Goal: Download file/media

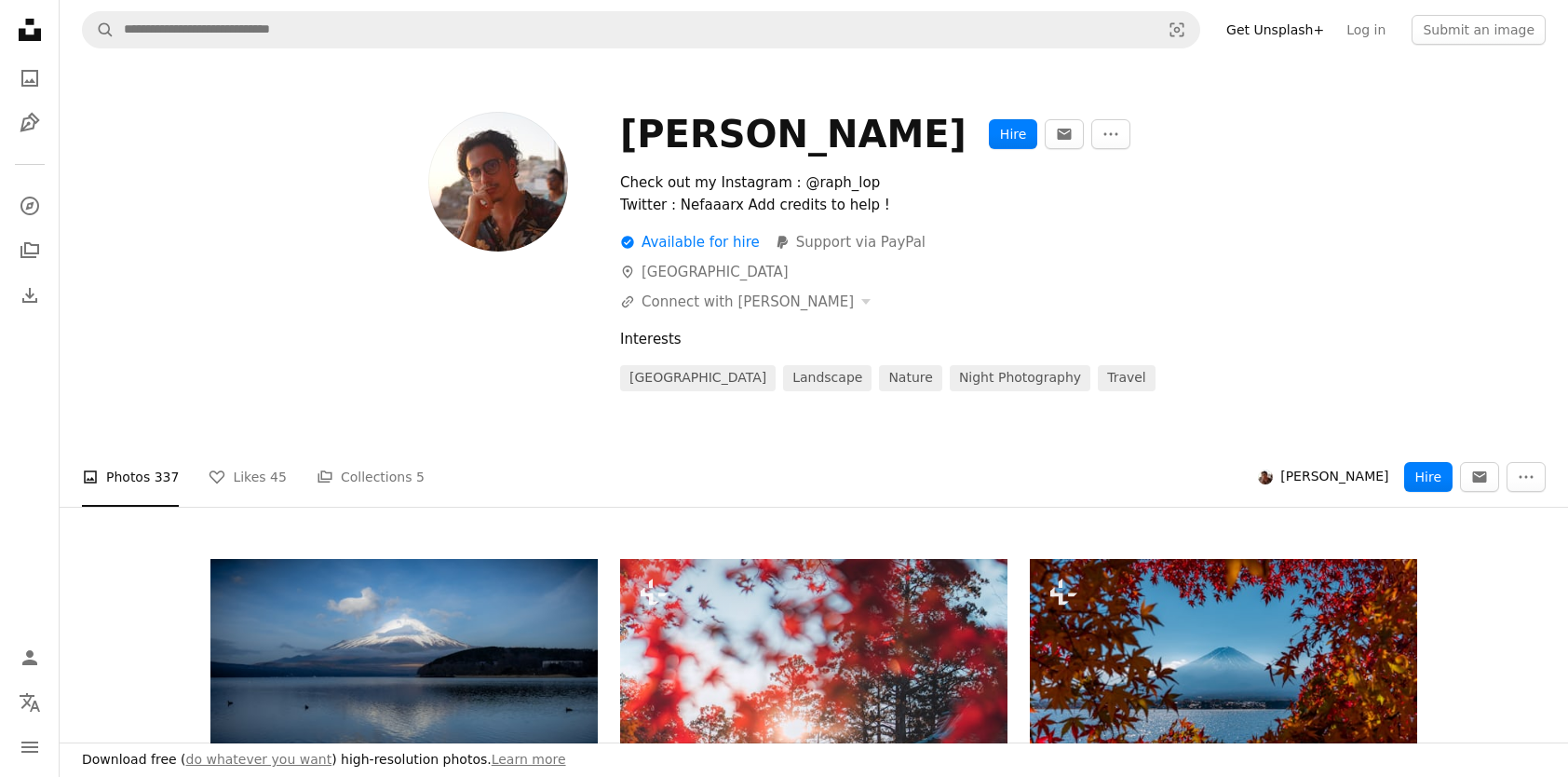
scroll to position [14997, 0]
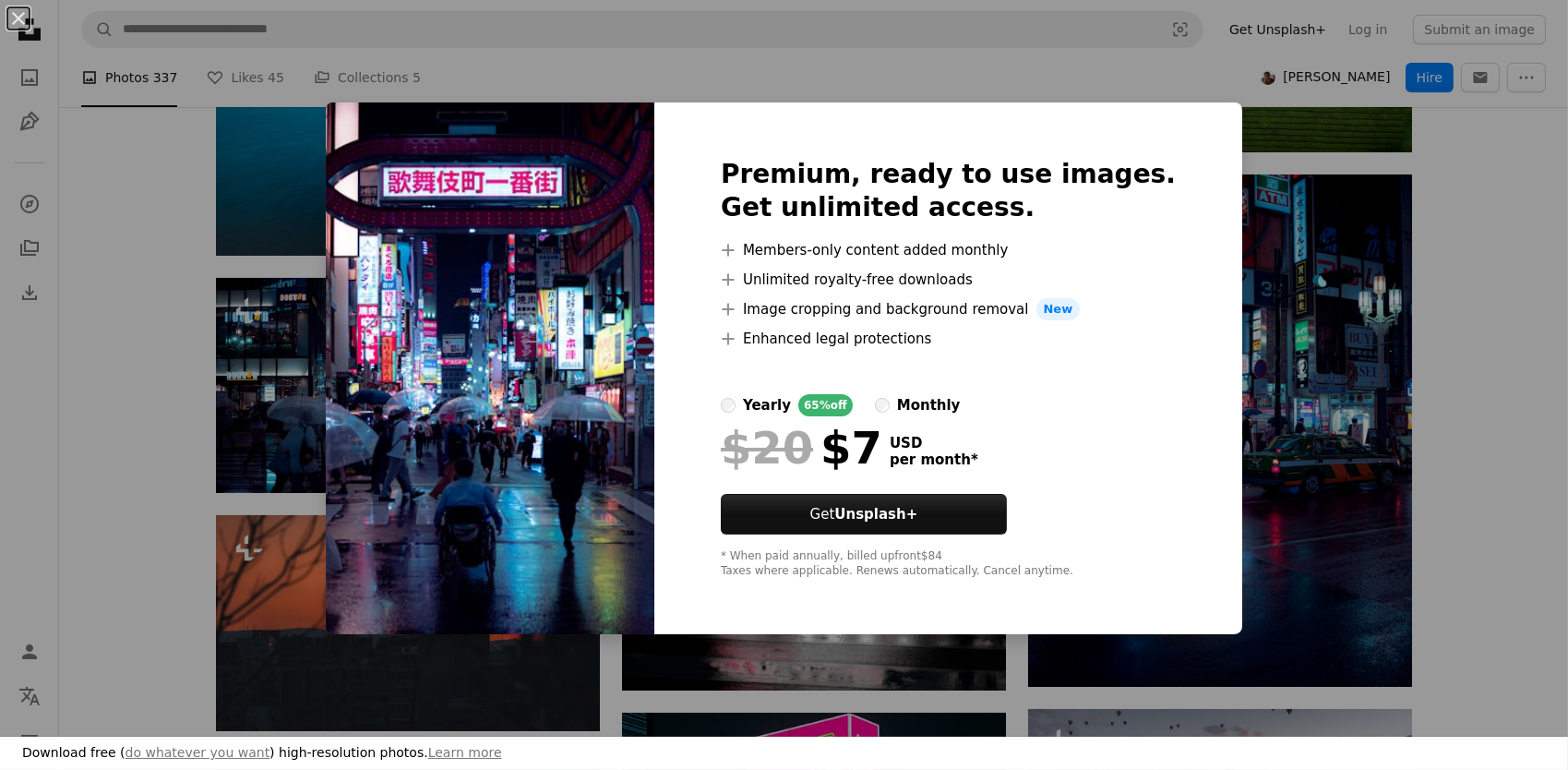
click at [124, 443] on div "An X shape Premium, ready to use images. Get unlimited access. A plus sign Memb…" at bounding box center [784, 385] width 1568 height 770
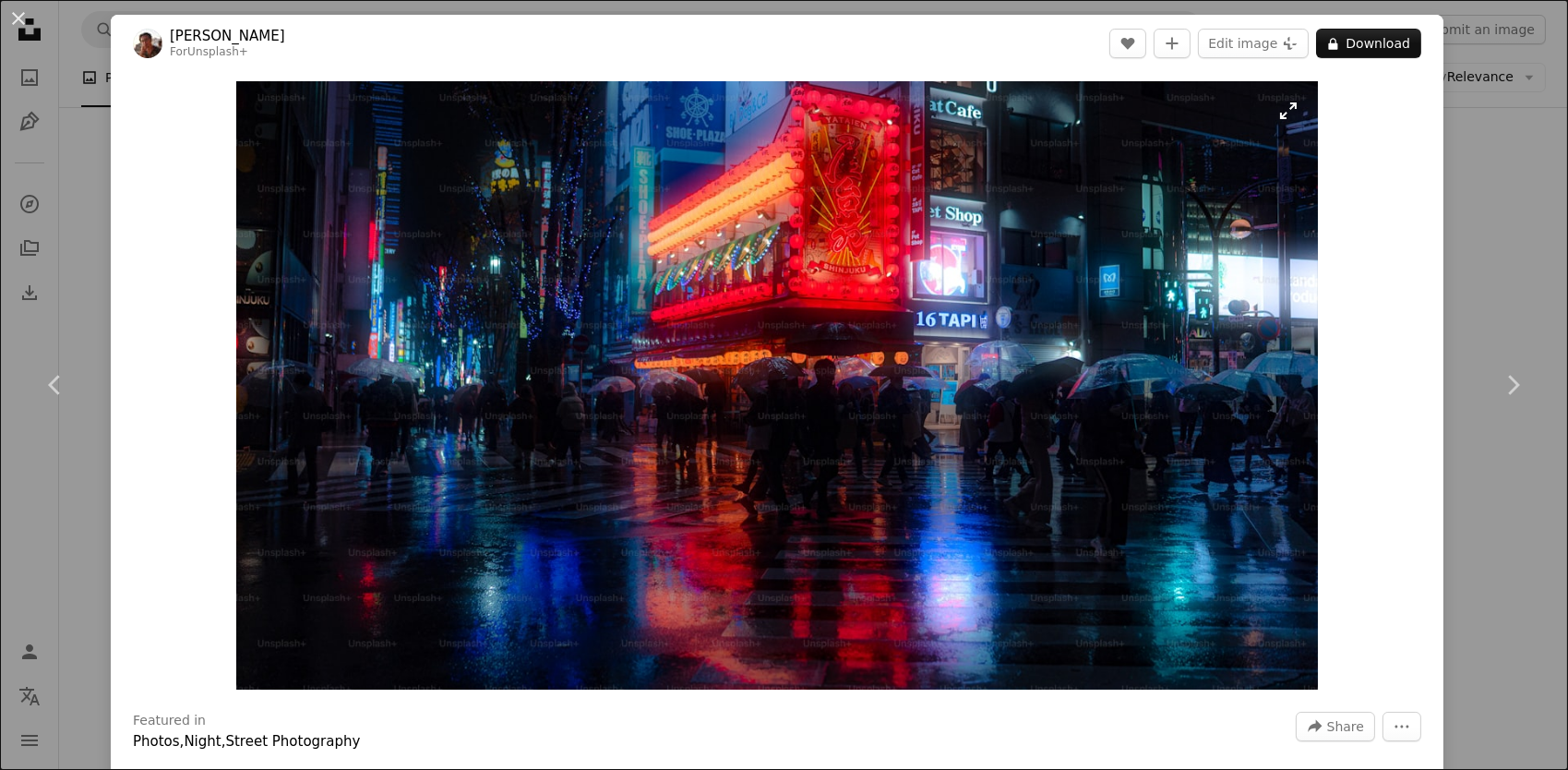
scroll to position [14031, 0]
drag, startPoint x: 22, startPoint y: 17, endPoint x: 147, endPoint y: 124, distance: 164.5
click at [22, 17] on button "An X shape" at bounding box center [18, 18] width 22 height 22
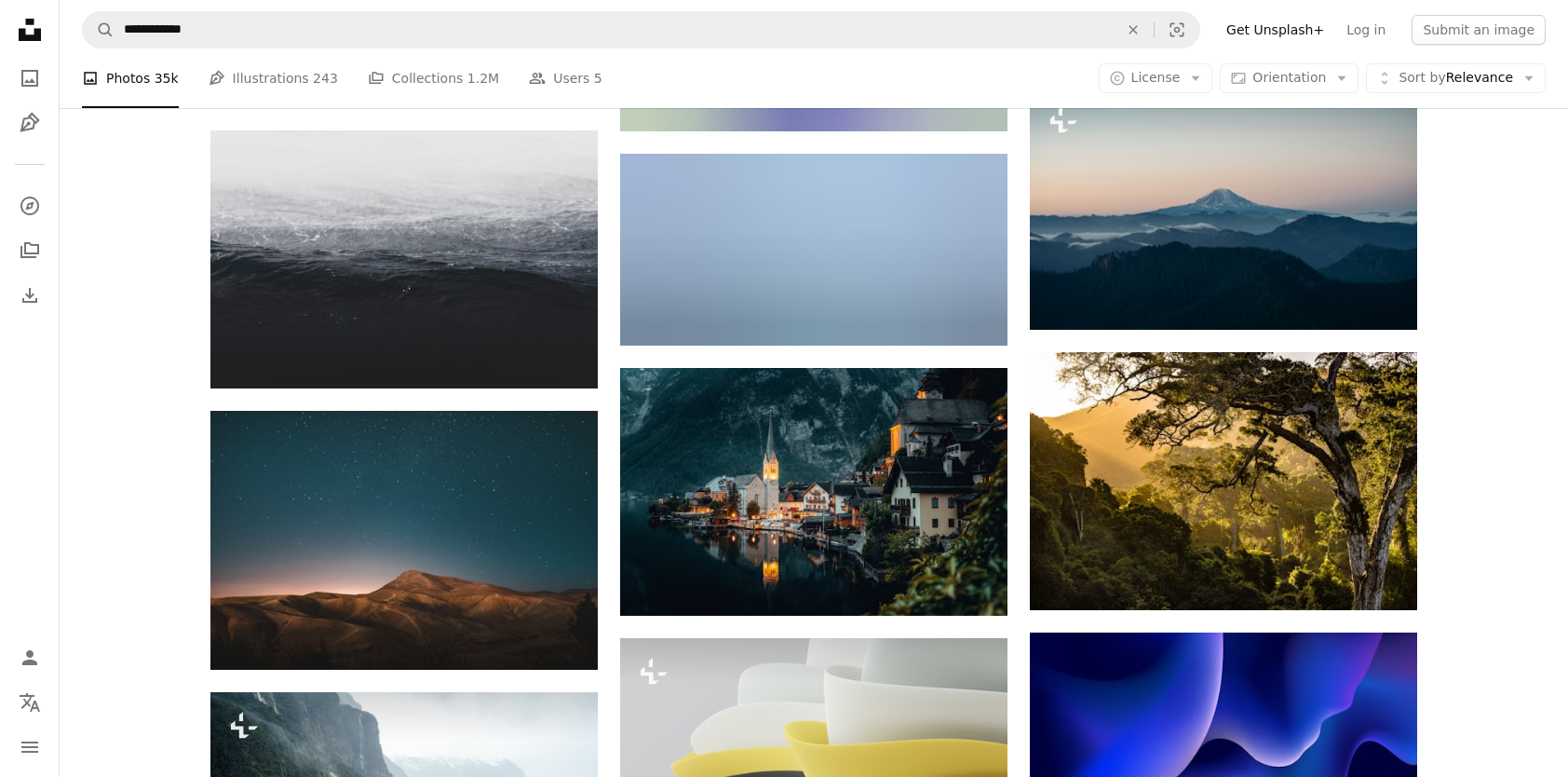
scroll to position [15650, 0]
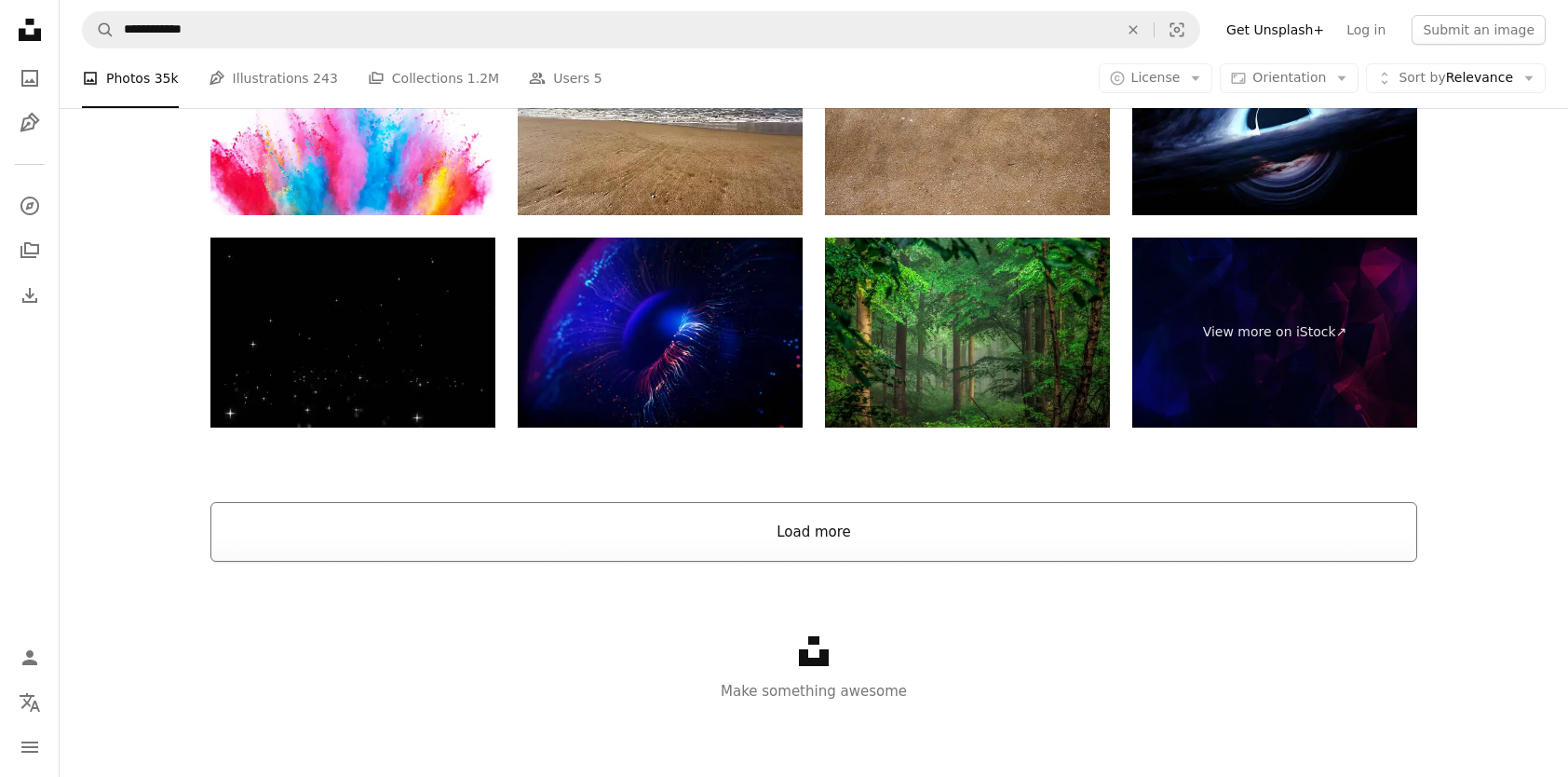
click at [826, 550] on button "Load more" at bounding box center [814, 531] width 1207 height 60
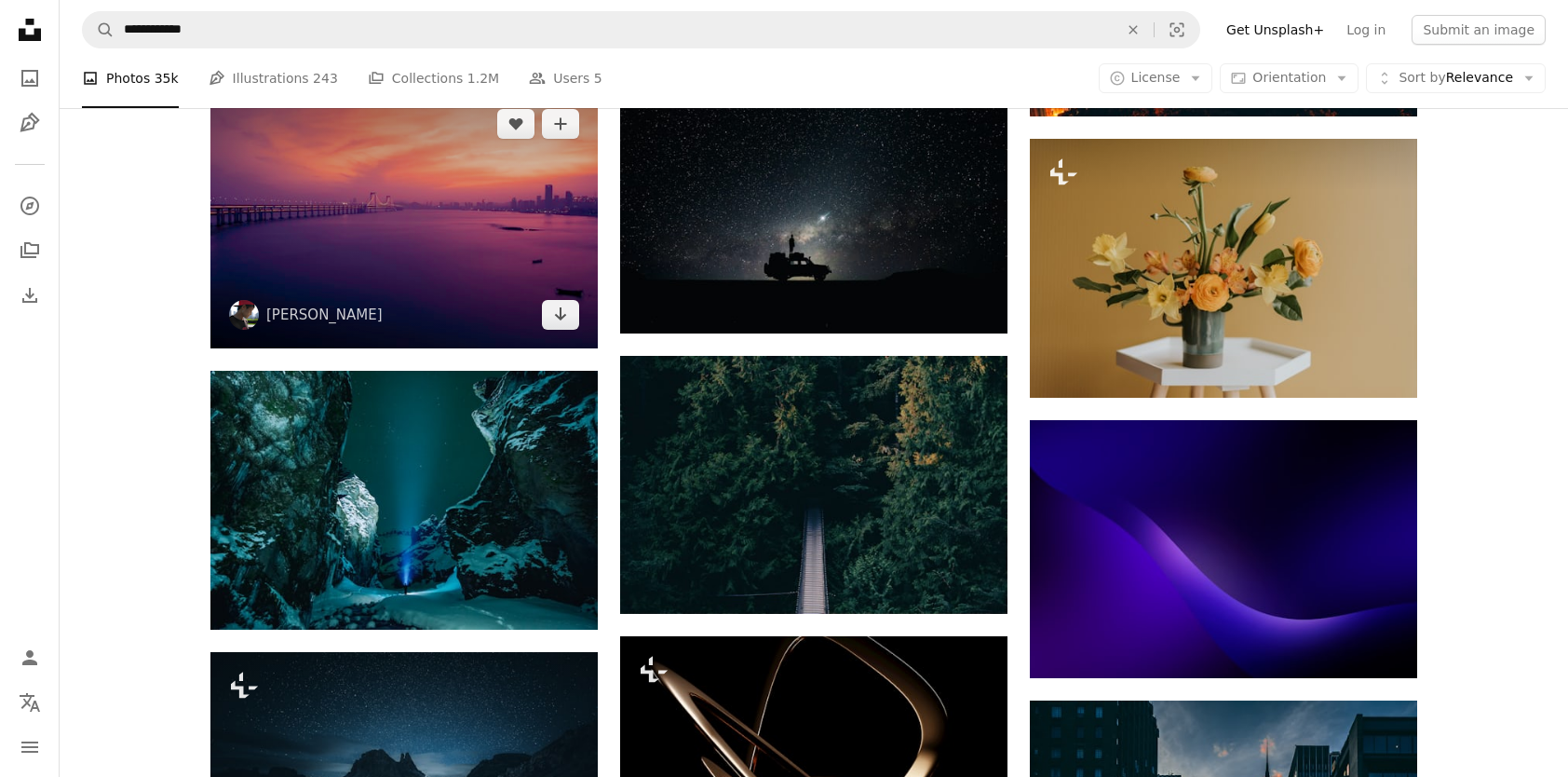
scroll to position [20267, 0]
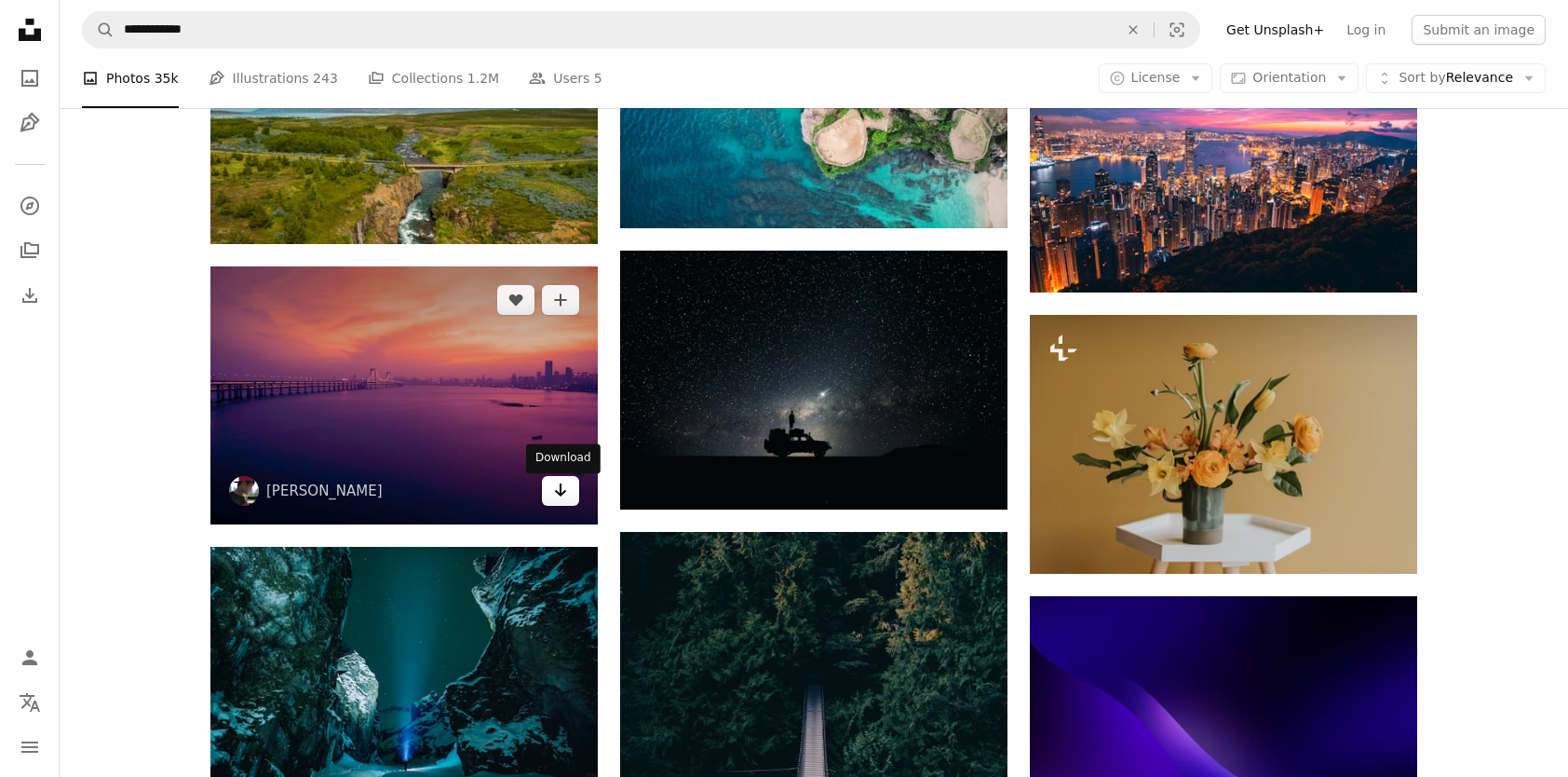
click at [564, 499] on icon "Arrow pointing down" at bounding box center [560, 489] width 14 height 22
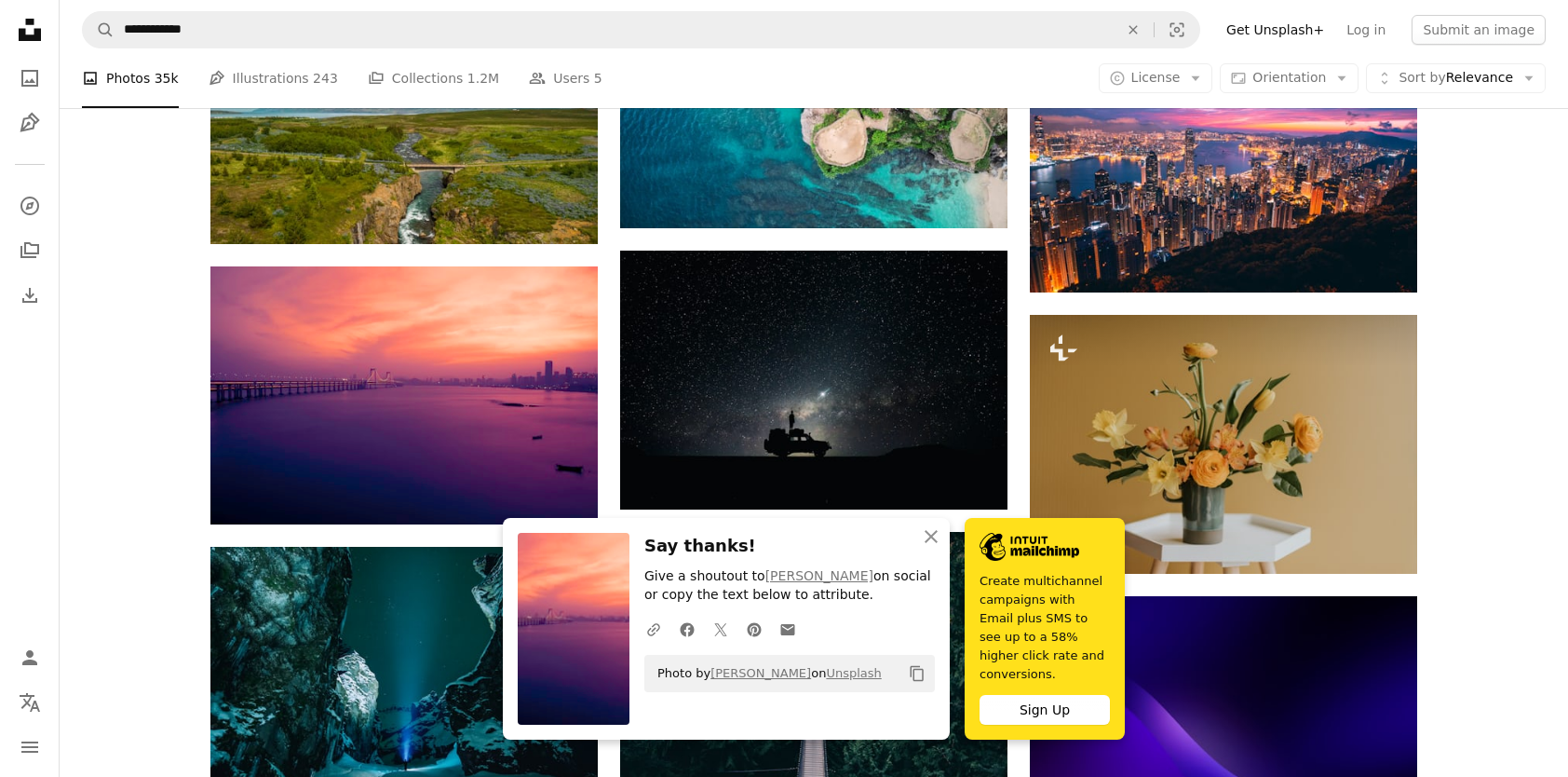
scroll to position [20452, 0]
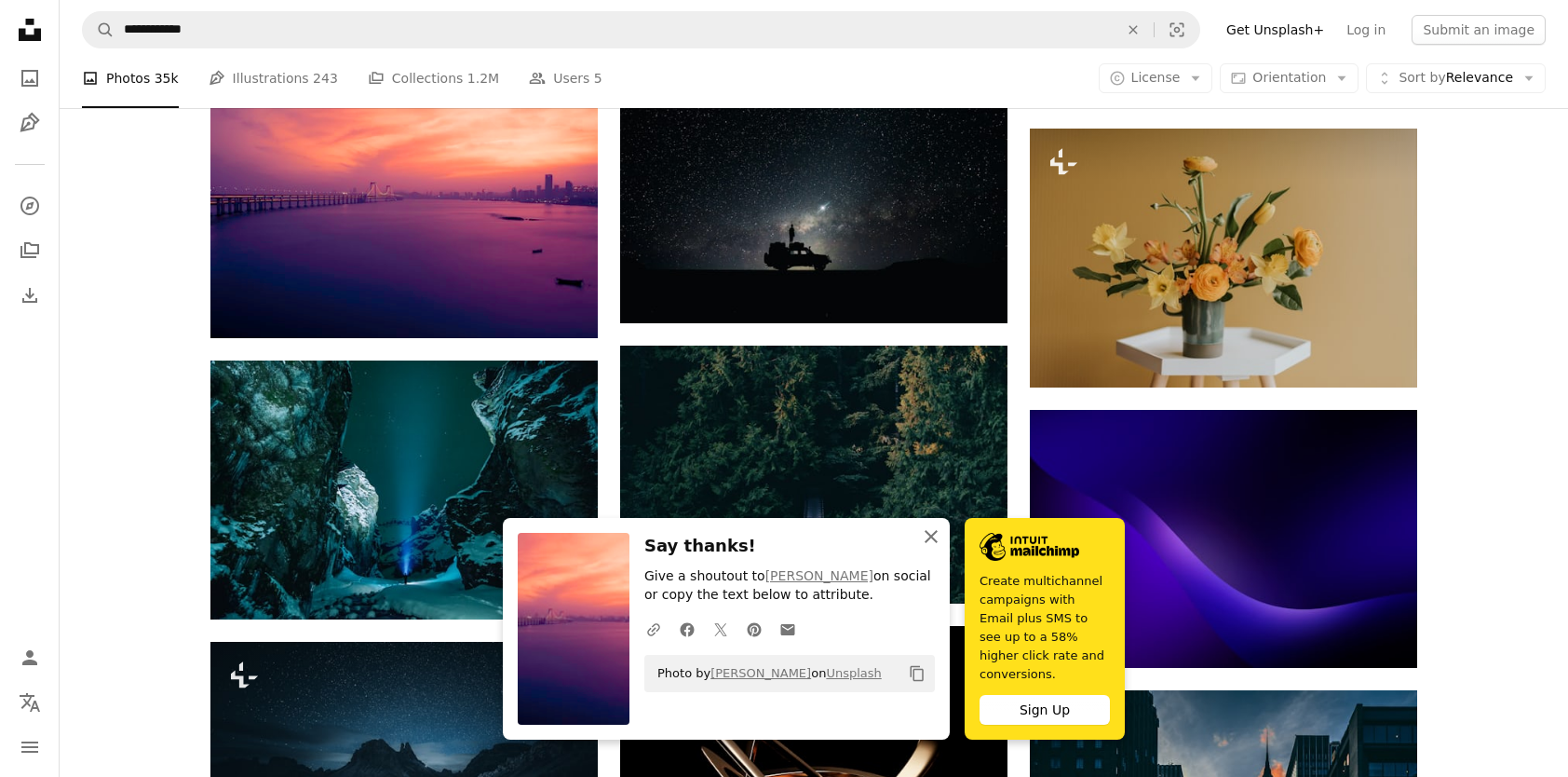
click at [934, 548] on icon "An X shape" at bounding box center [931, 536] width 22 height 22
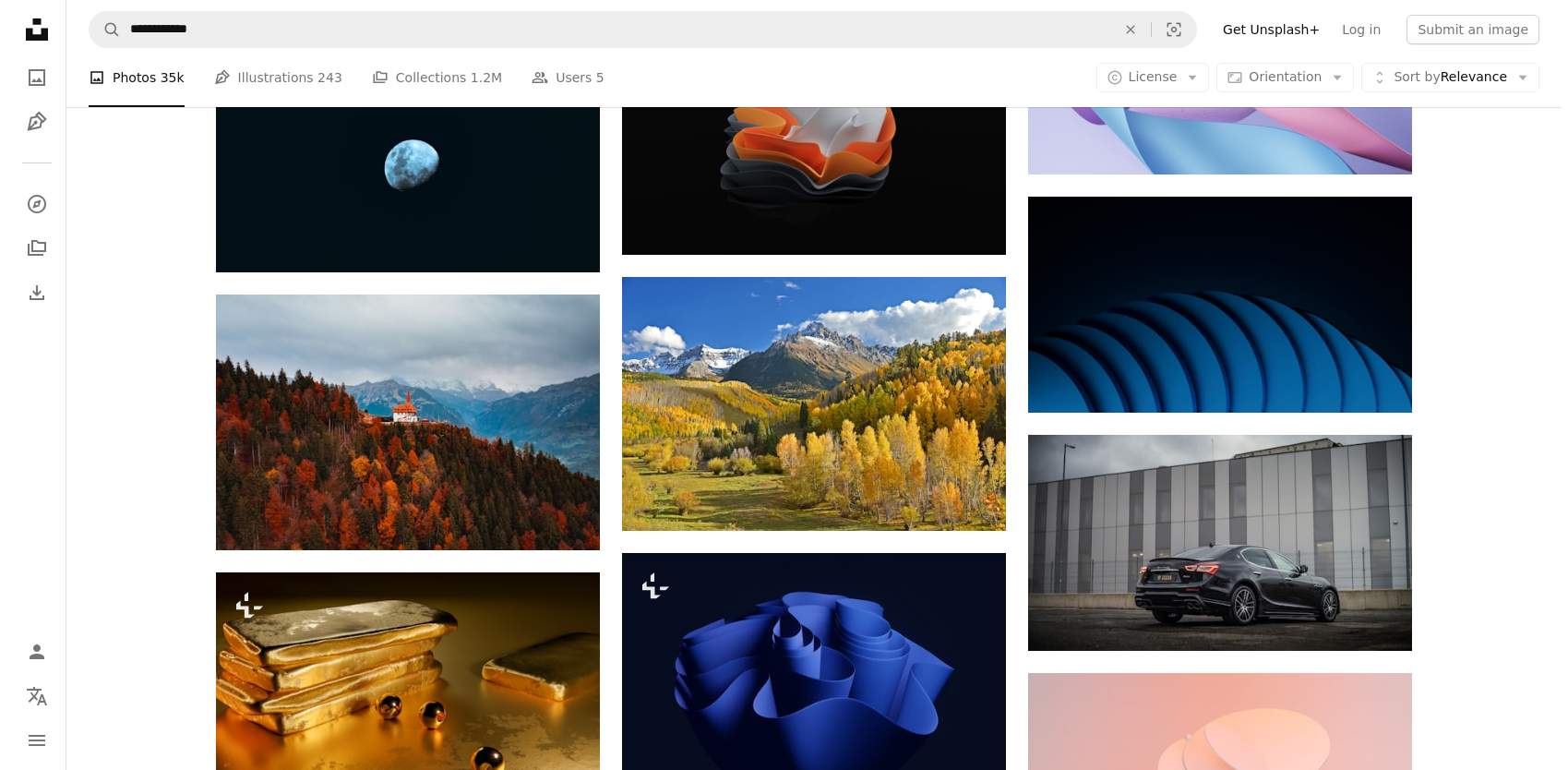
scroll to position [24053, 0]
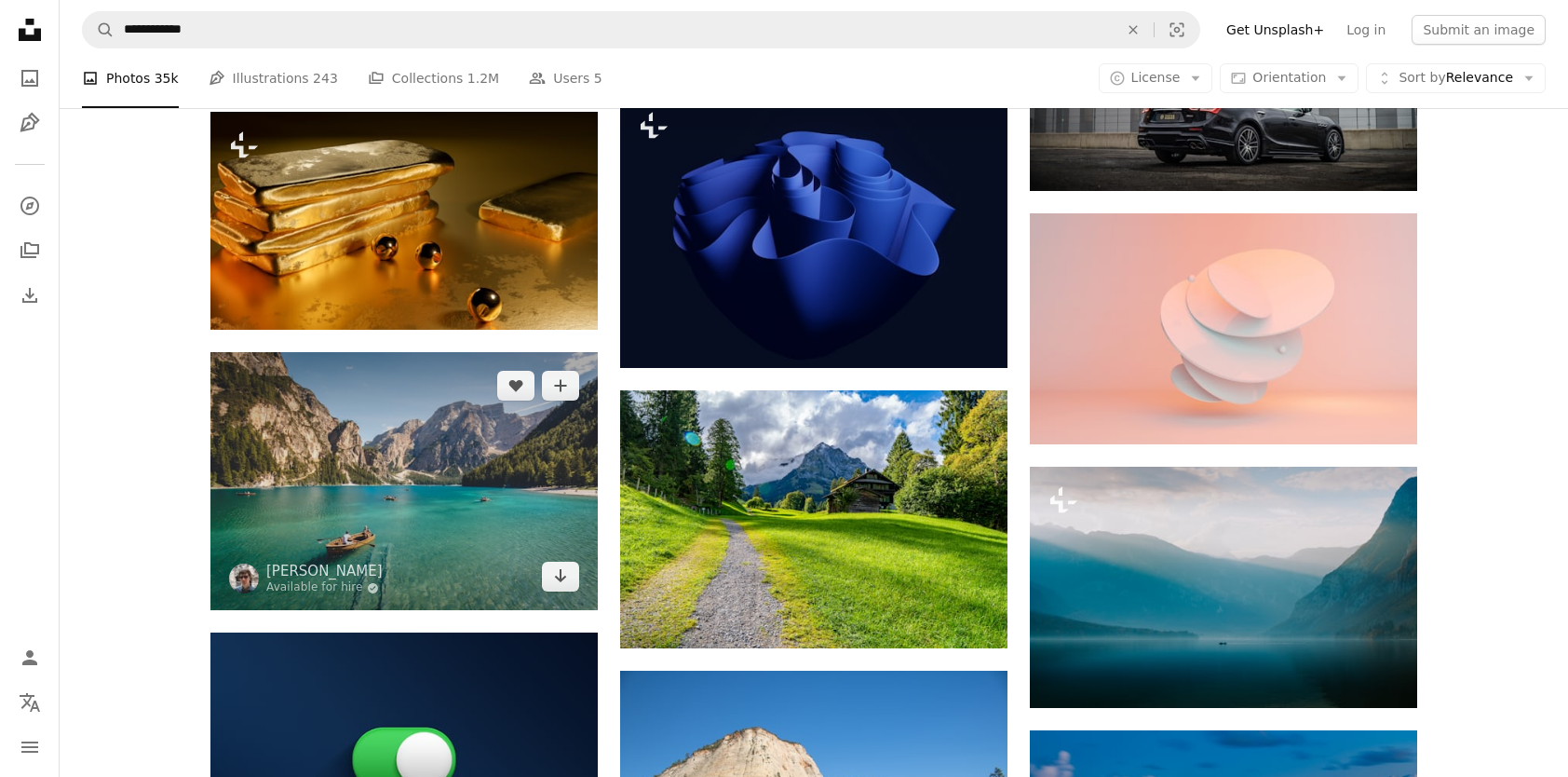
click at [280, 530] on img at bounding box center [404, 481] width 387 height 258
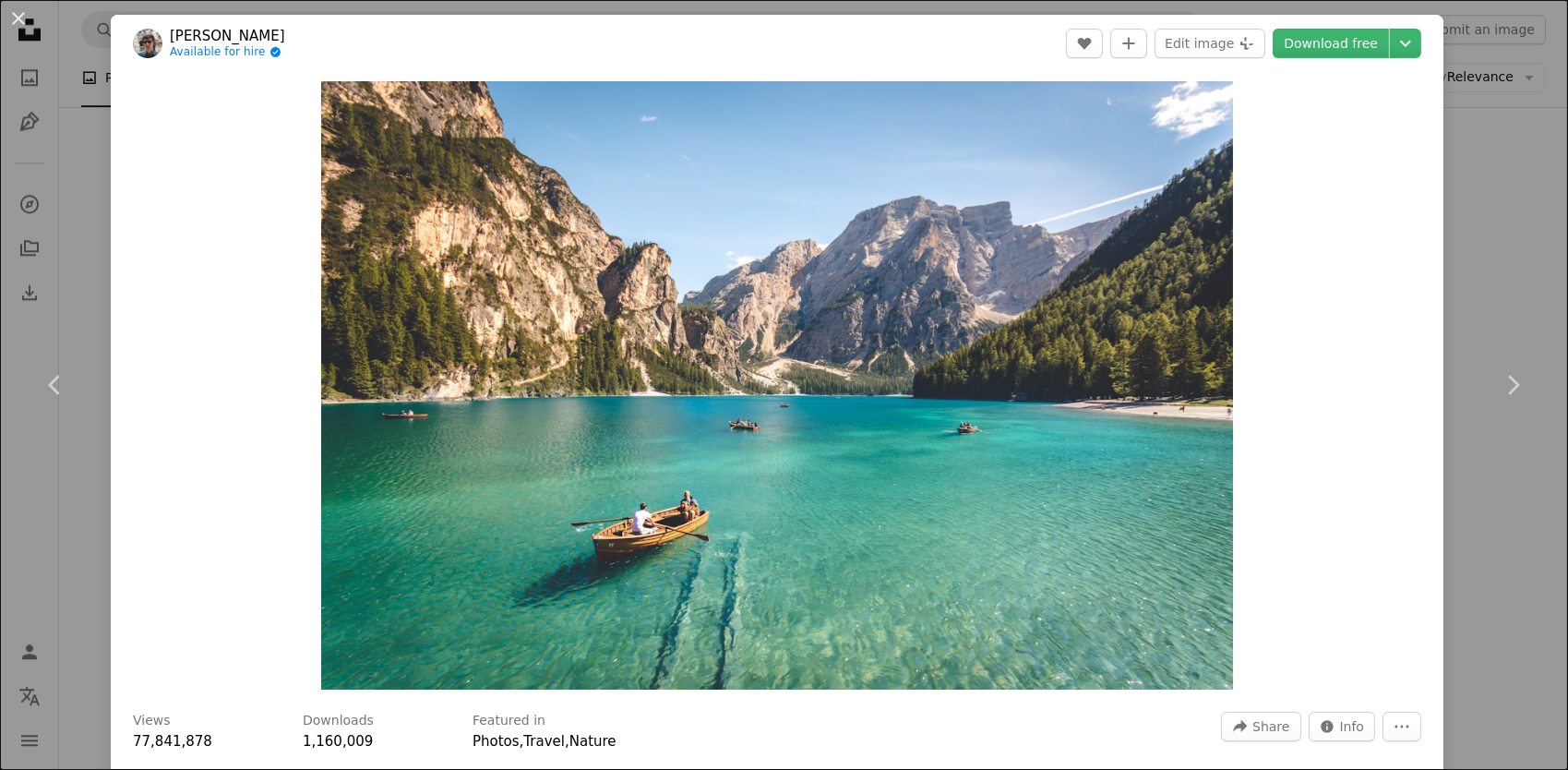
click at [246, 37] on link "[PERSON_NAME]" at bounding box center [227, 35] width 115 height 18
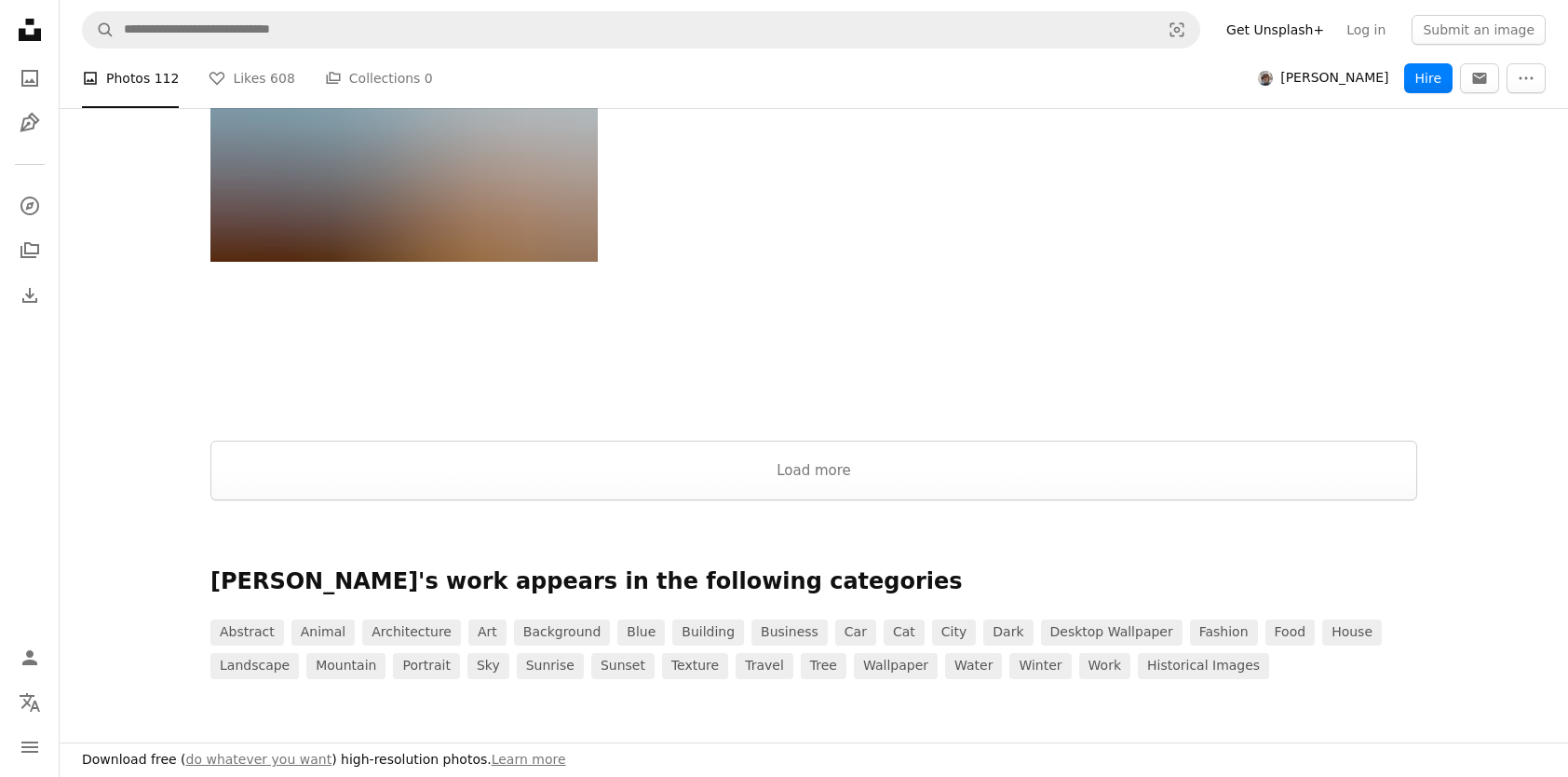
scroll to position [3167, 0]
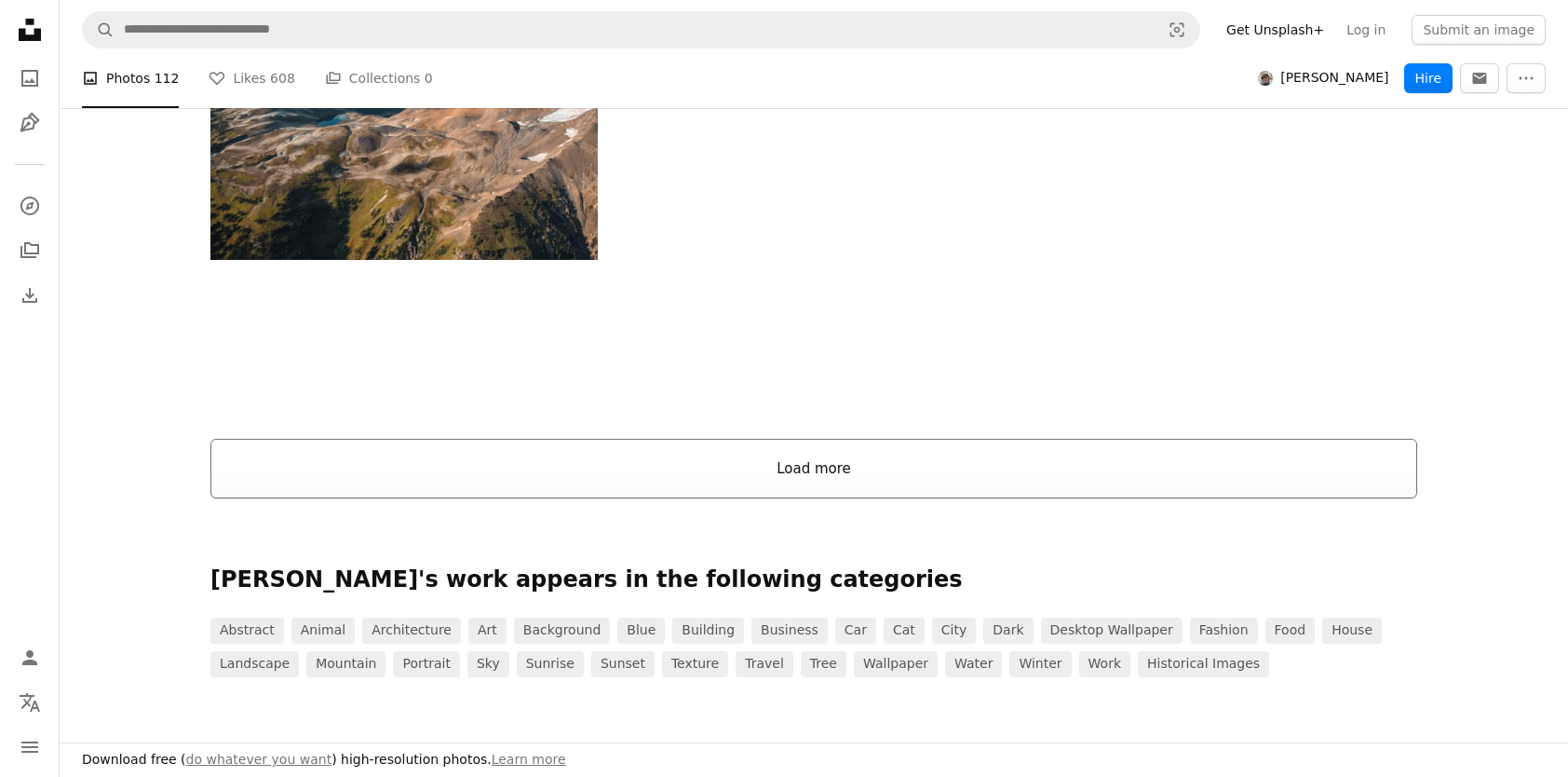
click at [765, 475] on button "Load more" at bounding box center [814, 469] width 1207 height 60
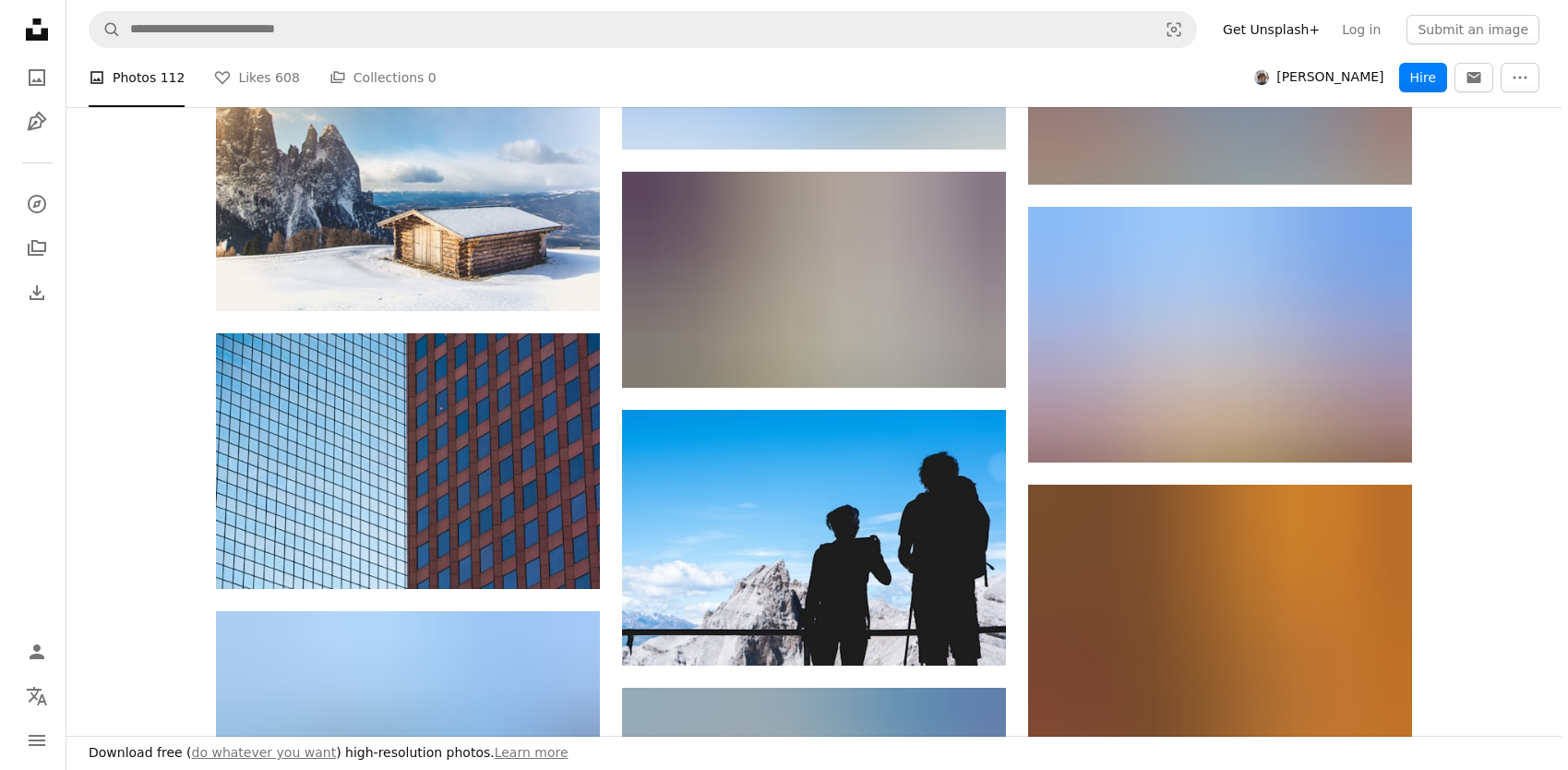
scroll to position [13570, 0]
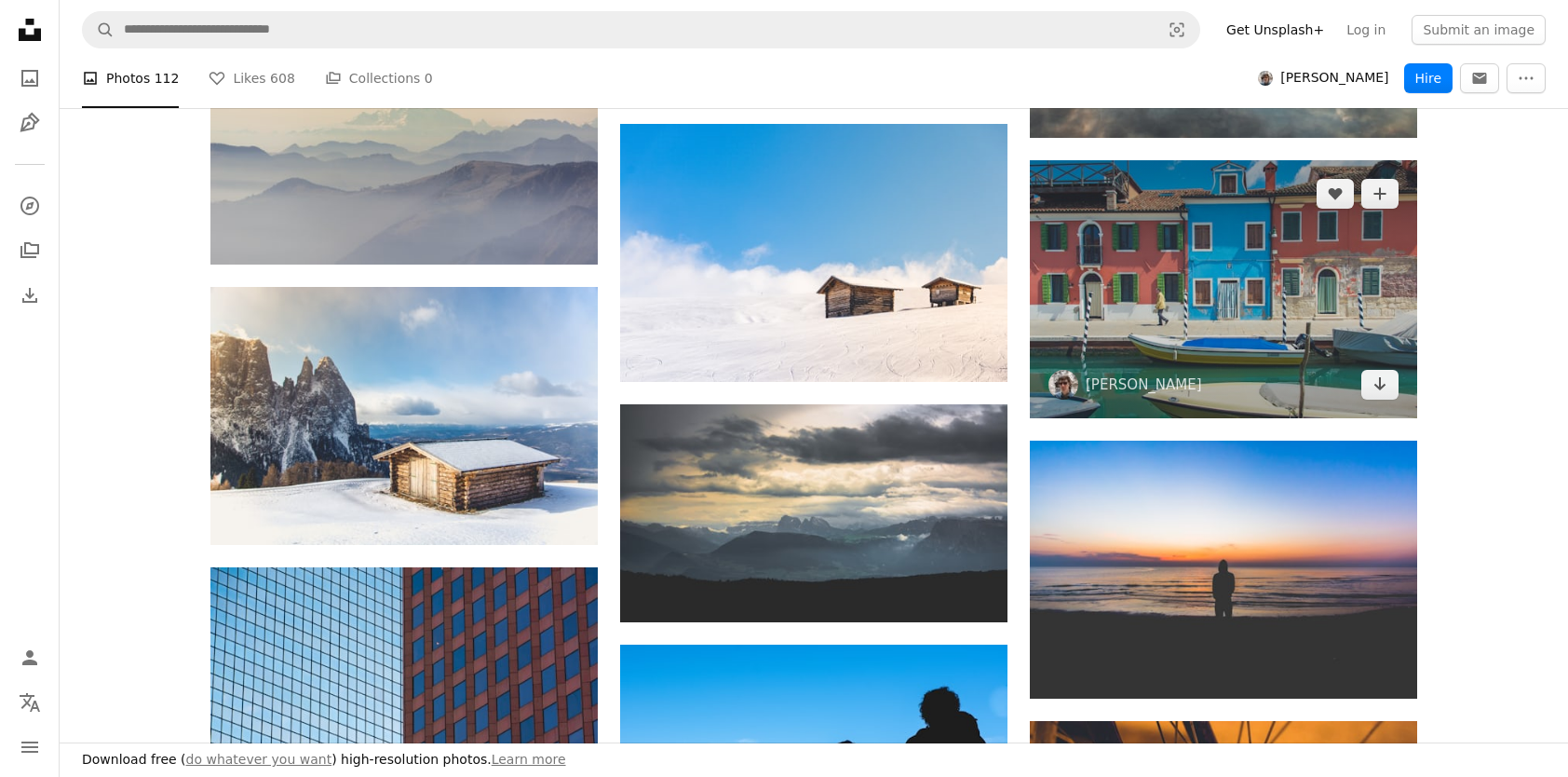
click at [1163, 235] on img at bounding box center [1223, 289] width 387 height 258
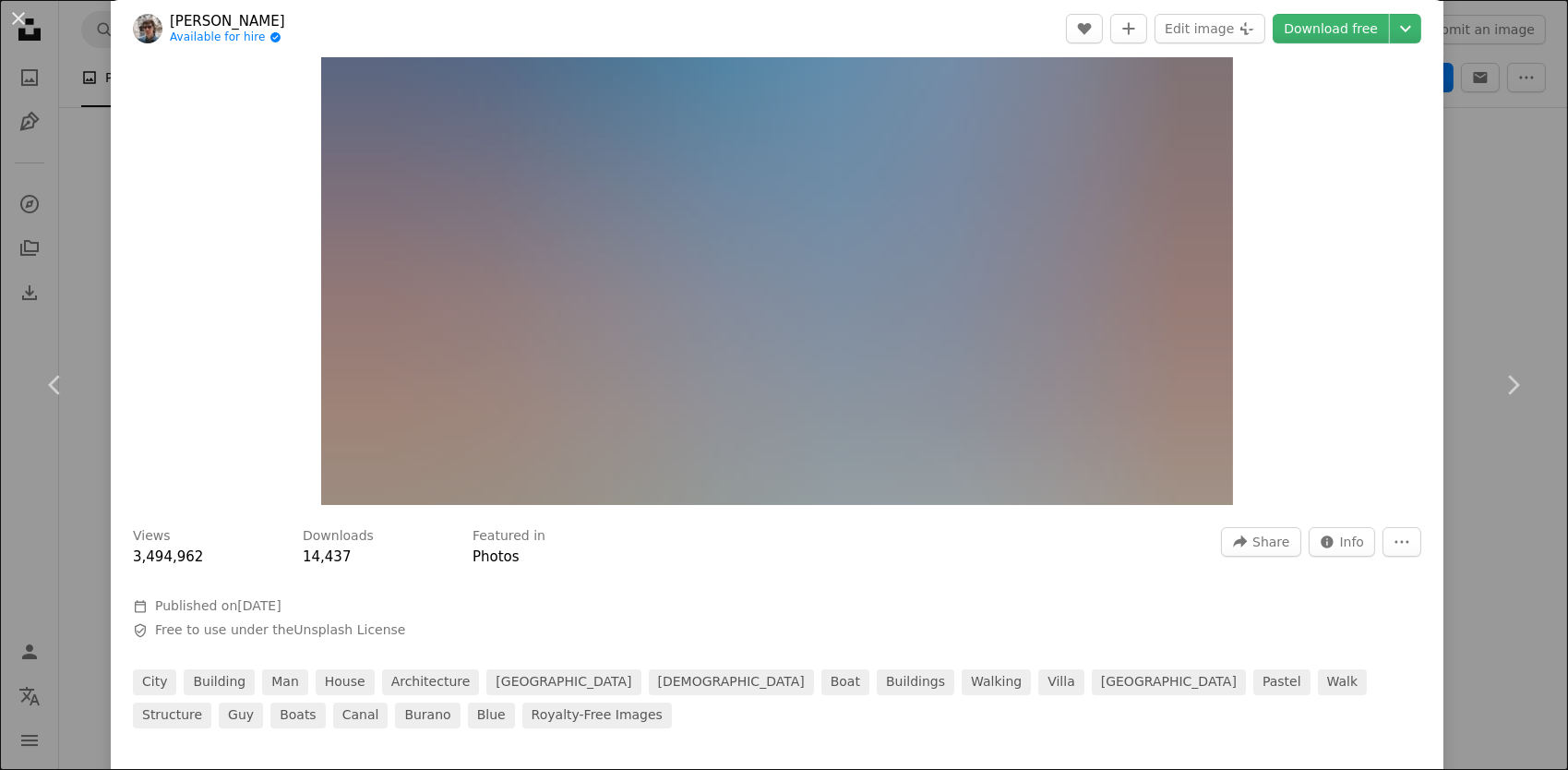
scroll to position [462, 0]
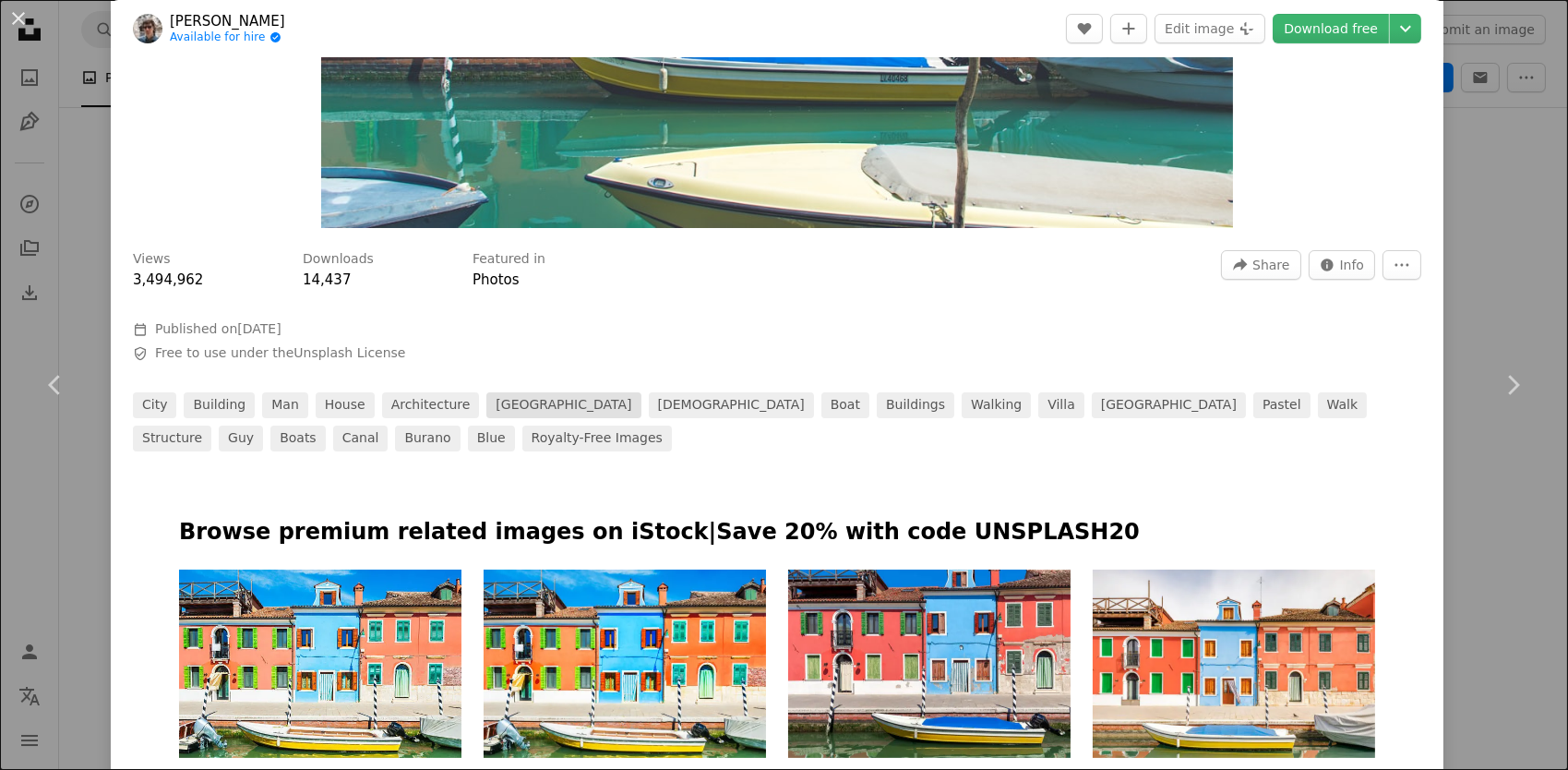
click at [486, 408] on link "[GEOGRAPHIC_DATA]" at bounding box center [564, 405] width 155 height 26
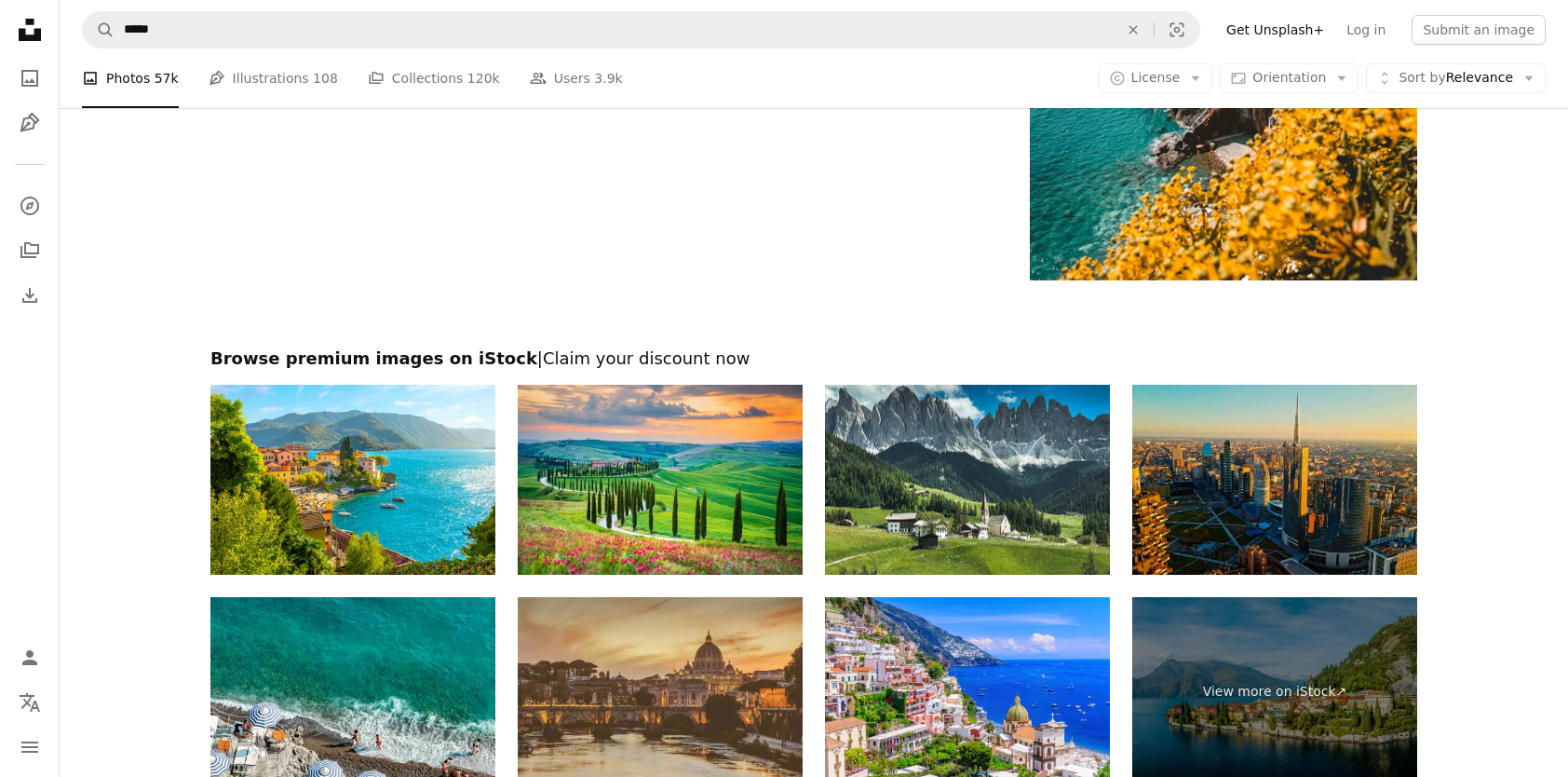
scroll to position [3260, 0]
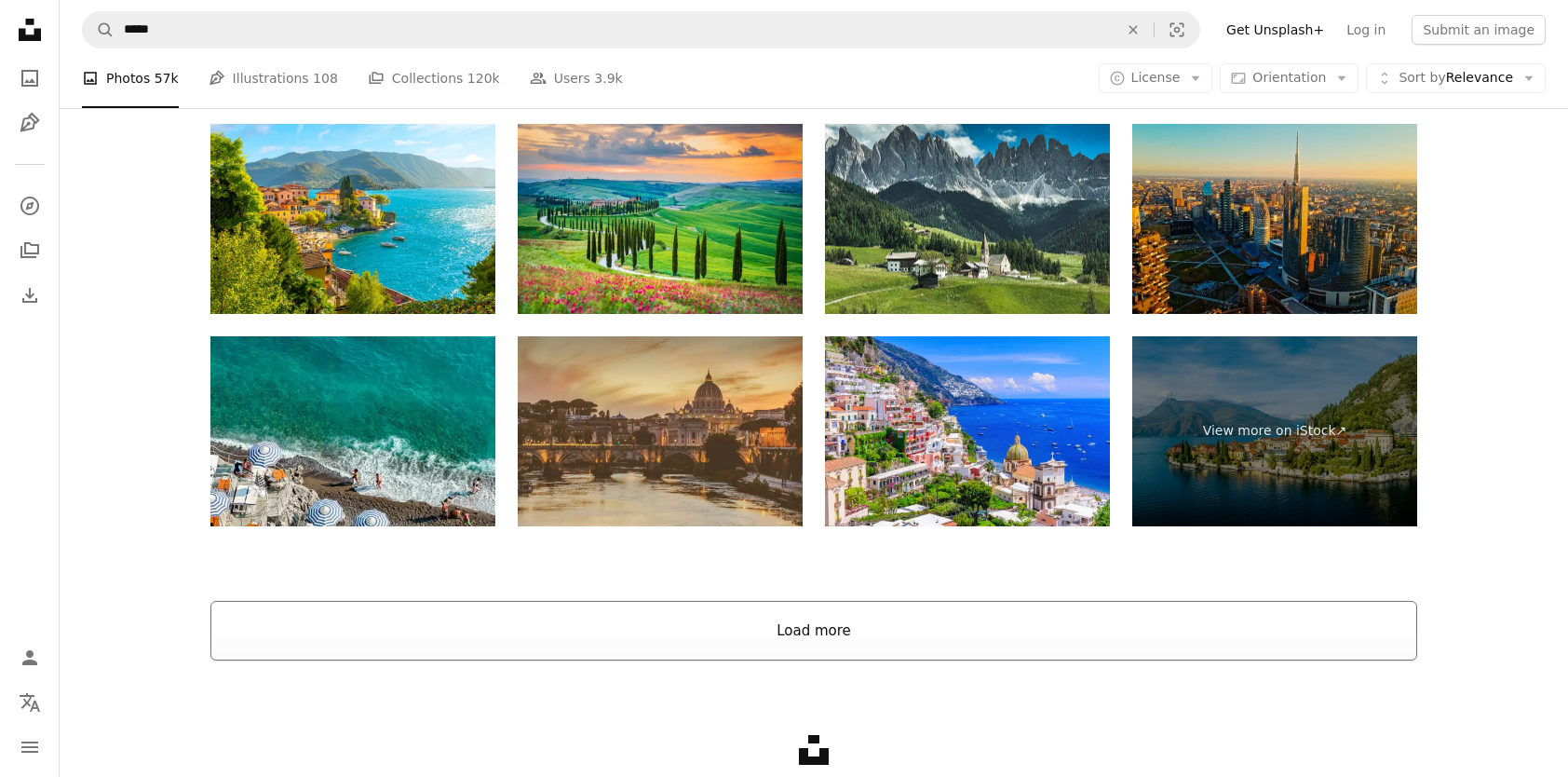
click at [807, 629] on button "Load more" at bounding box center [814, 631] width 1207 height 60
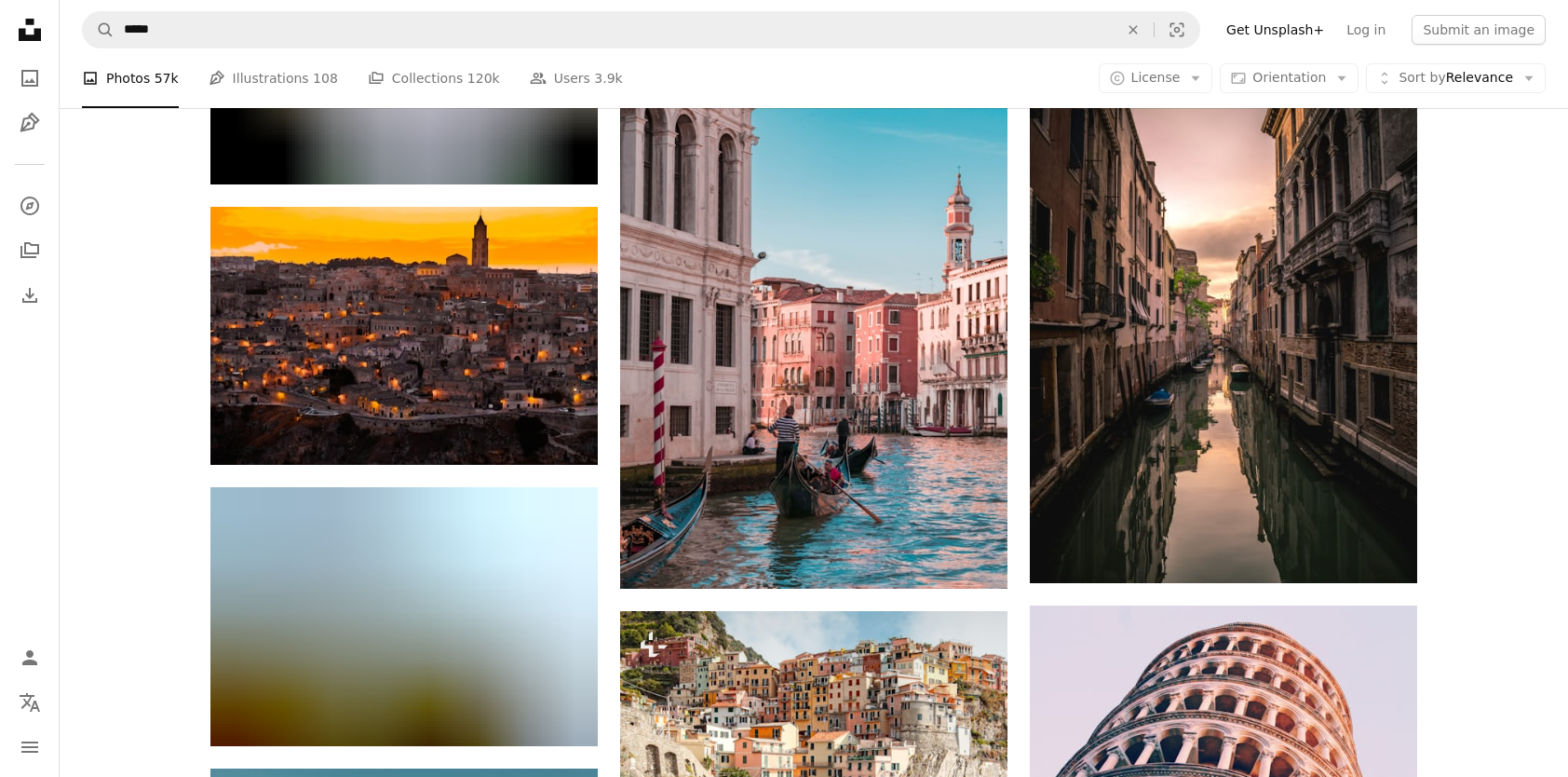
scroll to position [5310, 0]
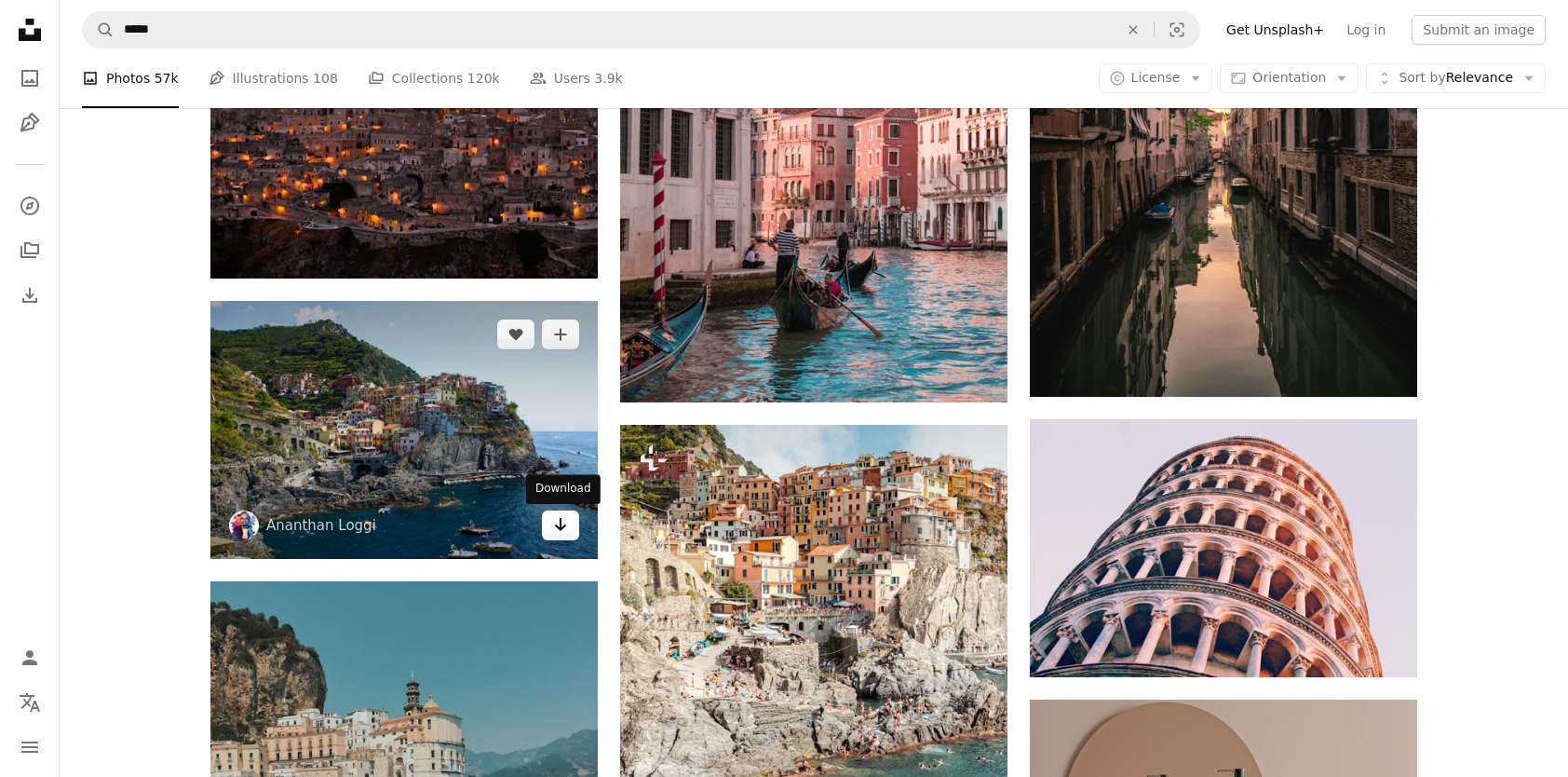
click at [558, 535] on icon "Arrow pointing down" at bounding box center [560, 524] width 14 height 22
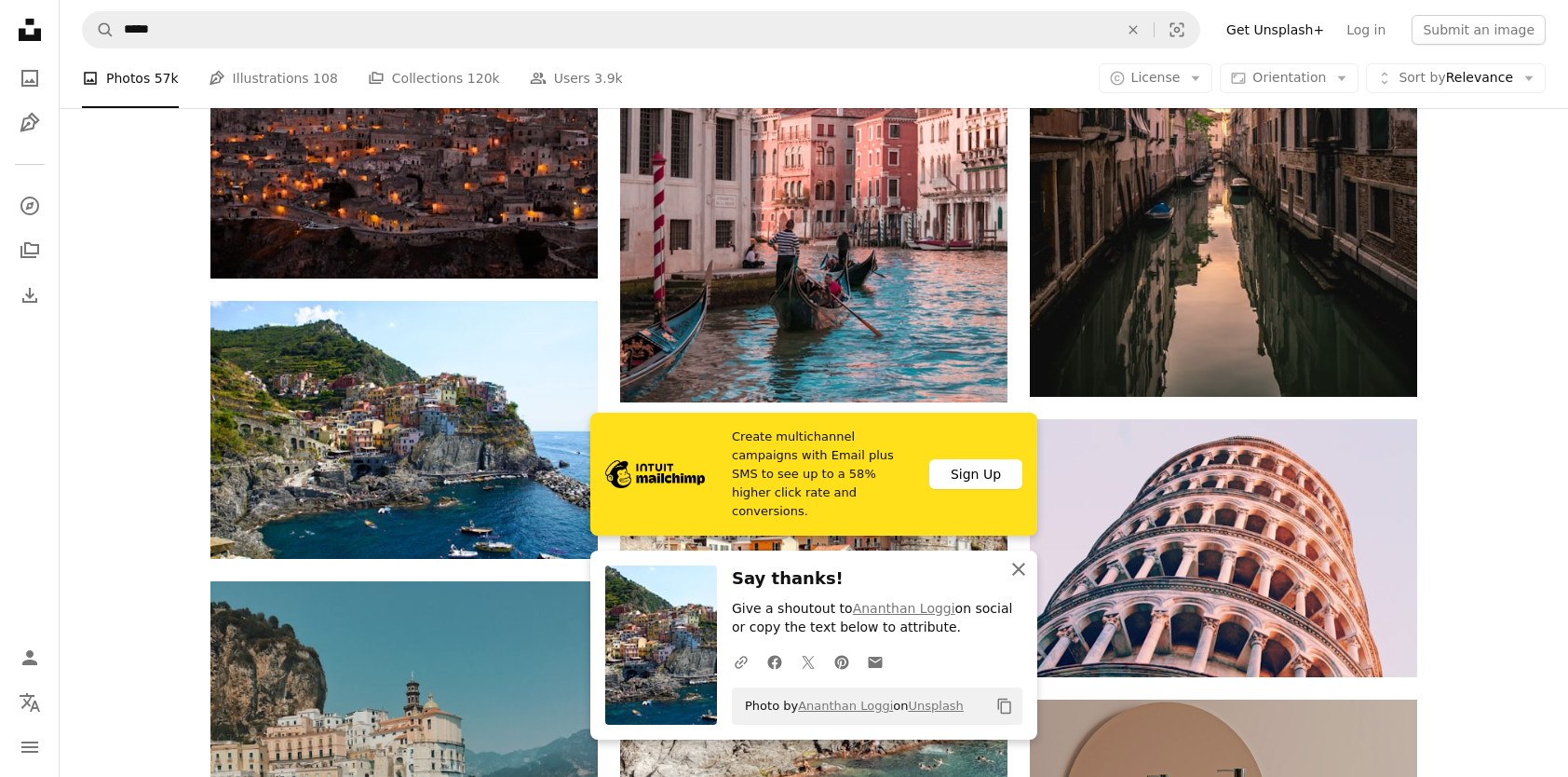
click at [1018, 572] on icon "An X shape" at bounding box center [1018, 569] width 22 height 22
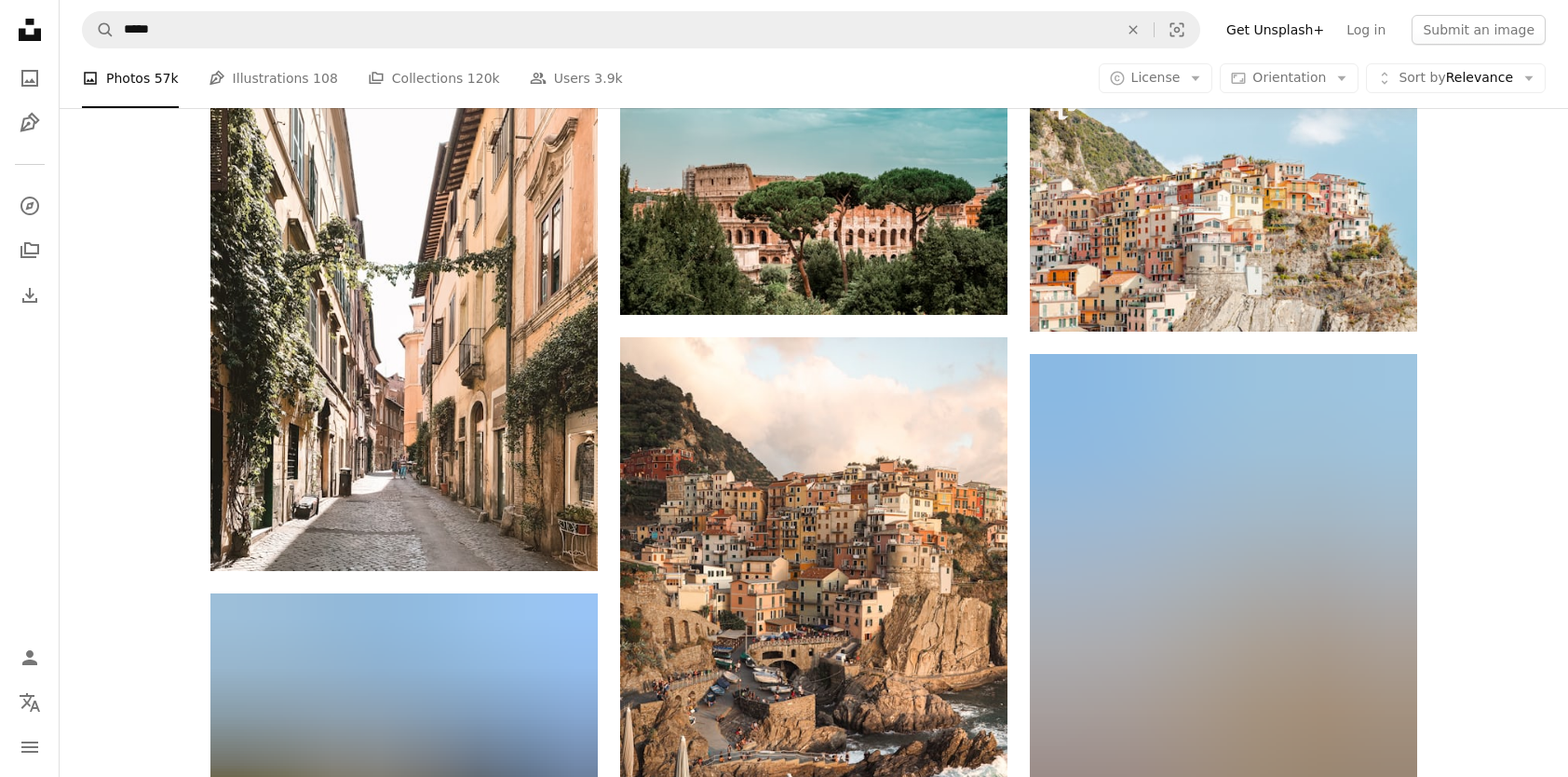
scroll to position [6893, 0]
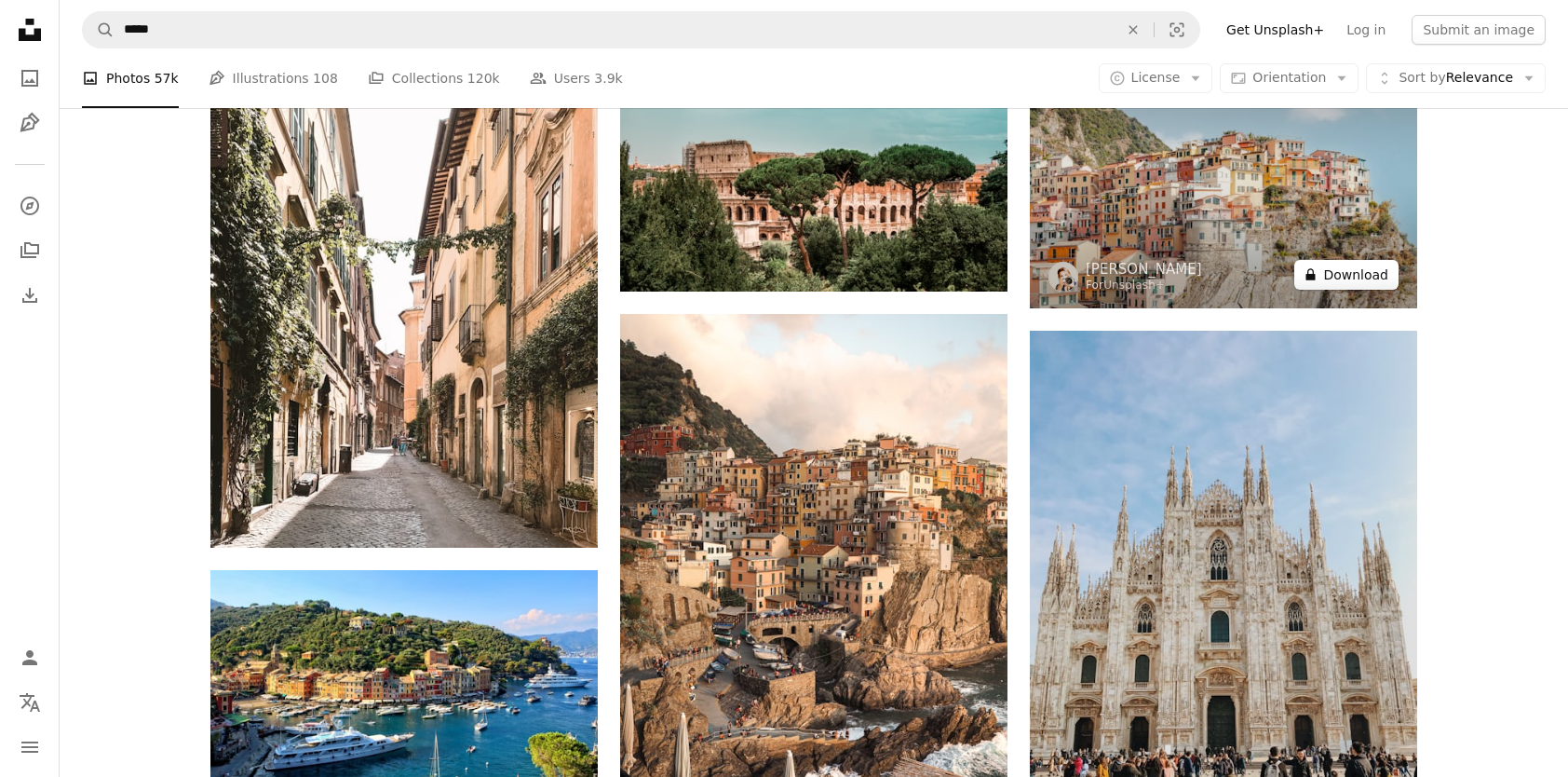
click at [1345, 276] on button "A lock Download" at bounding box center [1347, 274] width 104 height 30
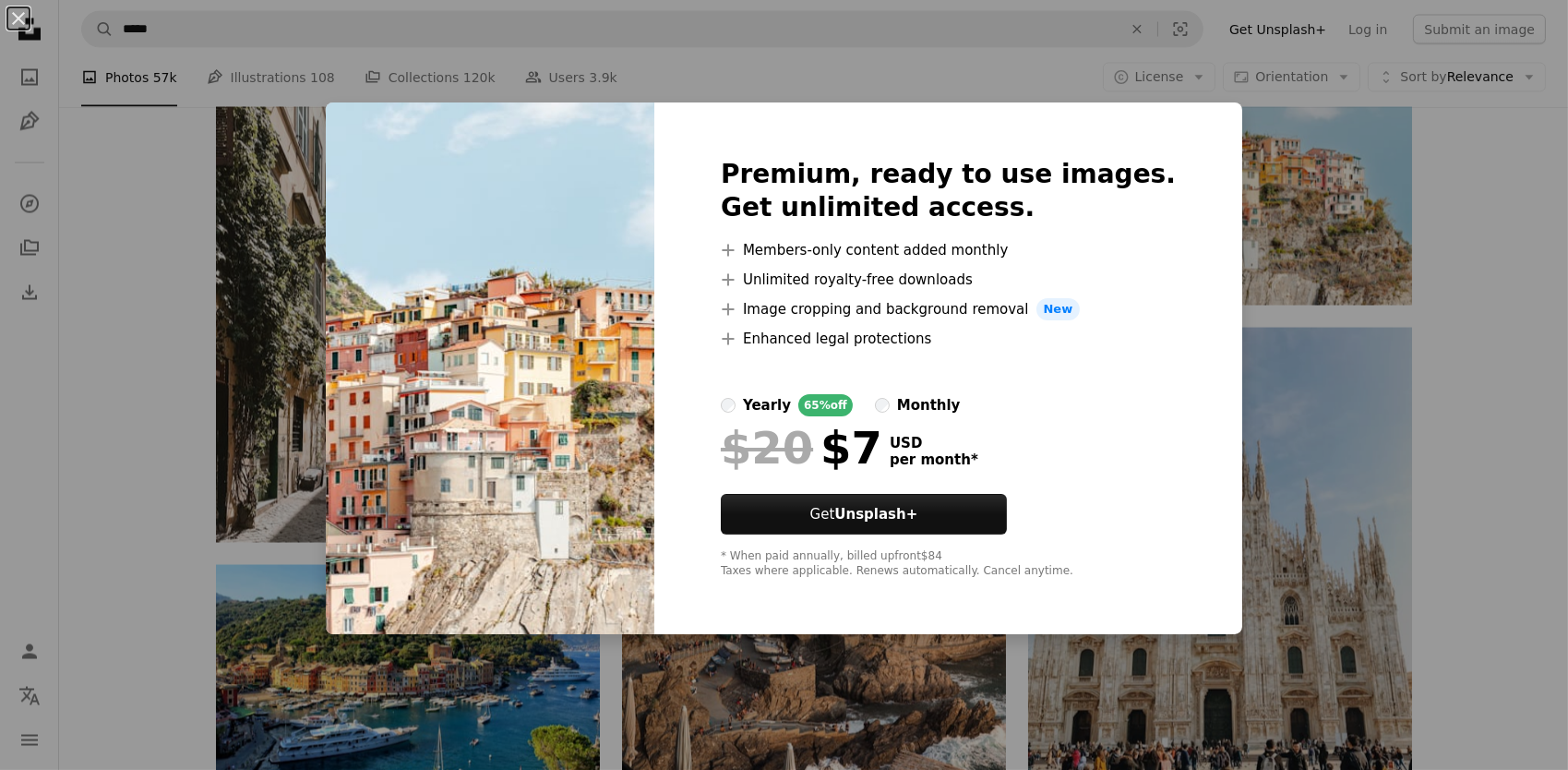
click at [1510, 337] on div "An X shape Premium, ready to use images. Get unlimited access. A plus sign Memb…" at bounding box center [784, 385] width 1568 height 770
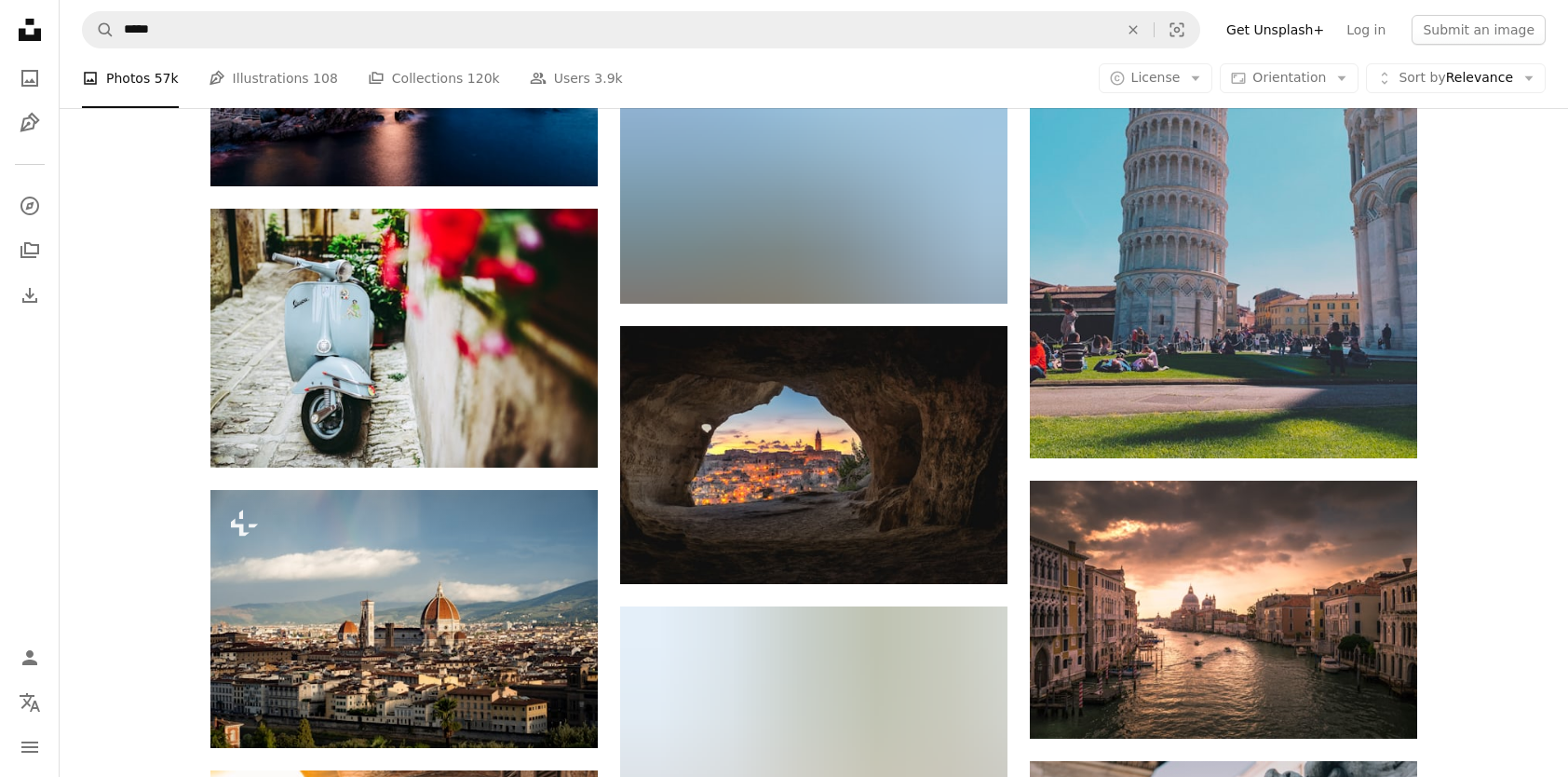
scroll to position [10246, 0]
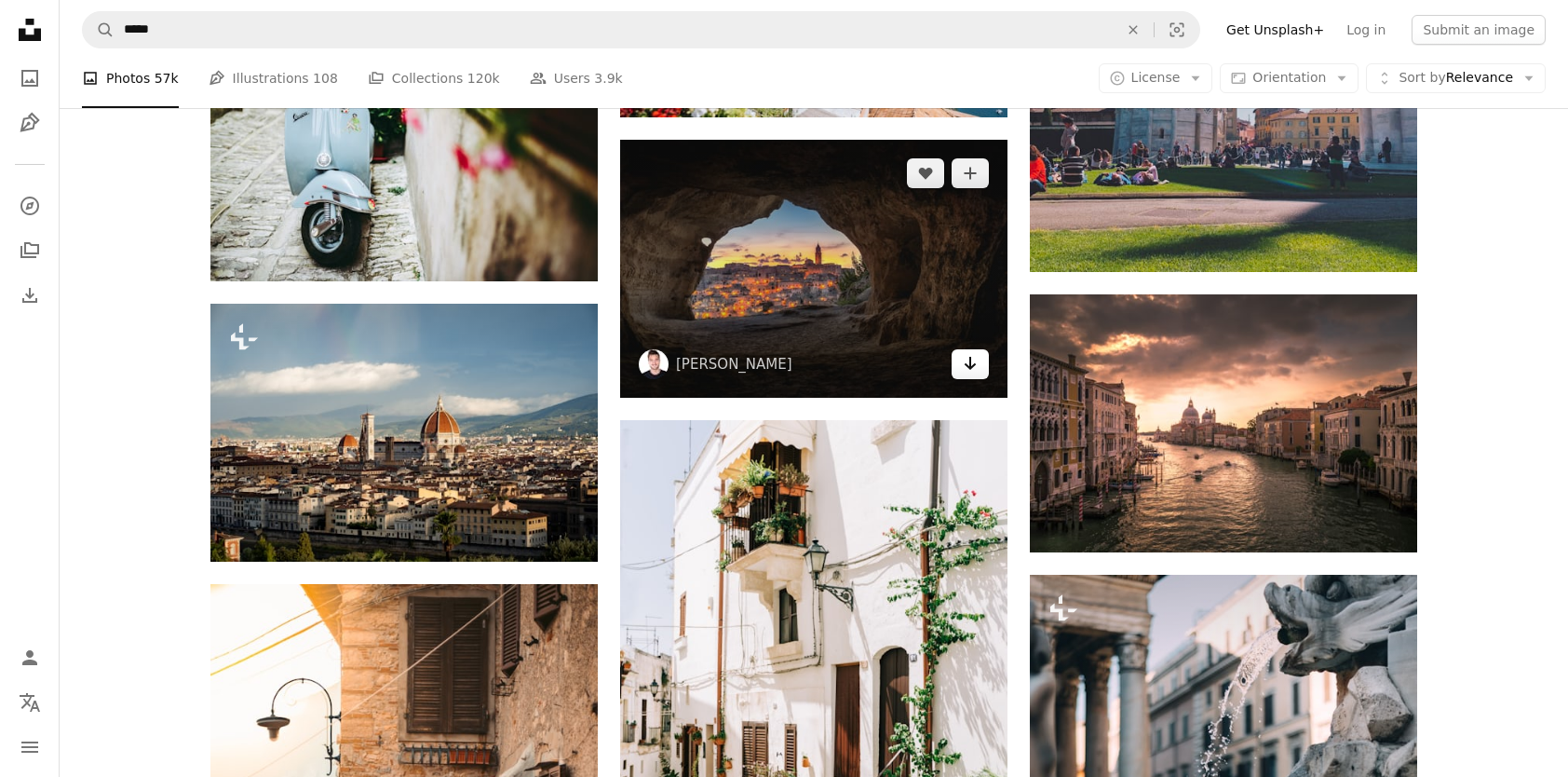
click at [964, 367] on icon "Arrow pointing down" at bounding box center [969, 363] width 14 height 22
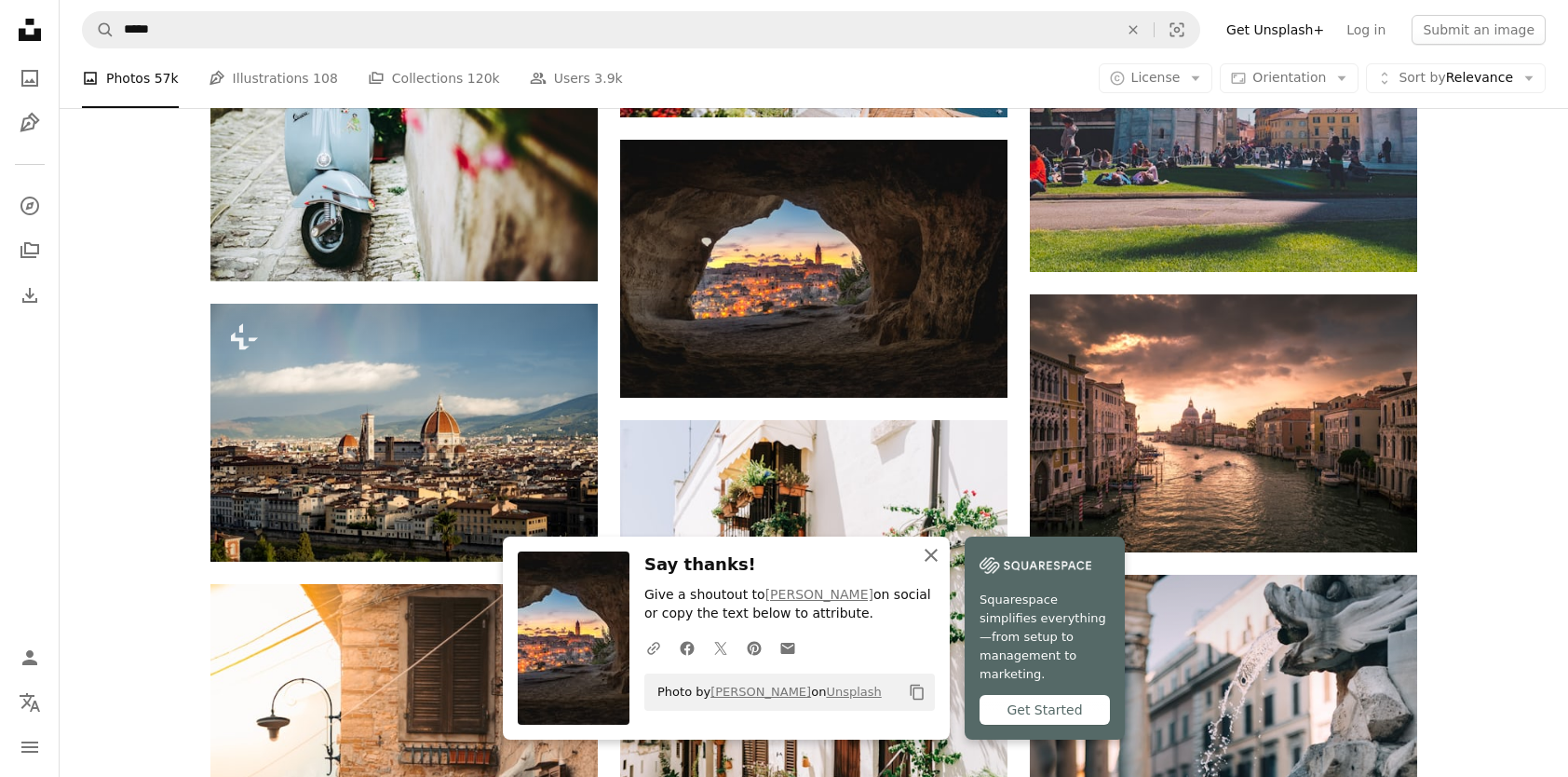
click at [934, 561] on icon "button" at bounding box center [932, 556] width 13 height 13
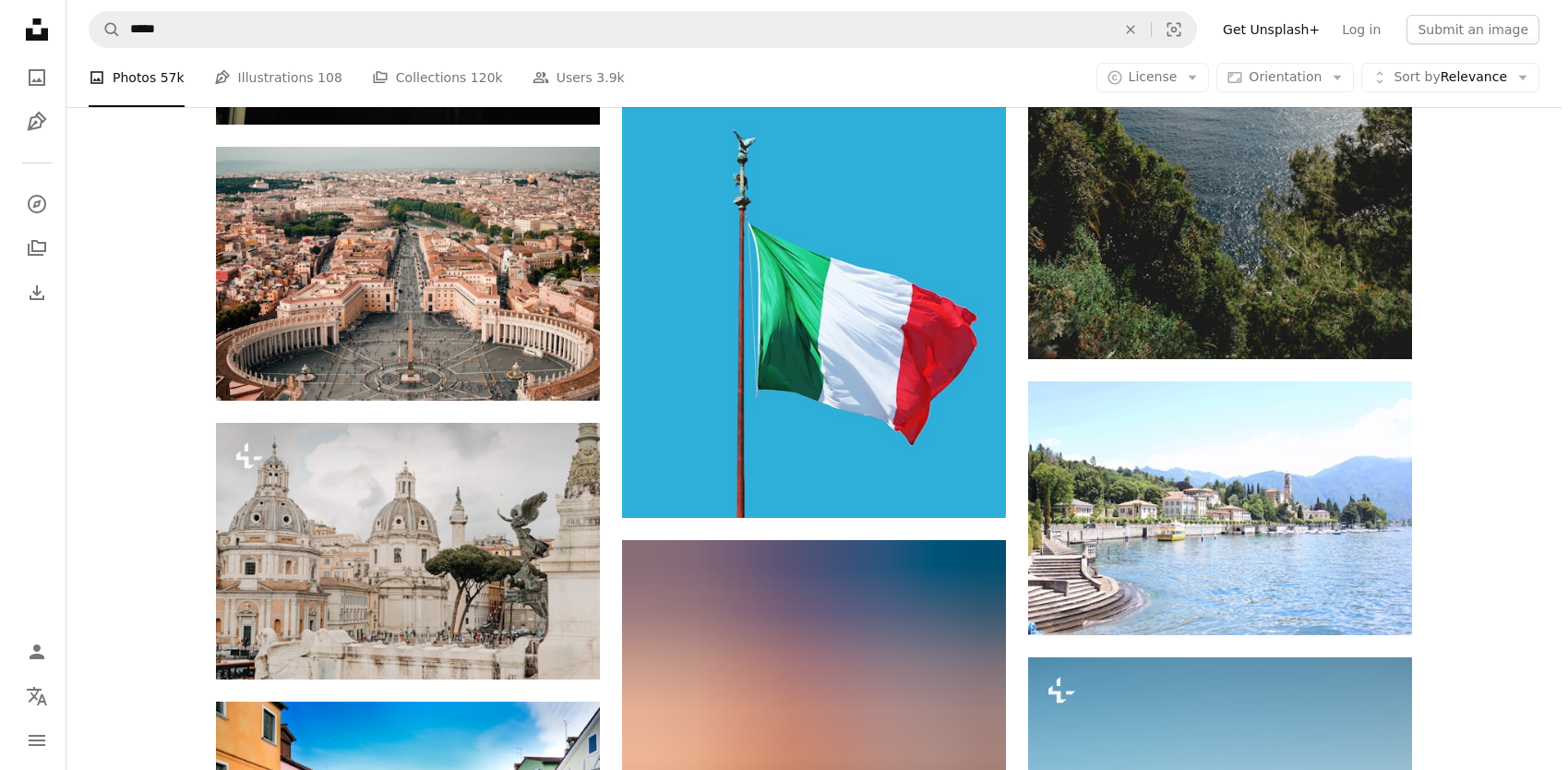
scroll to position [11447, 0]
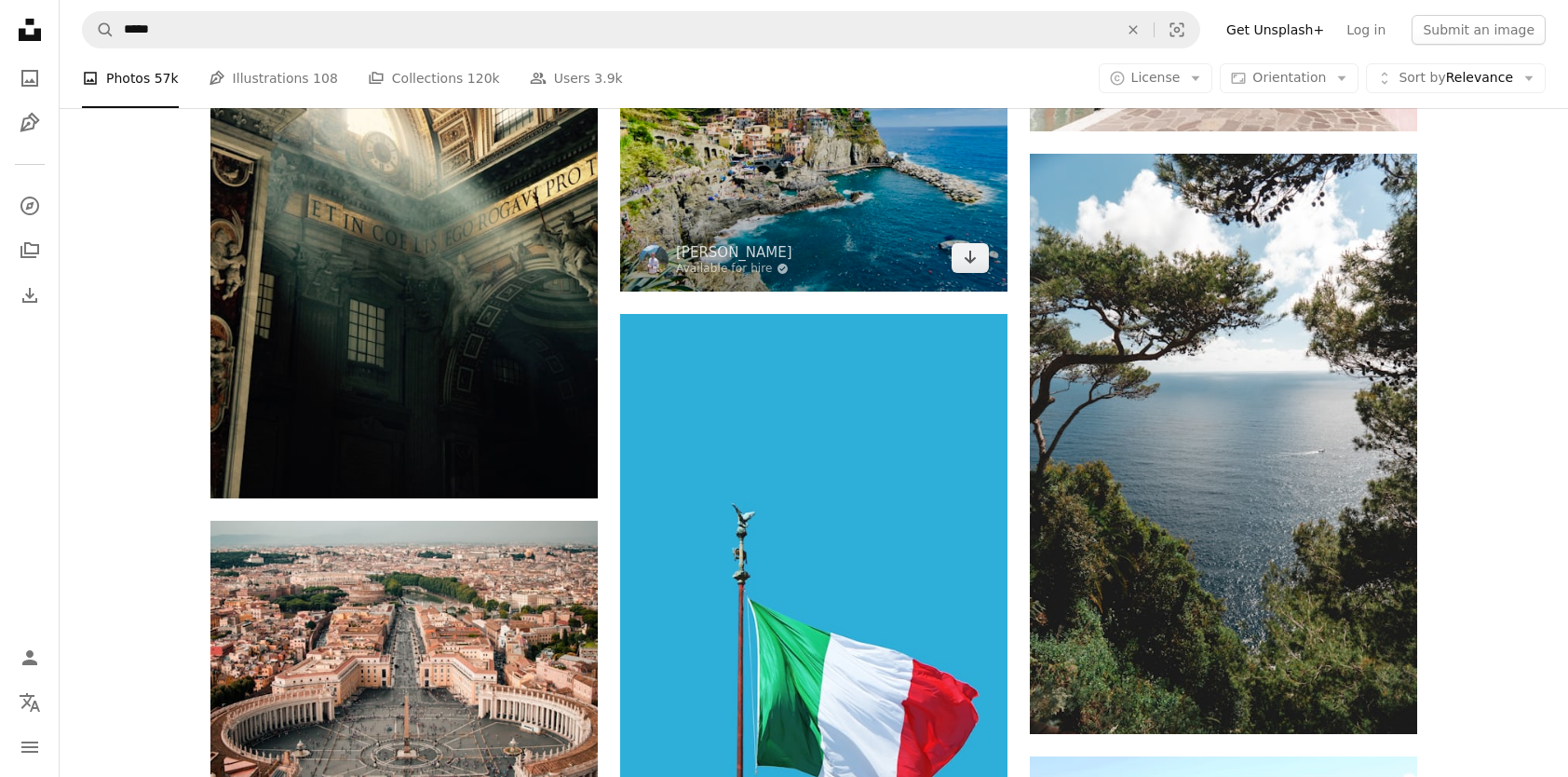
click at [816, 168] on img at bounding box center [813, 146] width 387 height 291
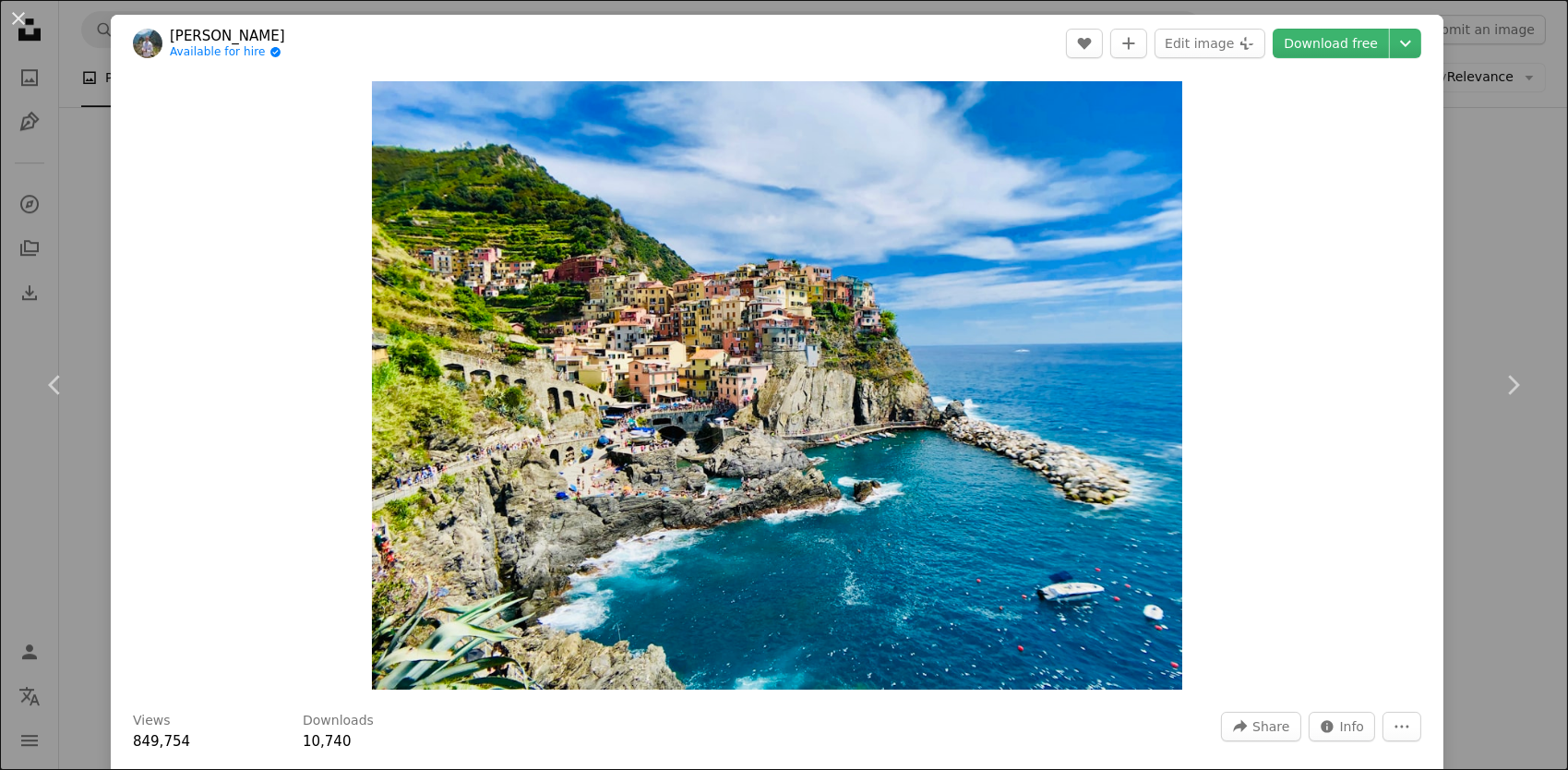
click at [243, 33] on link "[PERSON_NAME]" at bounding box center [227, 35] width 115 height 18
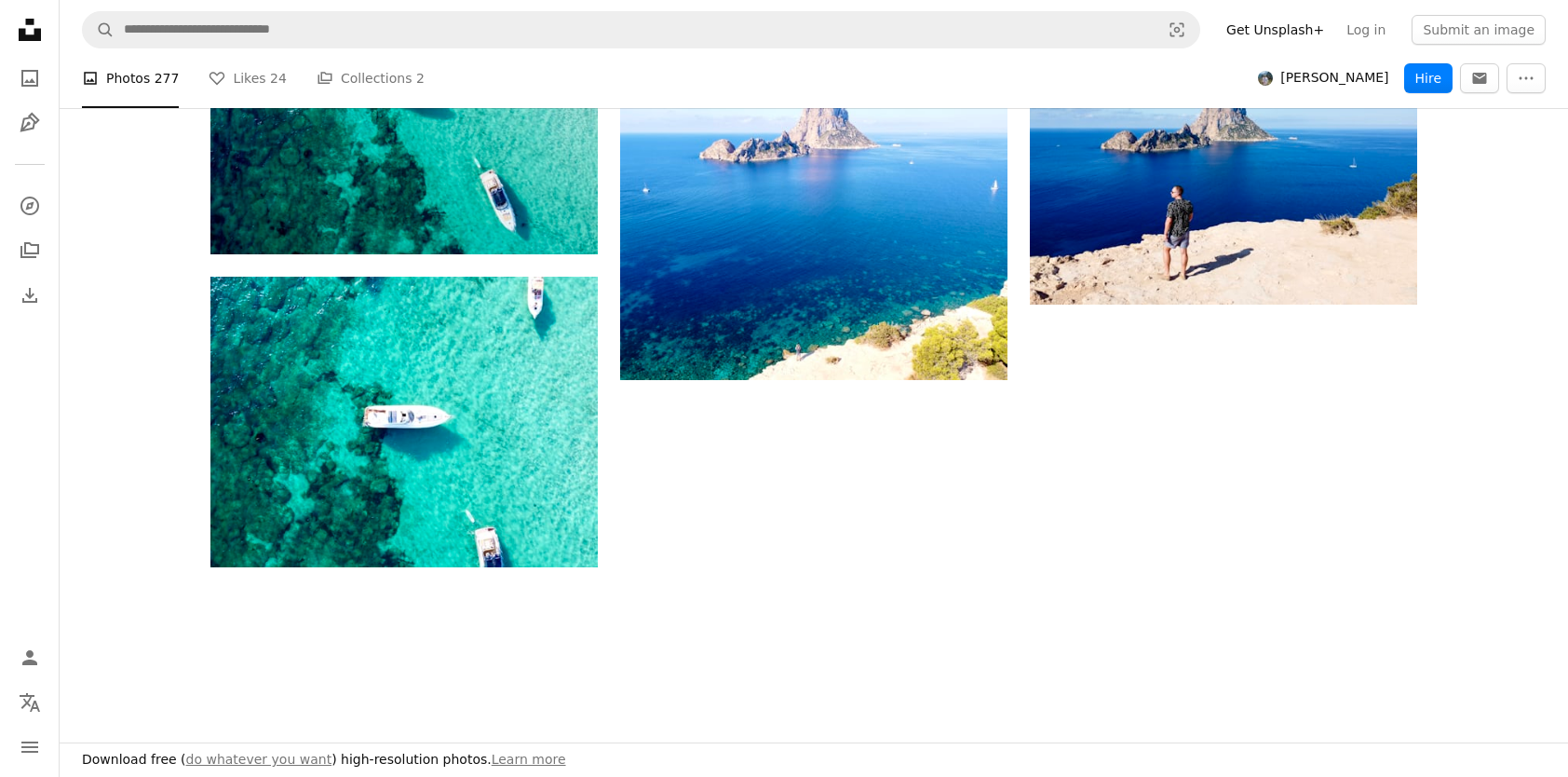
scroll to position [3354, 0]
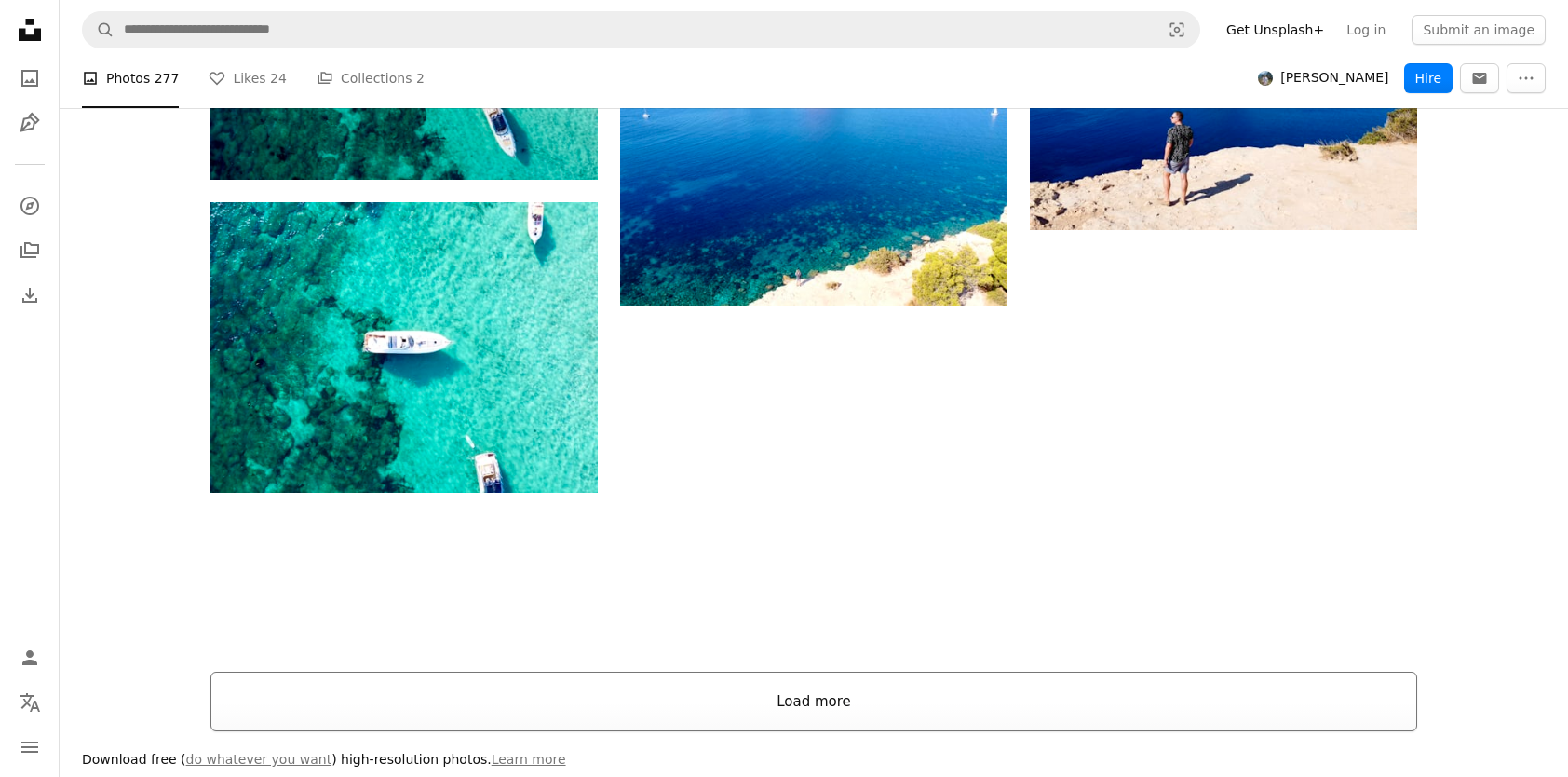
click at [758, 707] on button "Load more" at bounding box center [814, 702] width 1207 height 60
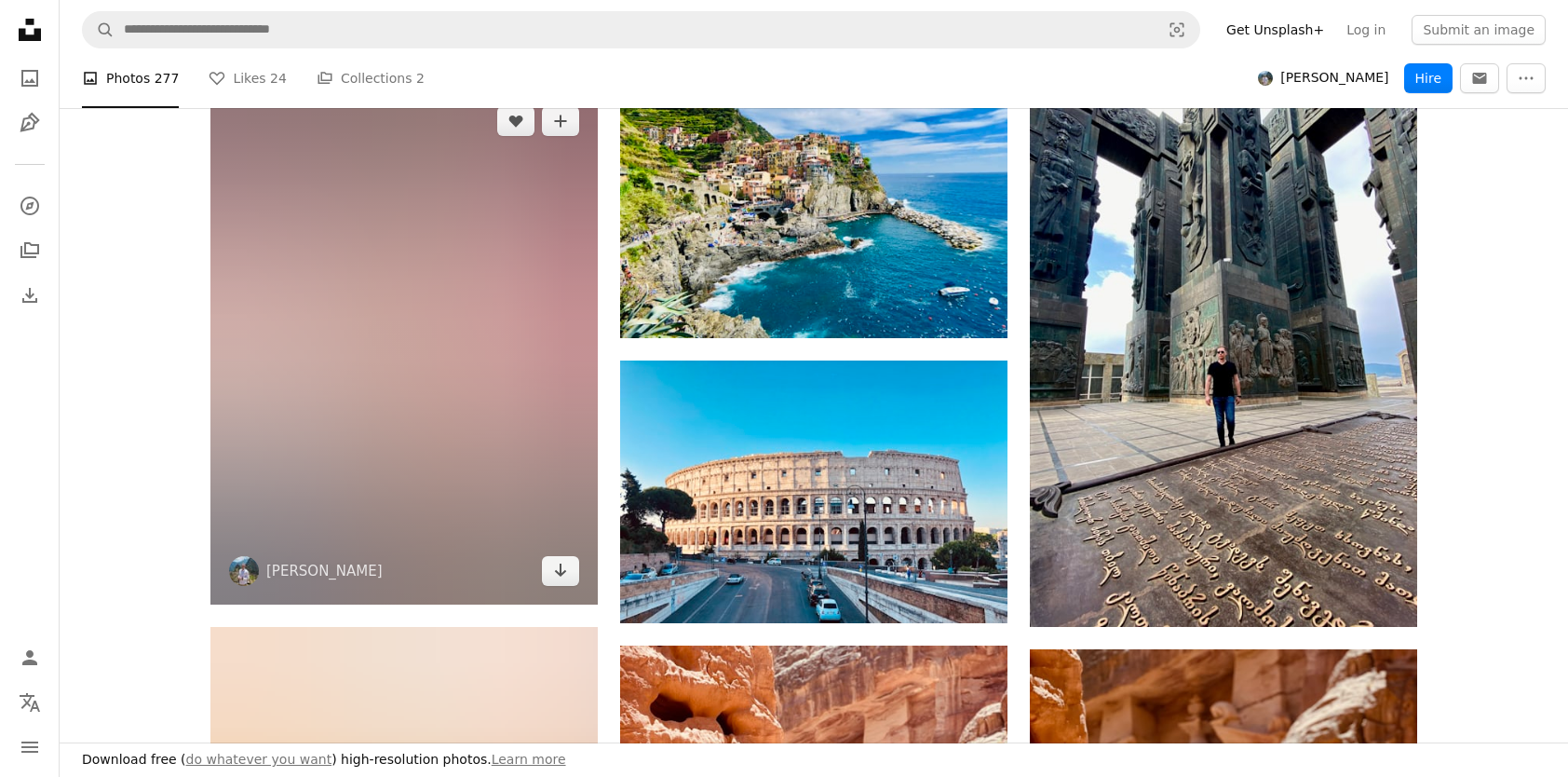
scroll to position [13973, 0]
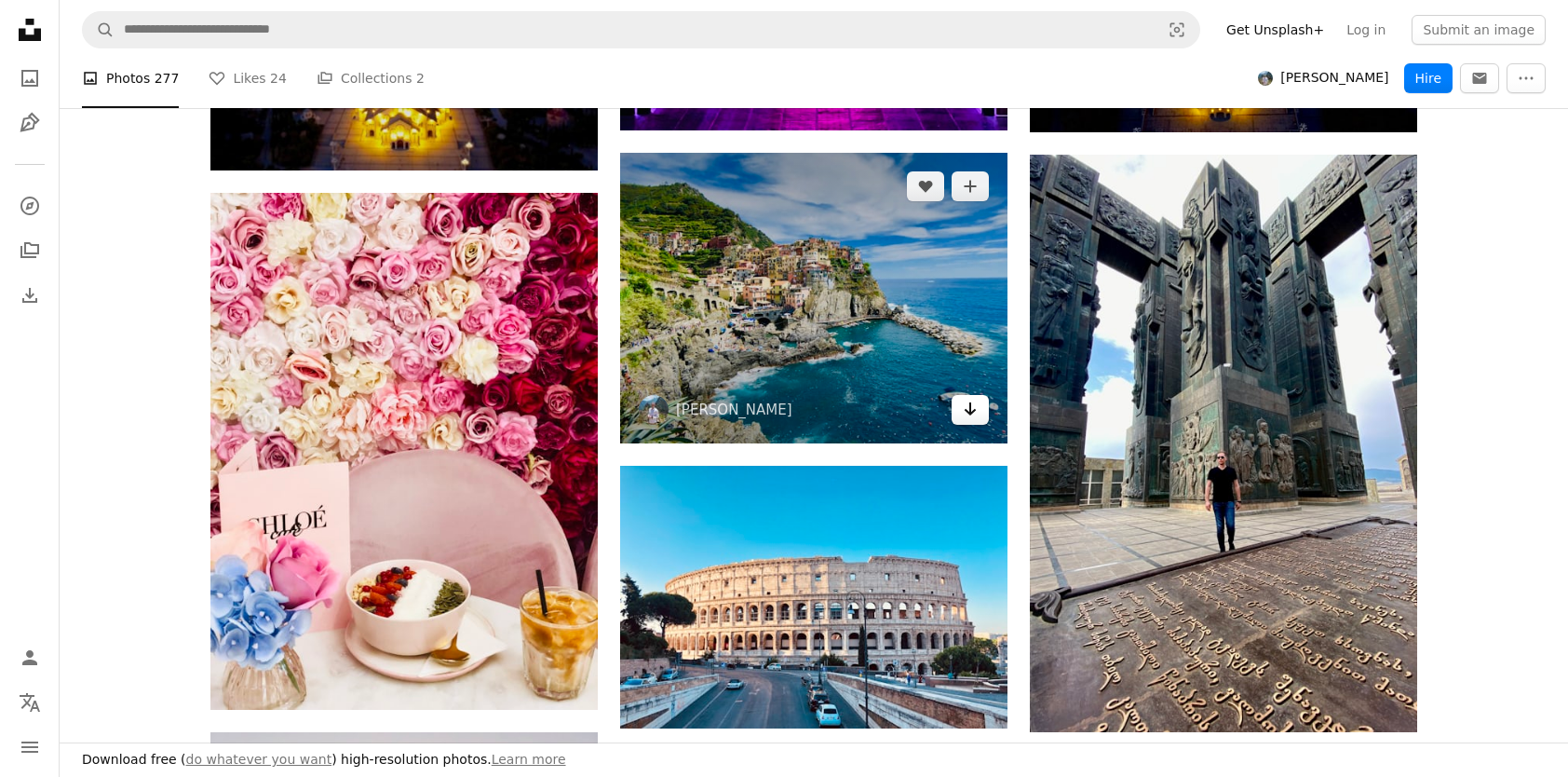
click at [967, 406] on icon "Arrow pointing down" at bounding box center [969, 408] width 14 height 22
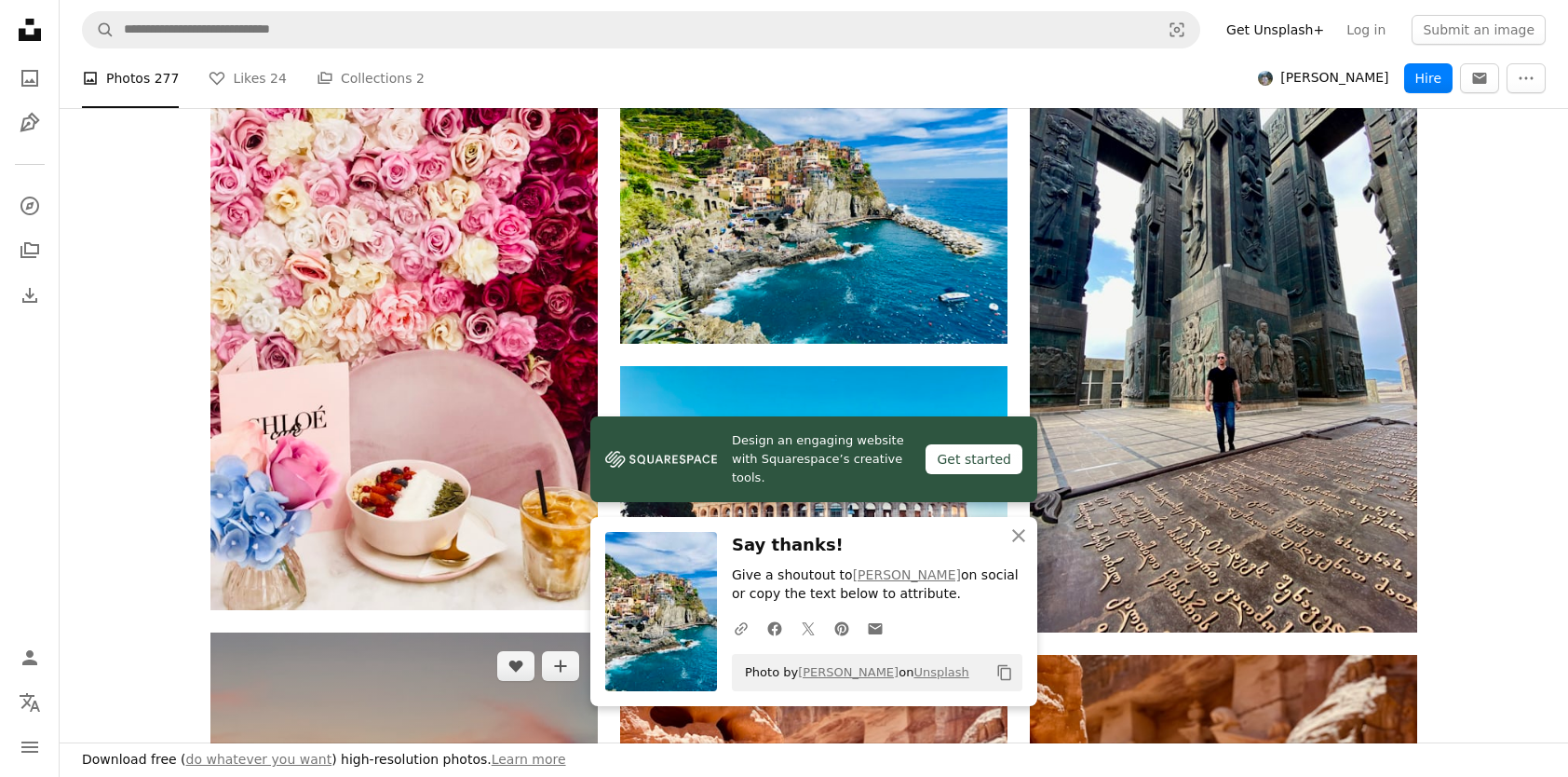
scroll to position [14159, 0]
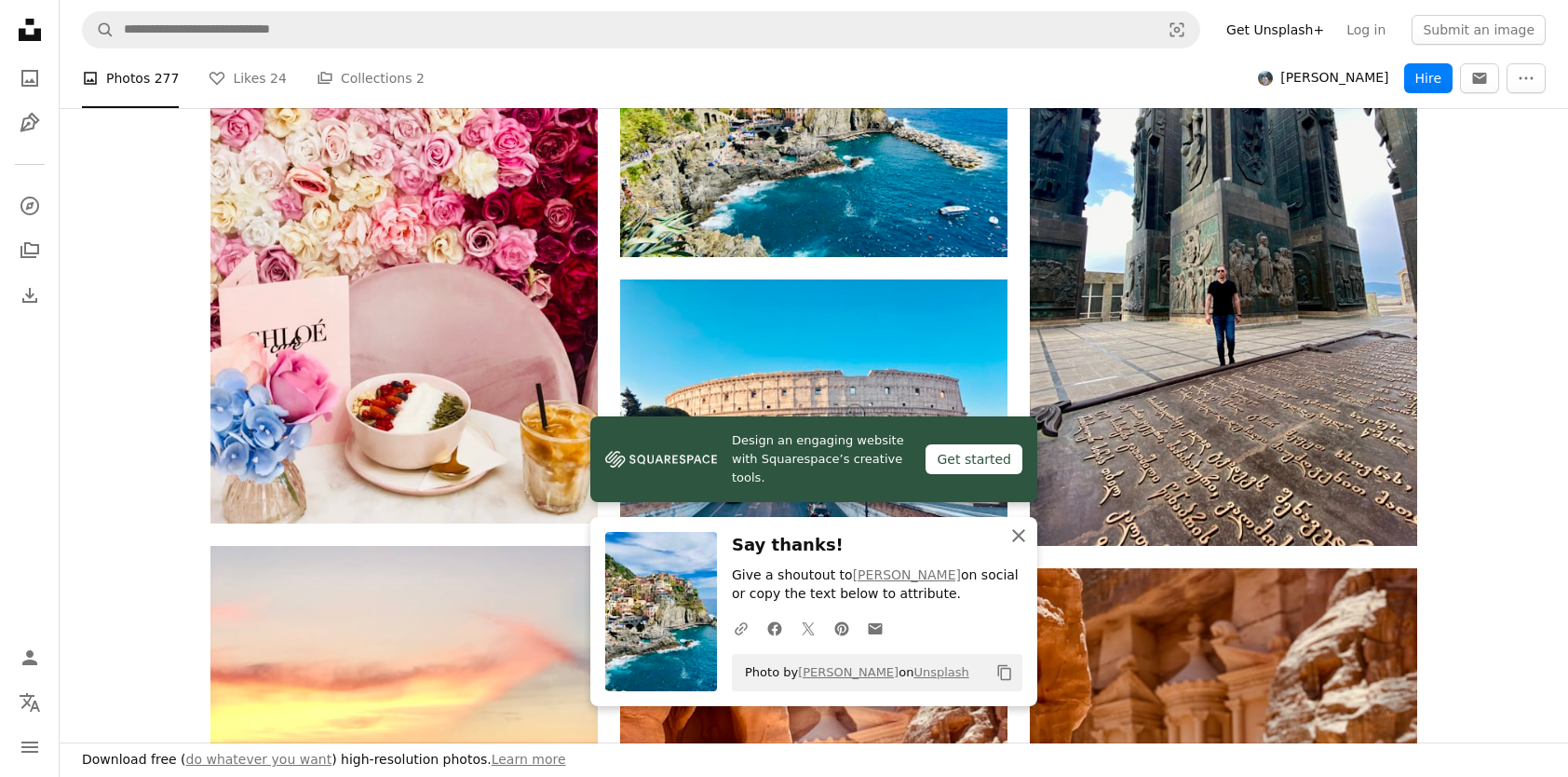
click at [1017, 526] on icon "An X shape" at bounding box center [1018, 535] width 22 height 22
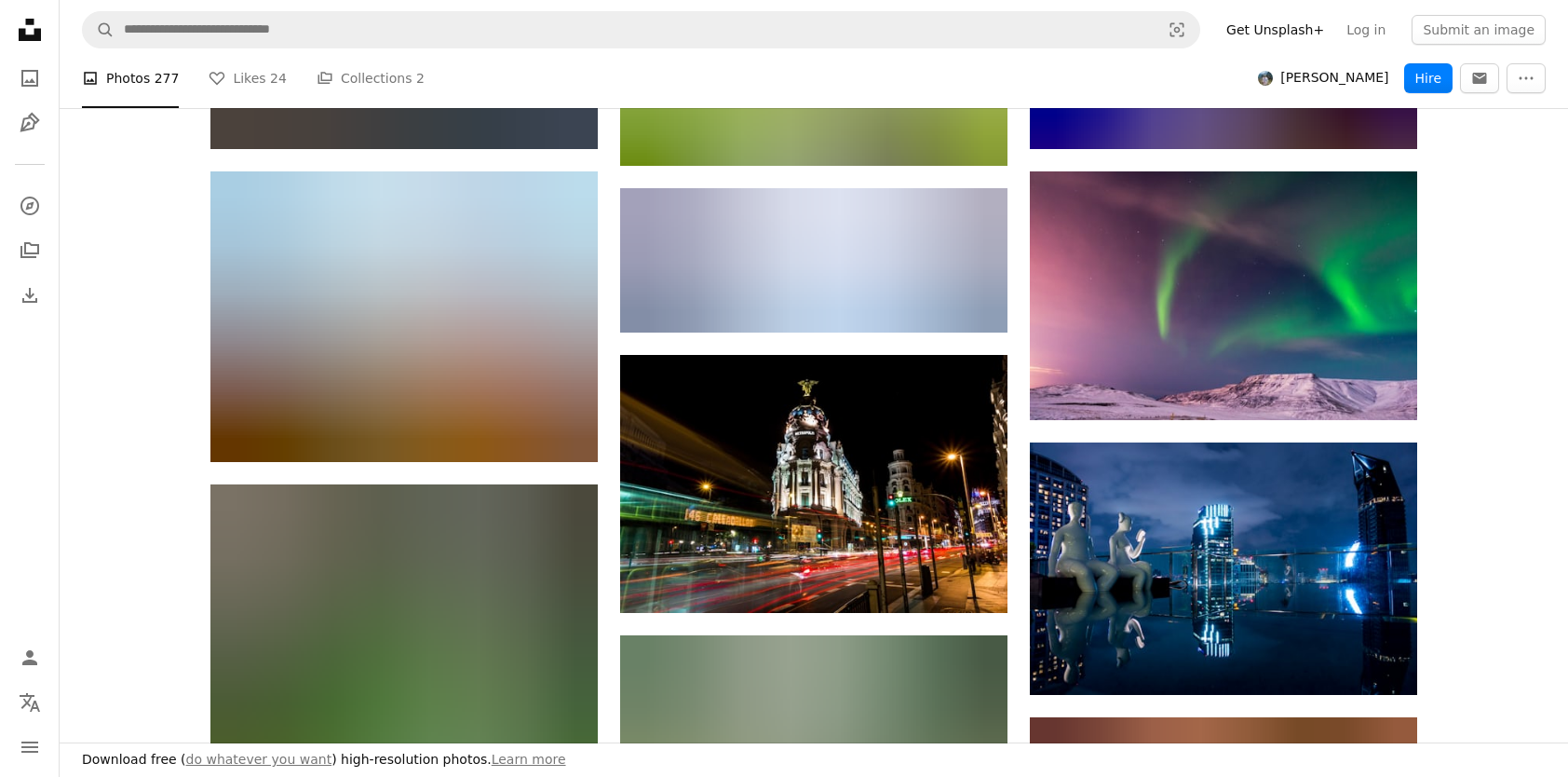
scroll to position [34000, 0]
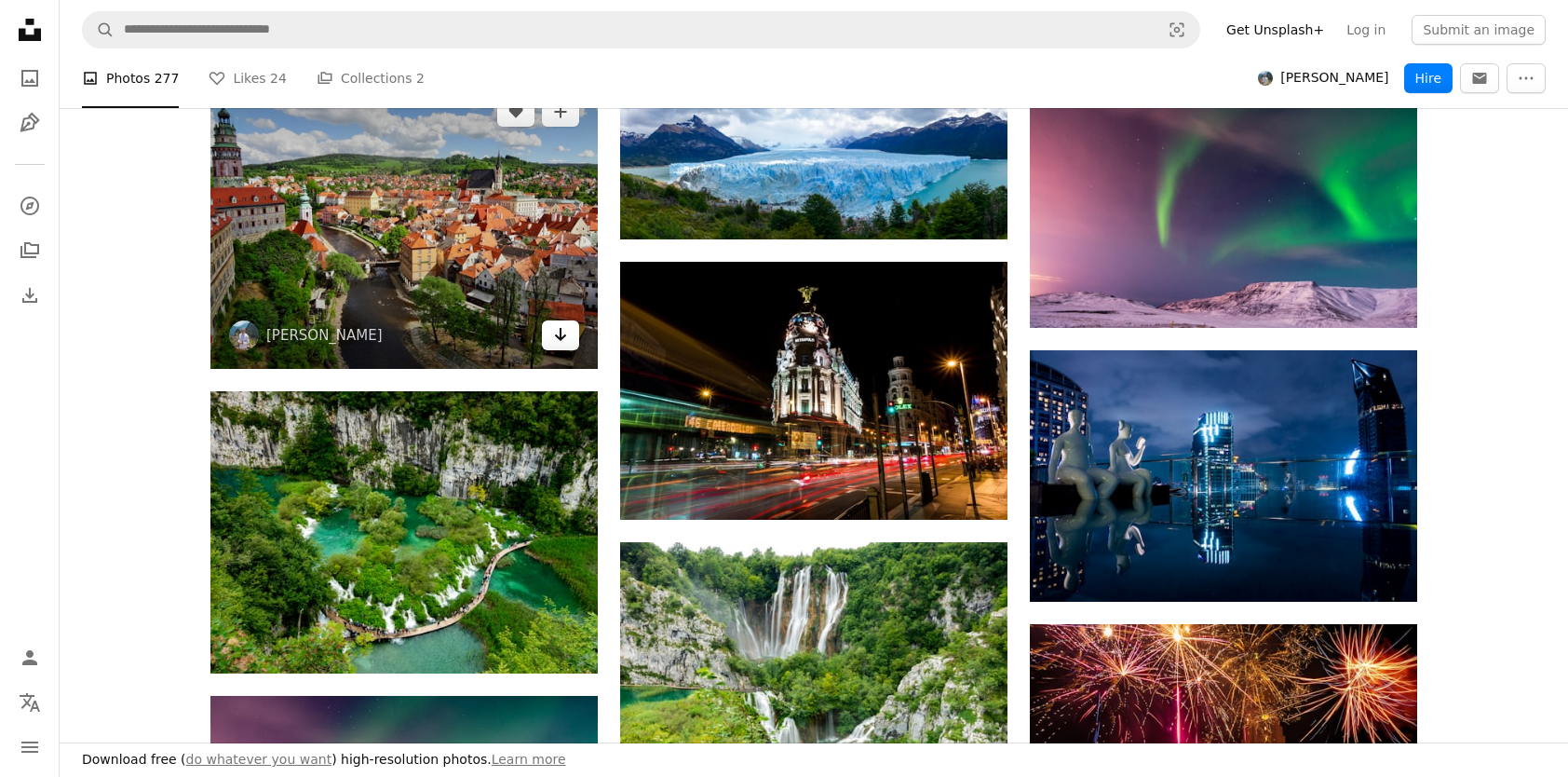
click at [567, 341] on icon "Arrow pointing down" at bounding box center [560, 334] width 14 height 22
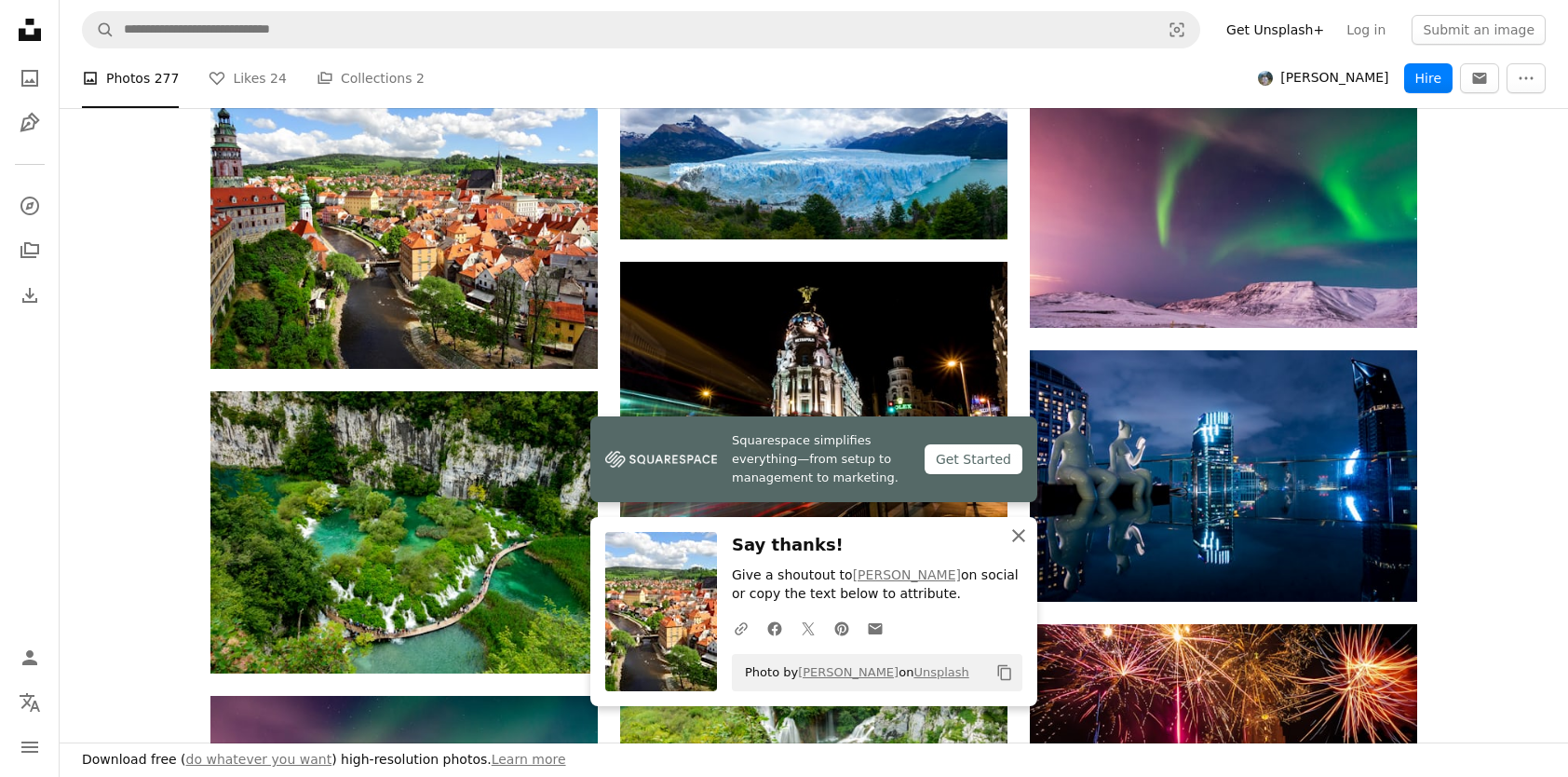
click at [1016, 537] on icon "button" at bounding box center [1019, 536] width 13 height 13
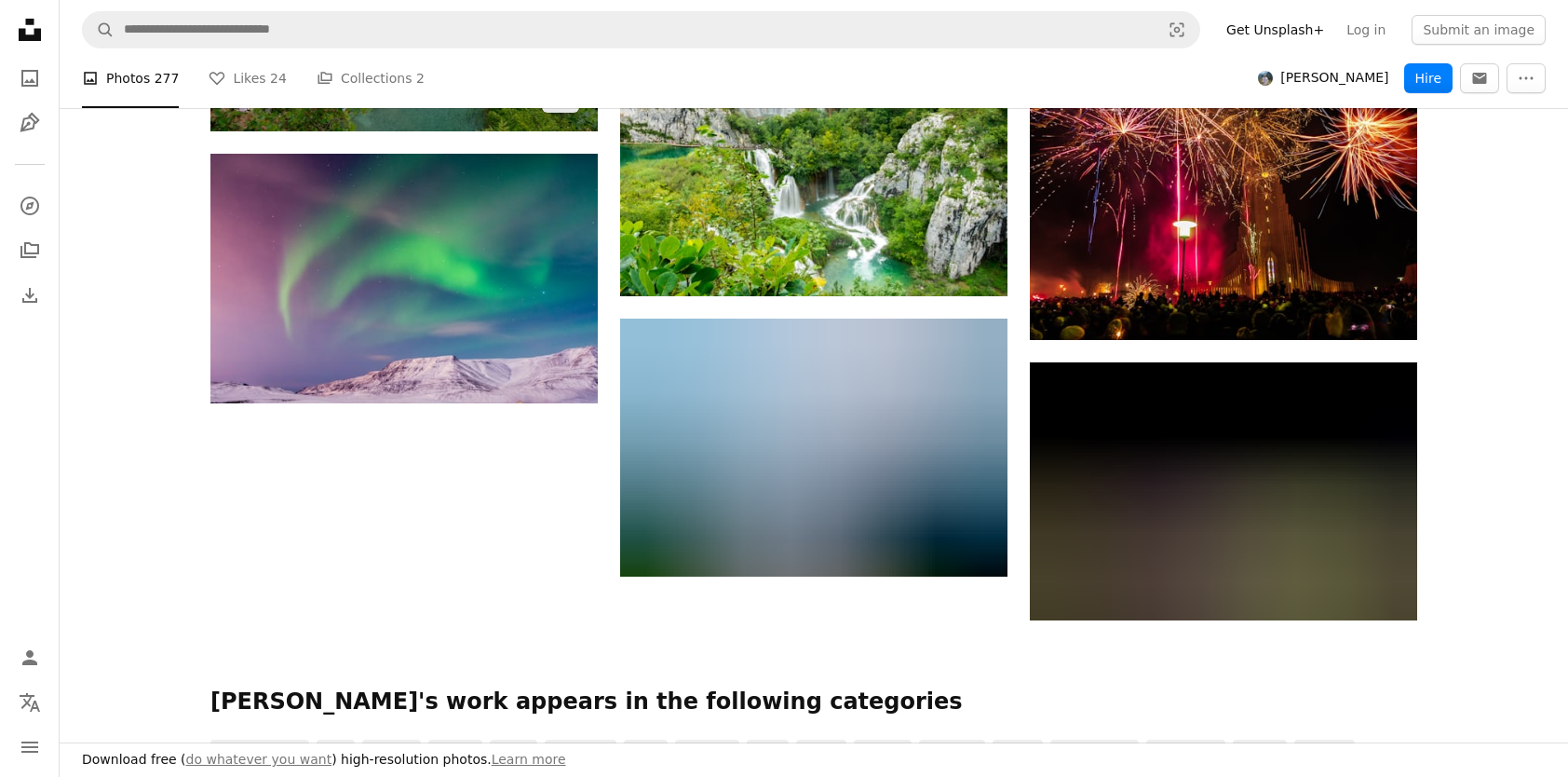
scroll to position [34652, 0]
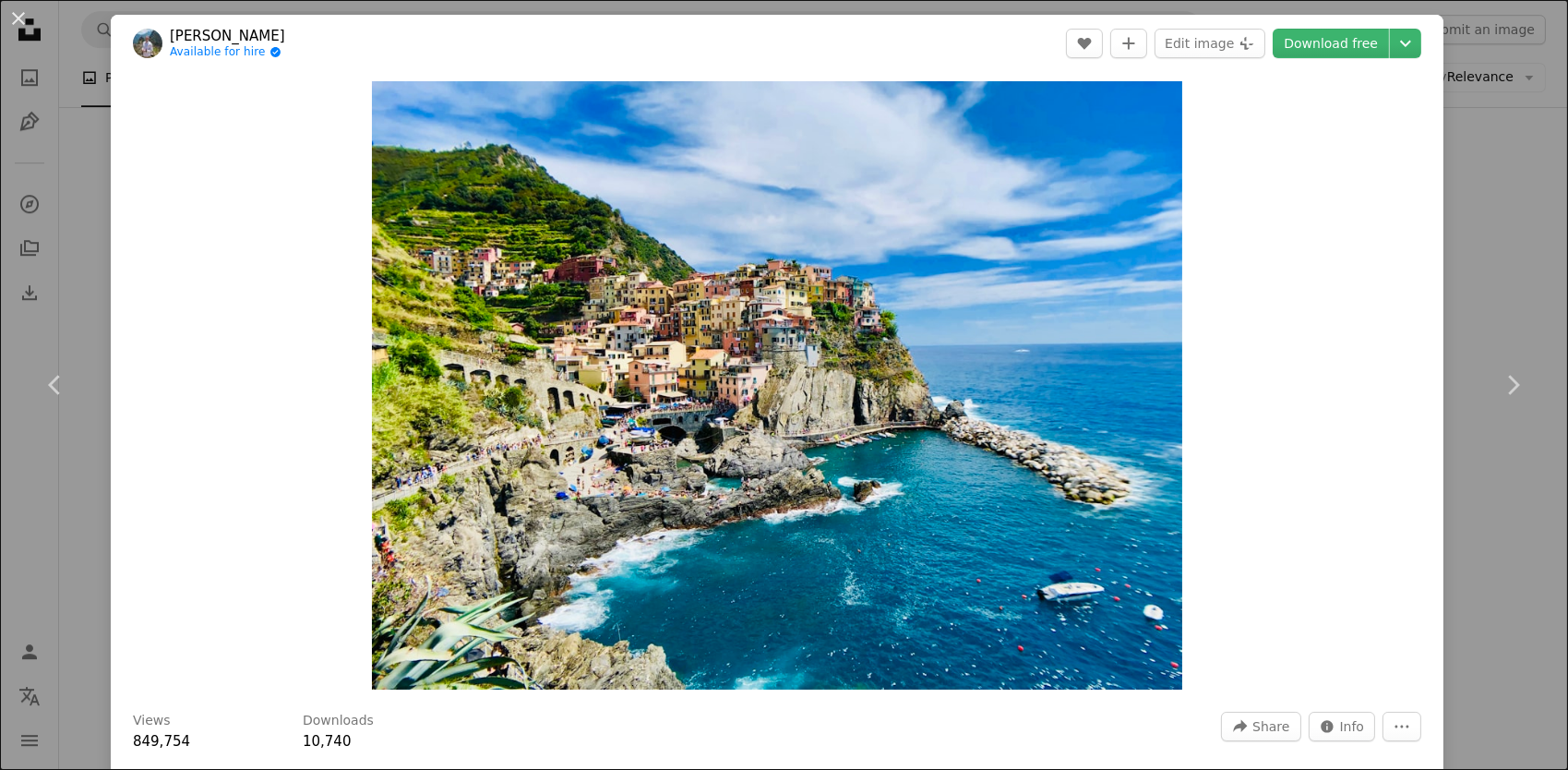
scroll to position [11446, 0]
click at [18, 20] on button "An X shape" at bounding box center [18, 18] width 22 height 22
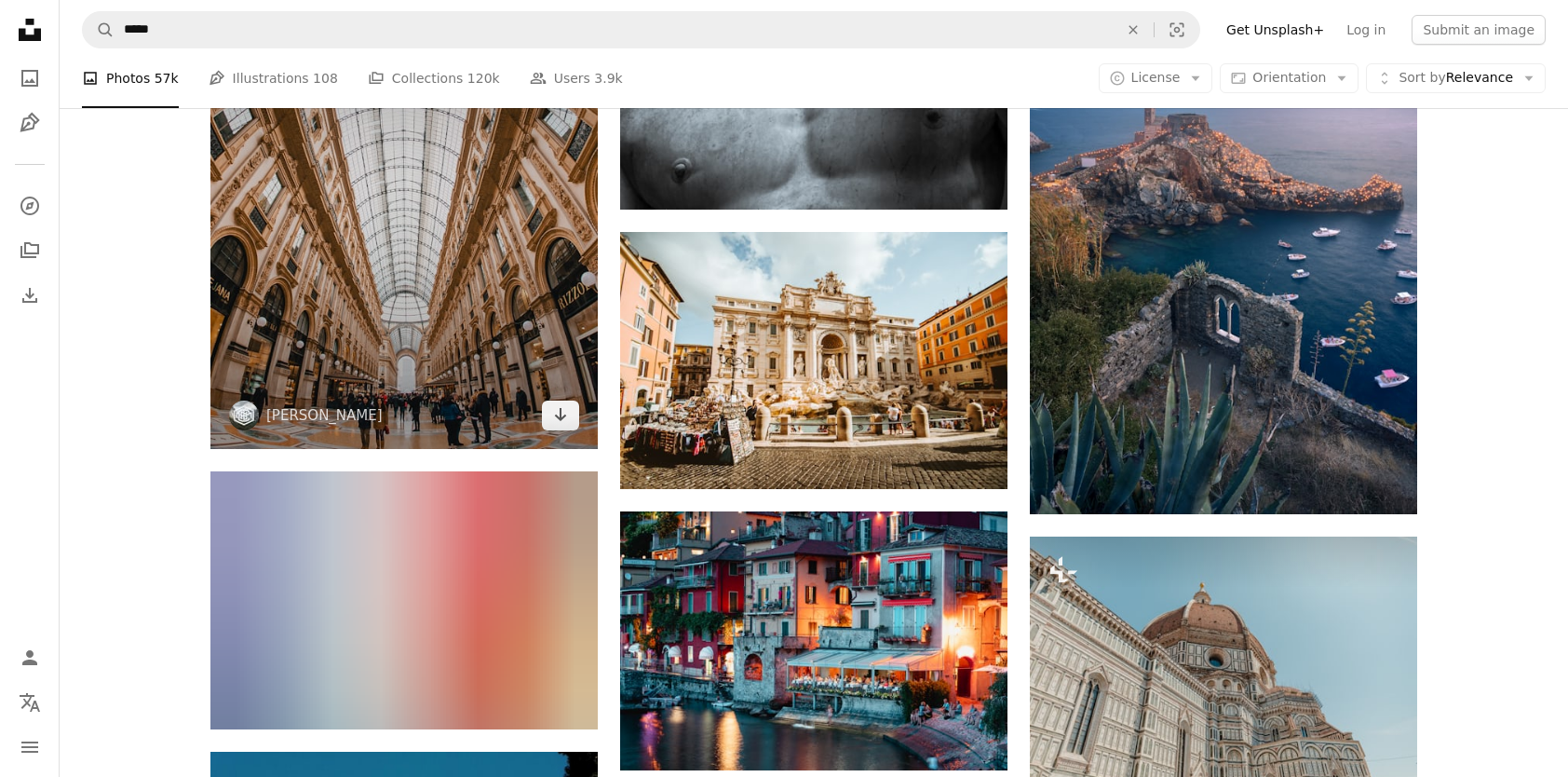
scroll to position [13507, 0]
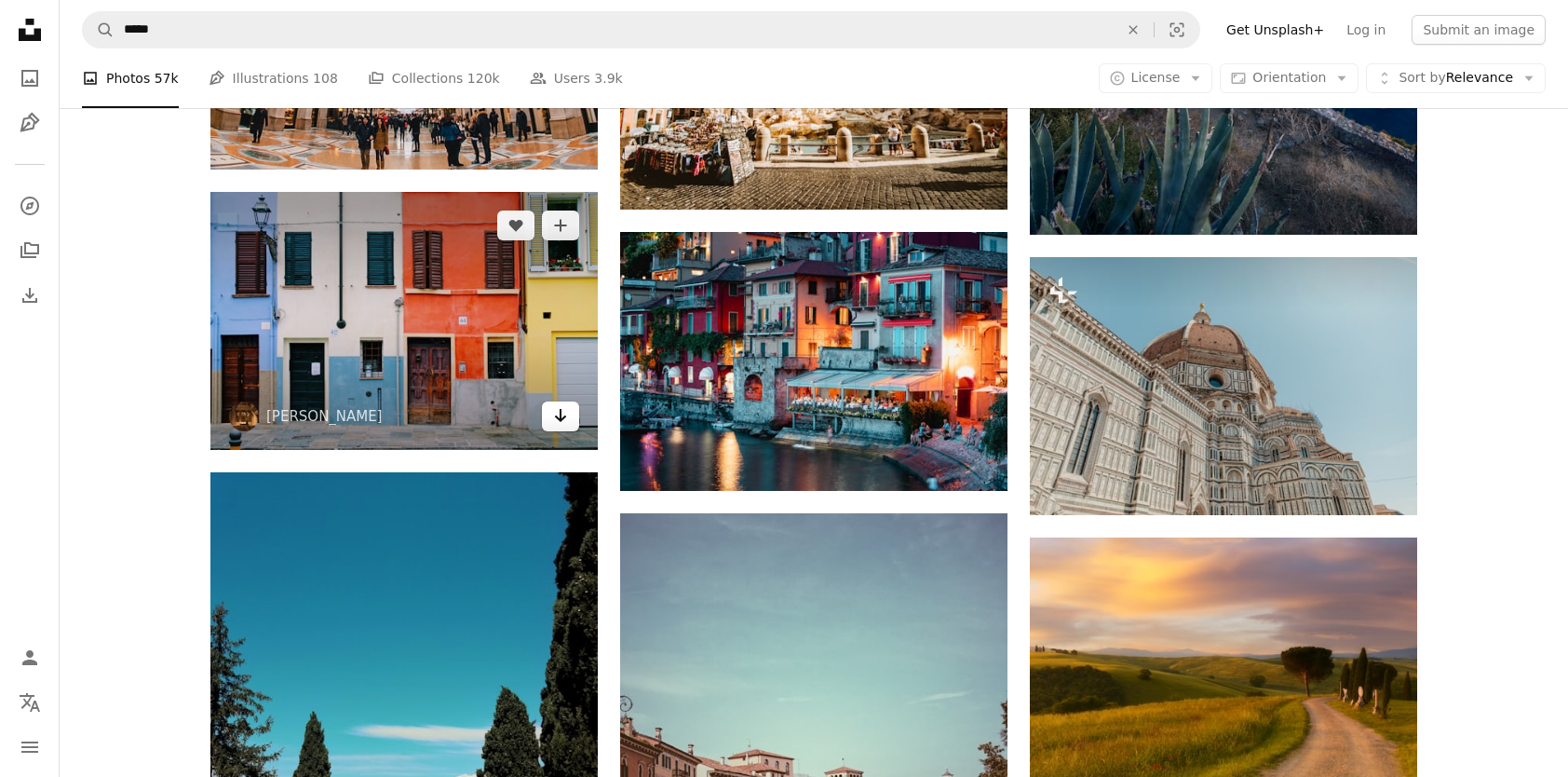
click at [555, 420] on icon "Arrow pointing down" at bounding box center [560, 415] width 14 height 22
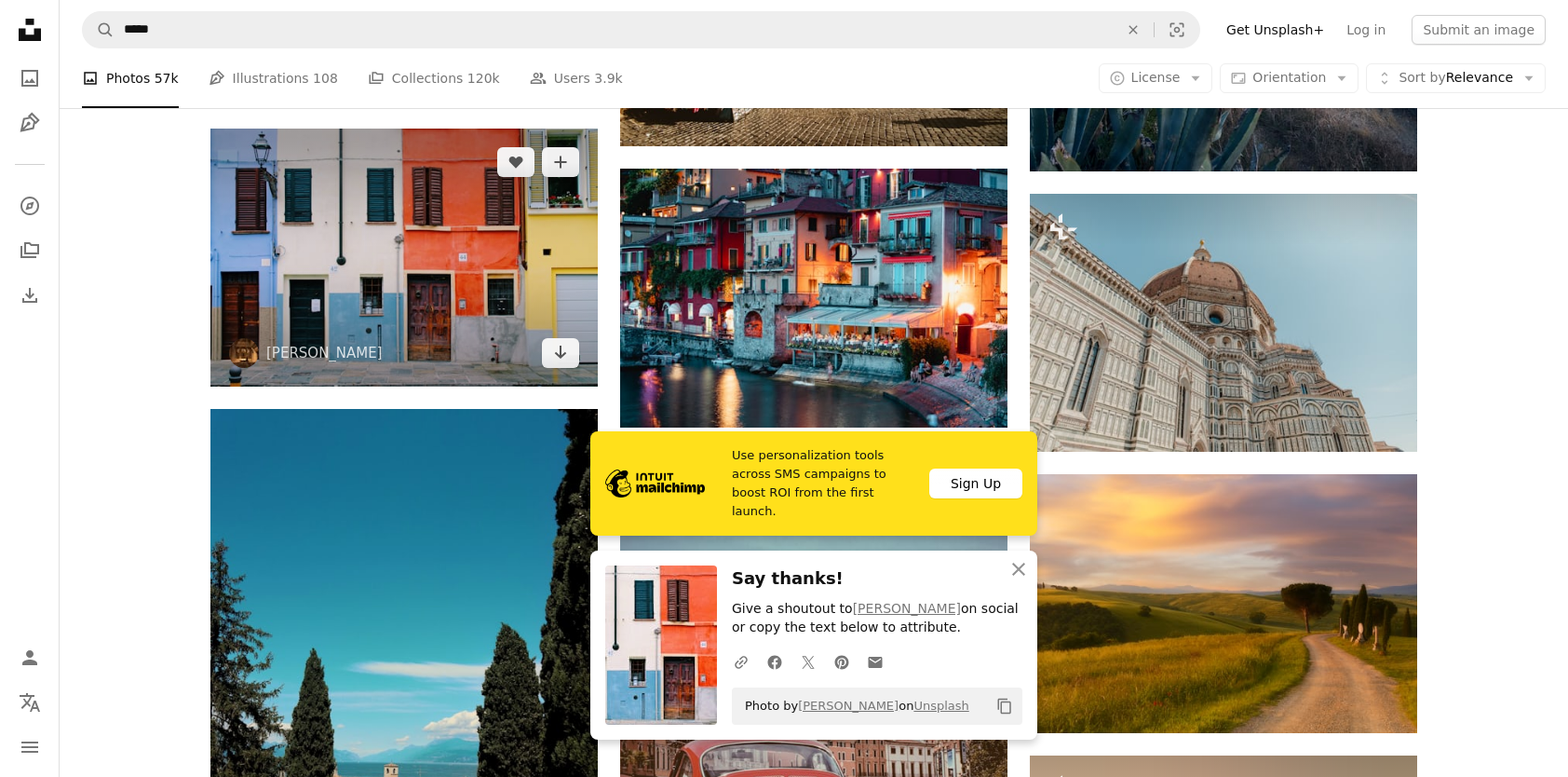
scroll to position [13600, 0]
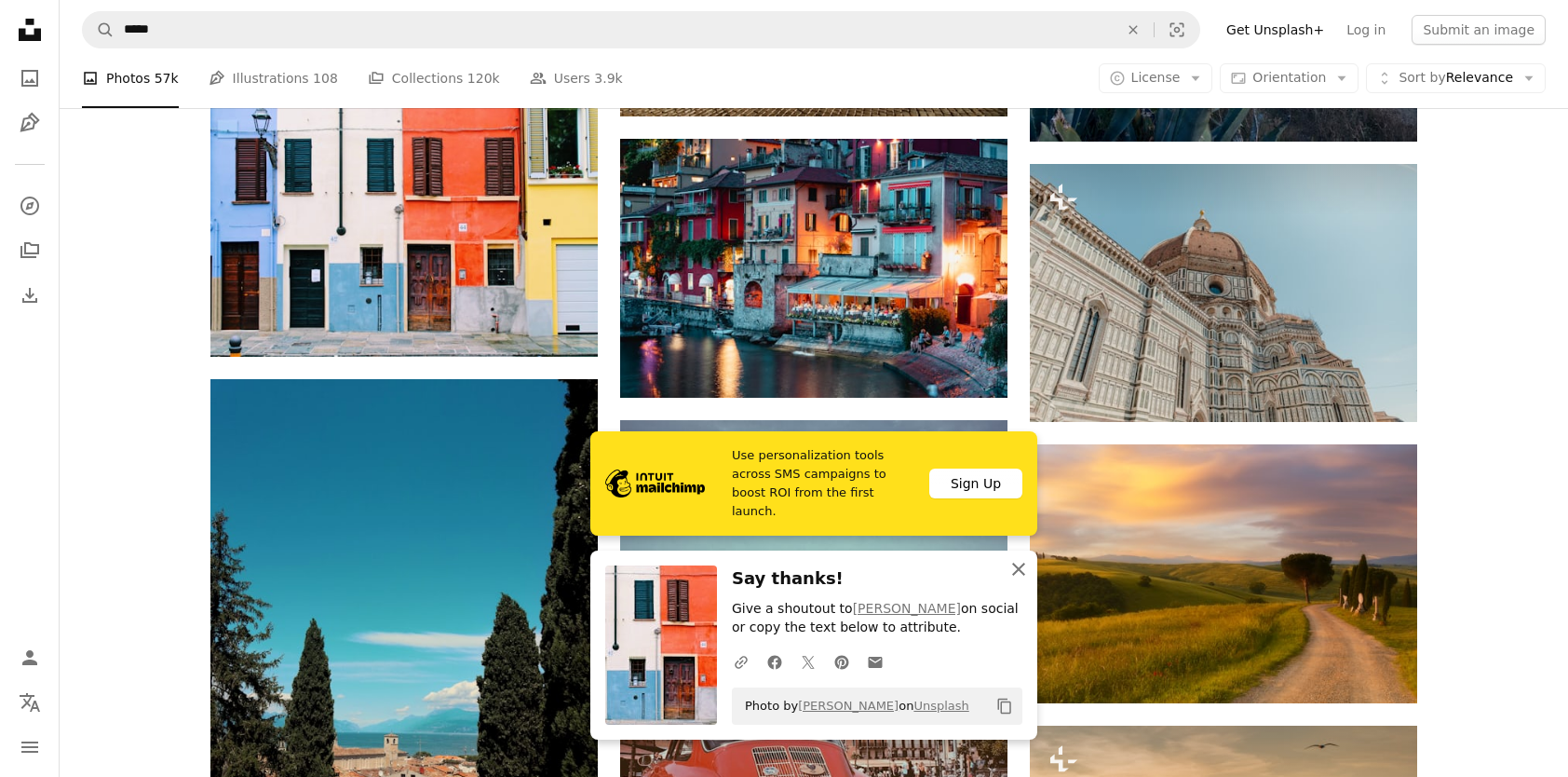
click at [1022, 569] on icon "An X shape" at bounding box center [1018, 569] width 22 height 22
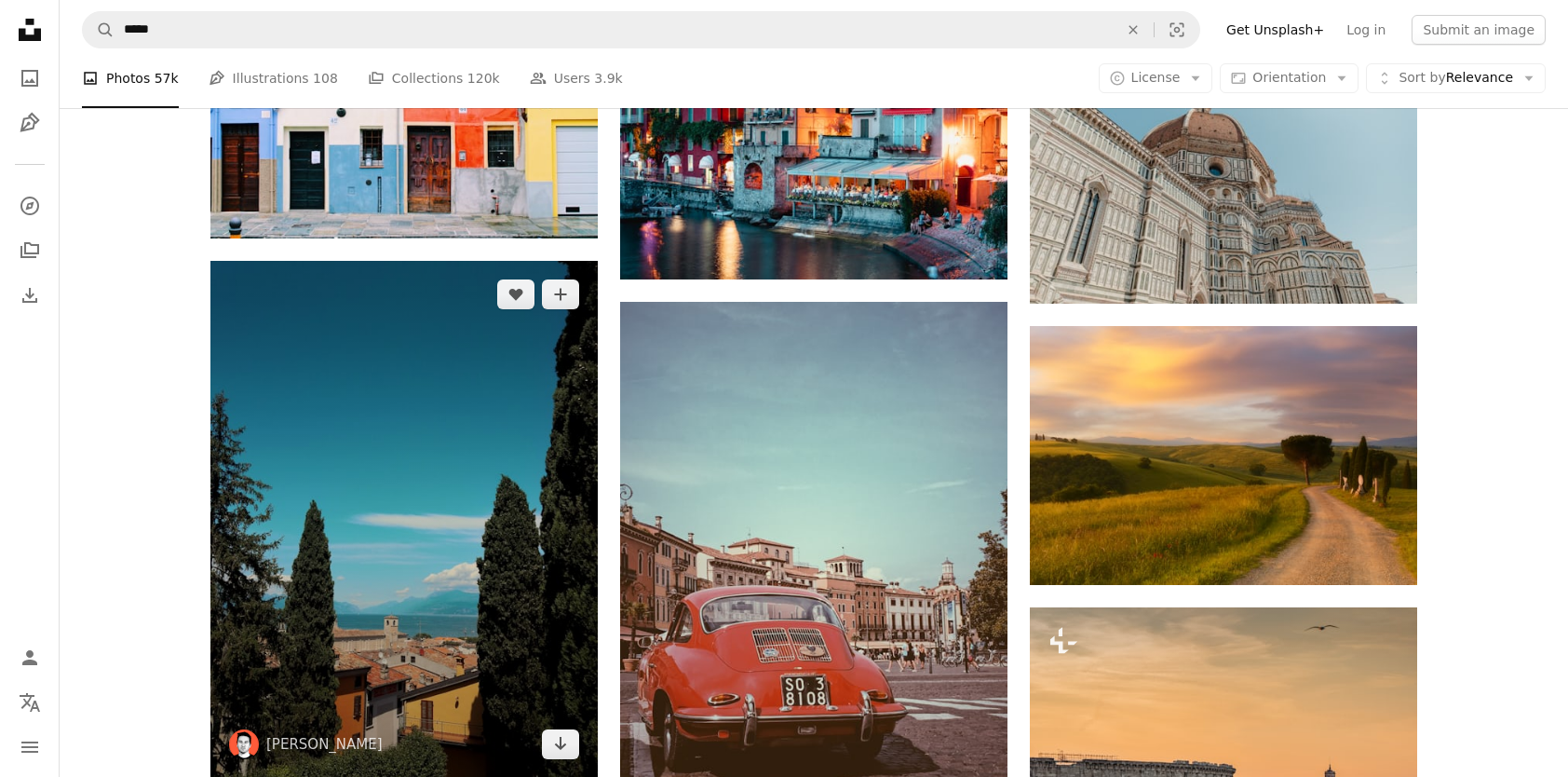
scroll to position [13787, 0]
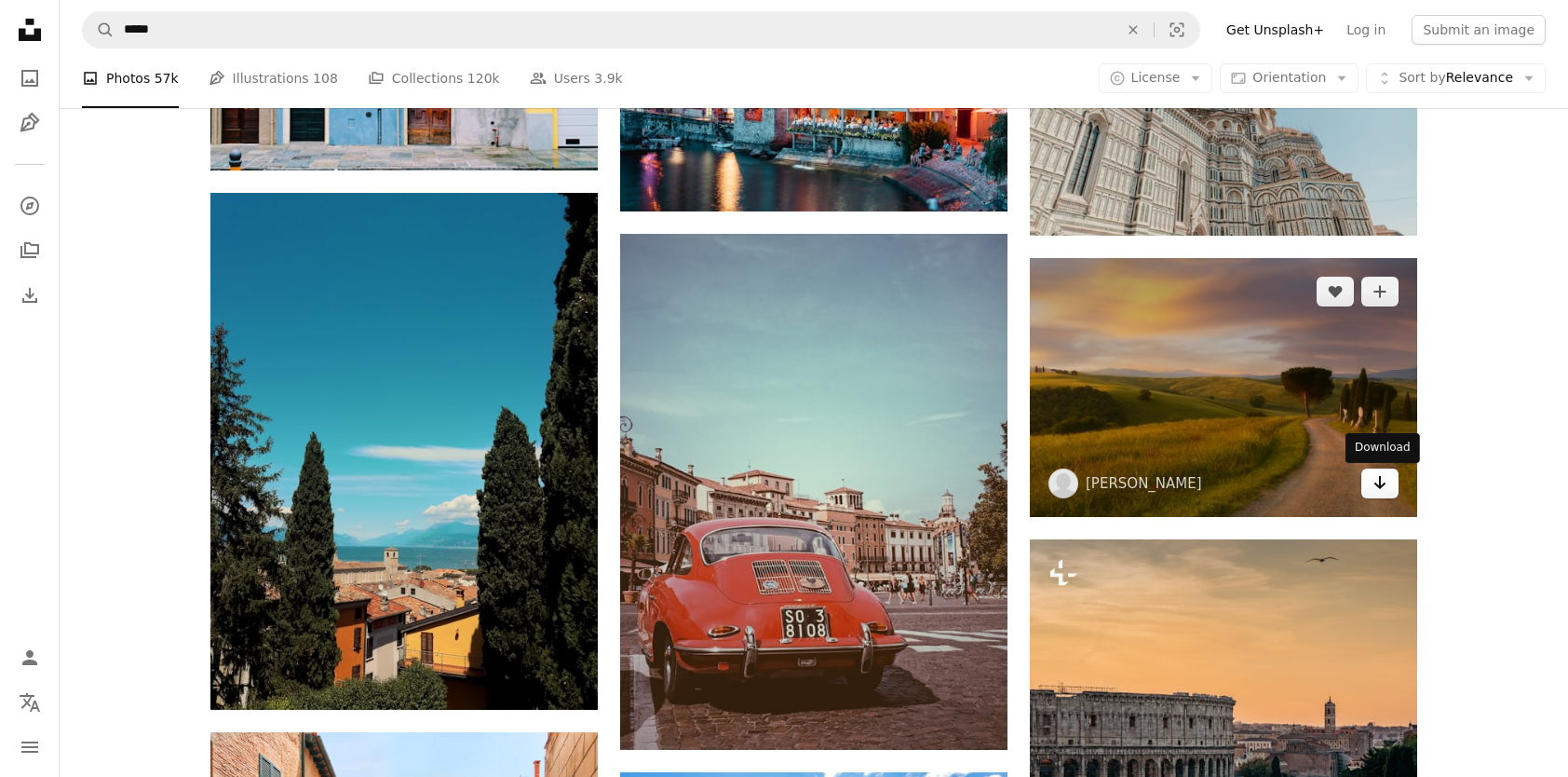
click at [1375, 489] on icon "Arrow pointing down" at bounding box center [1379, 482] width 14 height 22
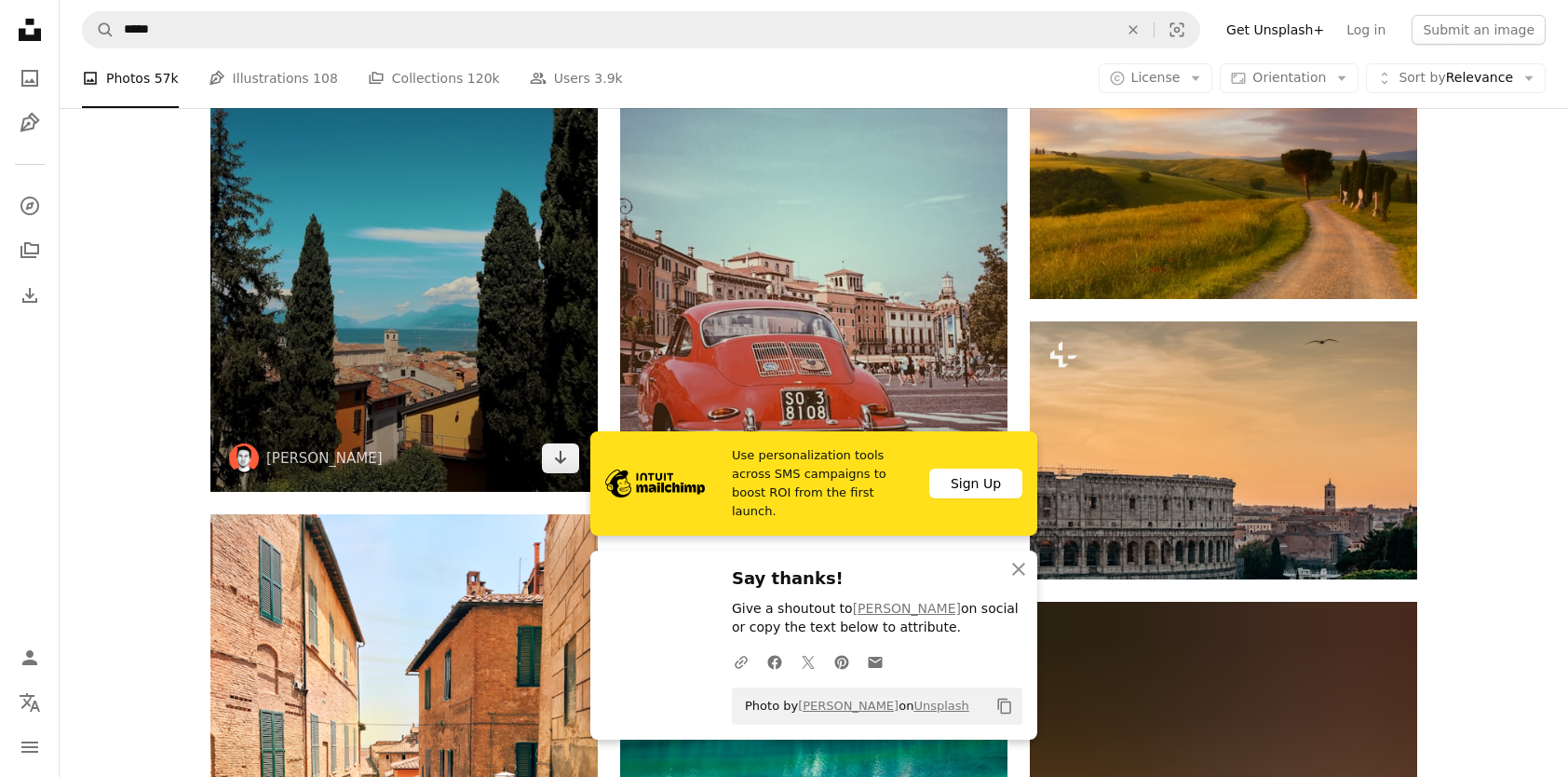
scroll to position [14159, 0]
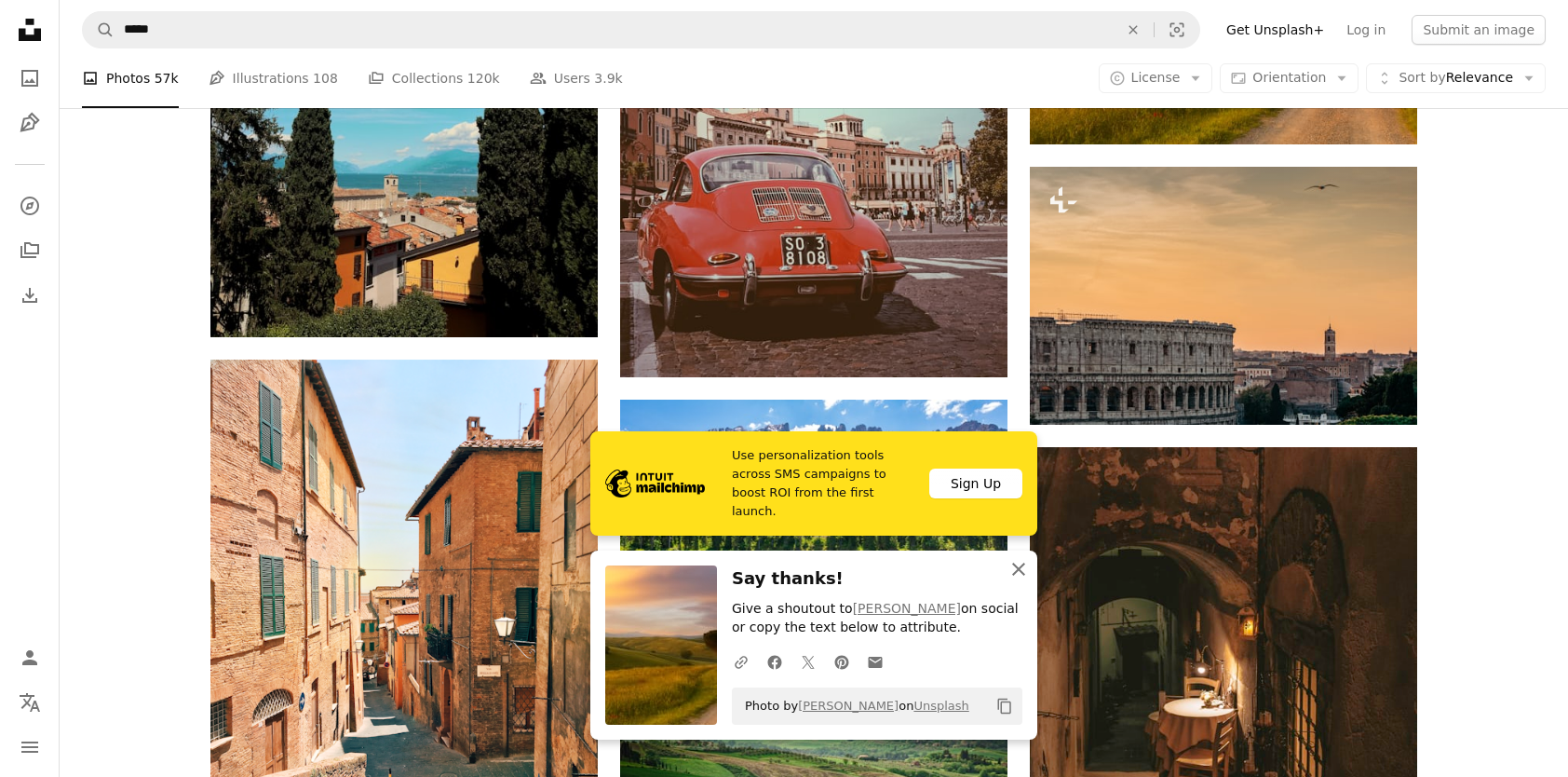
drag, startPoint x: 1016, startPoint y: 564, endPoint x: 1004, endPoint y: 541, distance: 25.9
click at [1016, 564] on icon "An X shape" at bounding box center [1018, 569] width 22 height 22
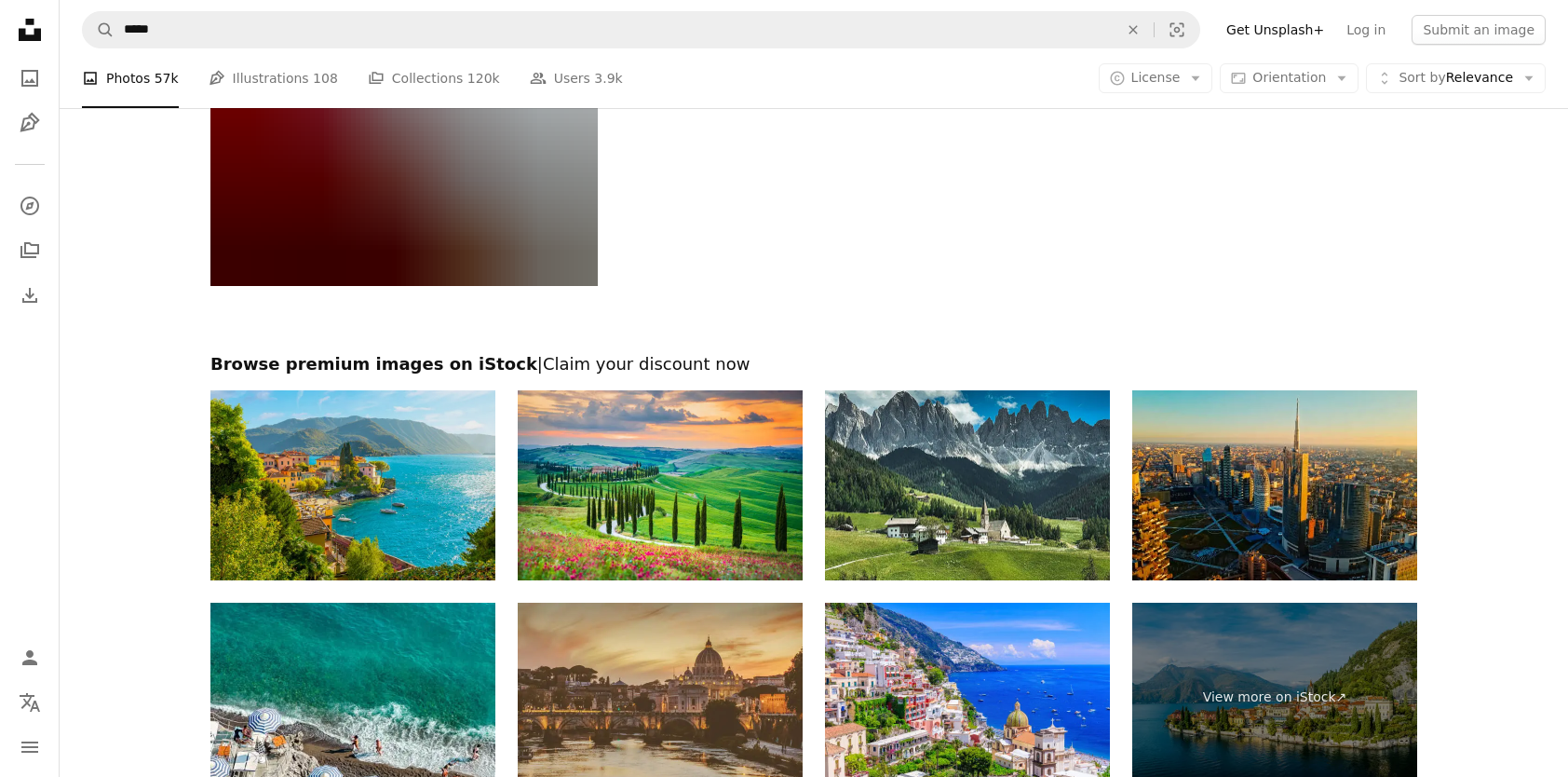
scroll to position [17971, 0]
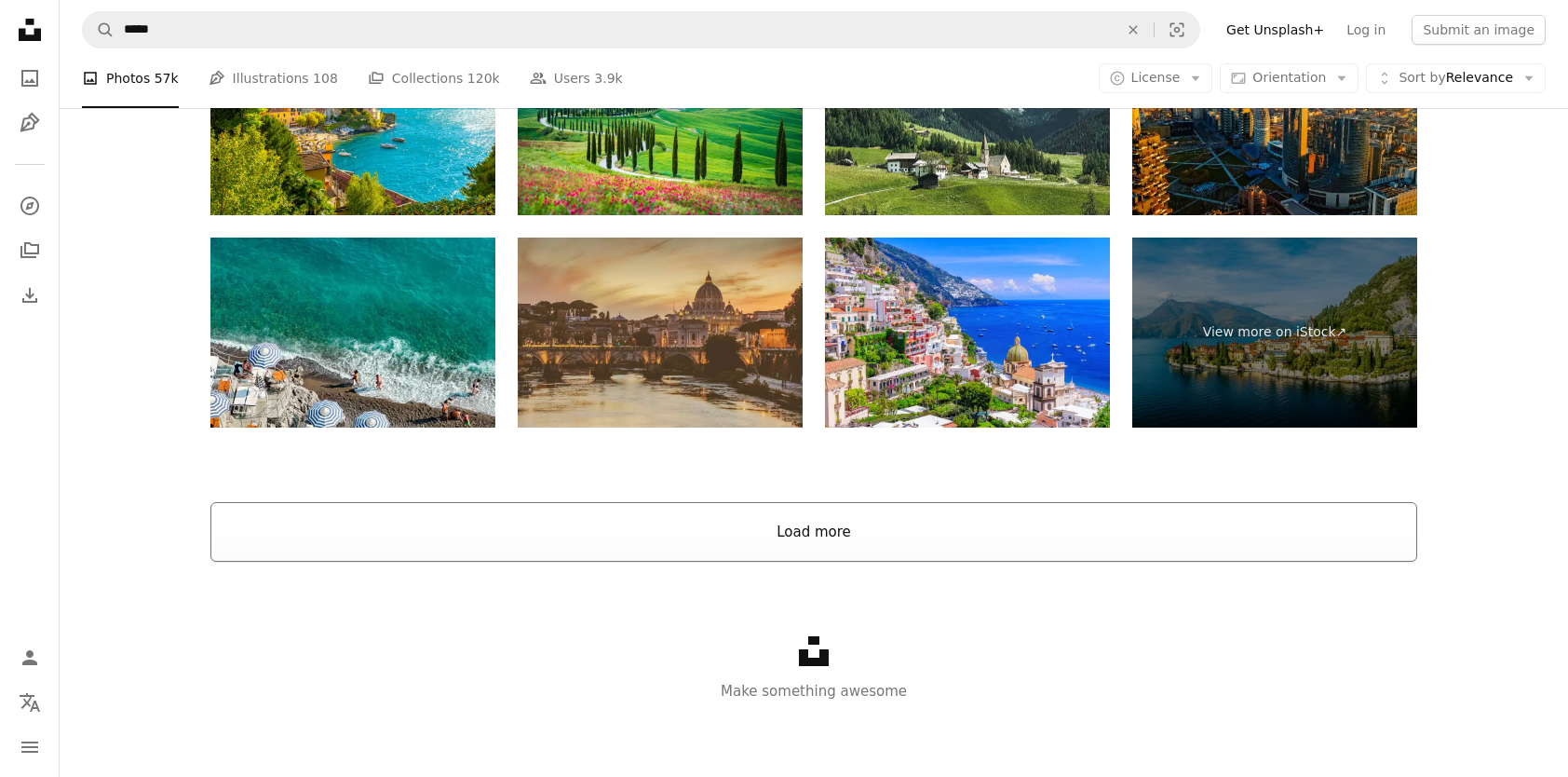
click at [775, 546] on button "Load more" at bounding box center [814, 531] width 1207 height 60
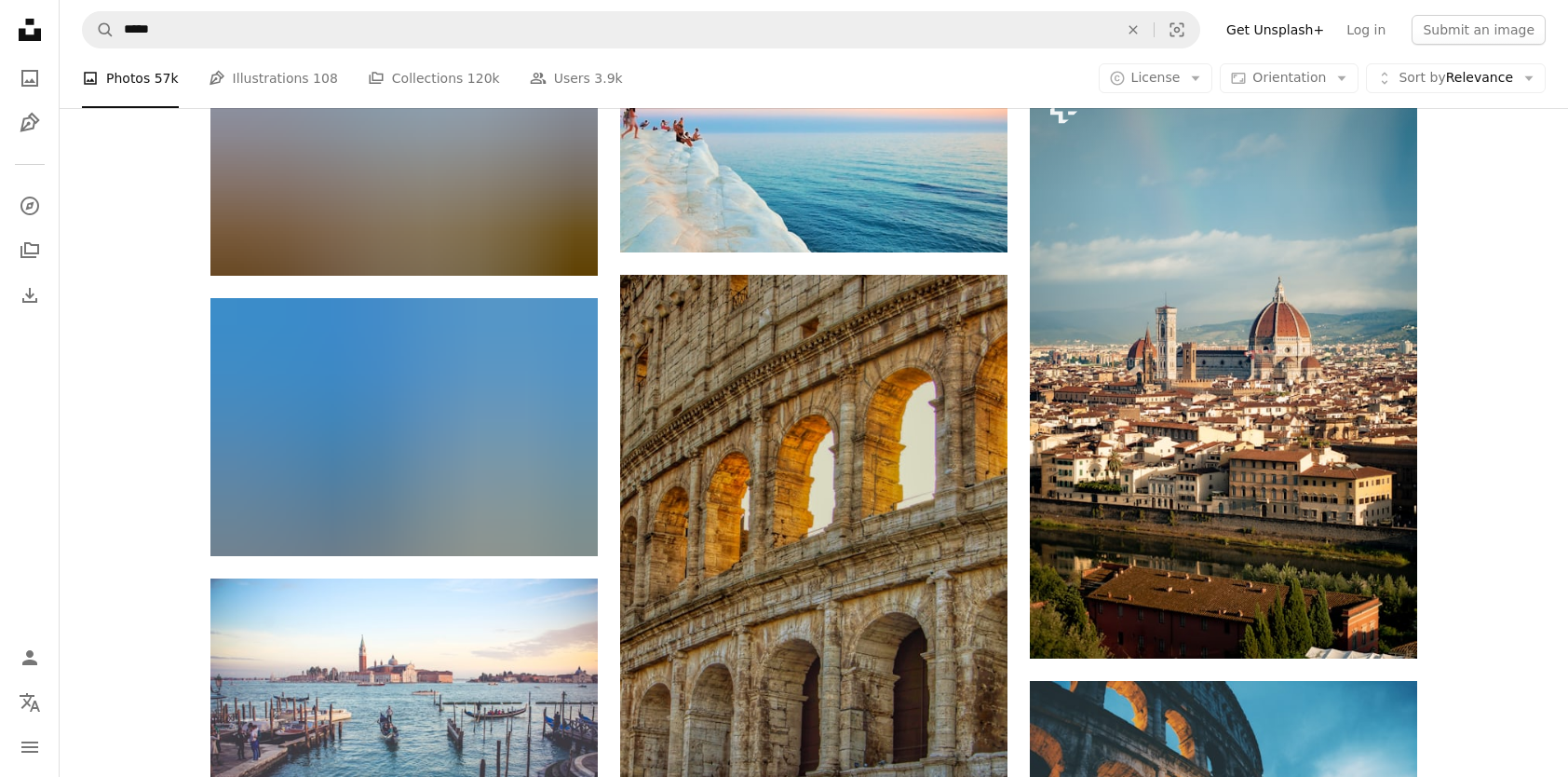
scroll to position [22162, 0]
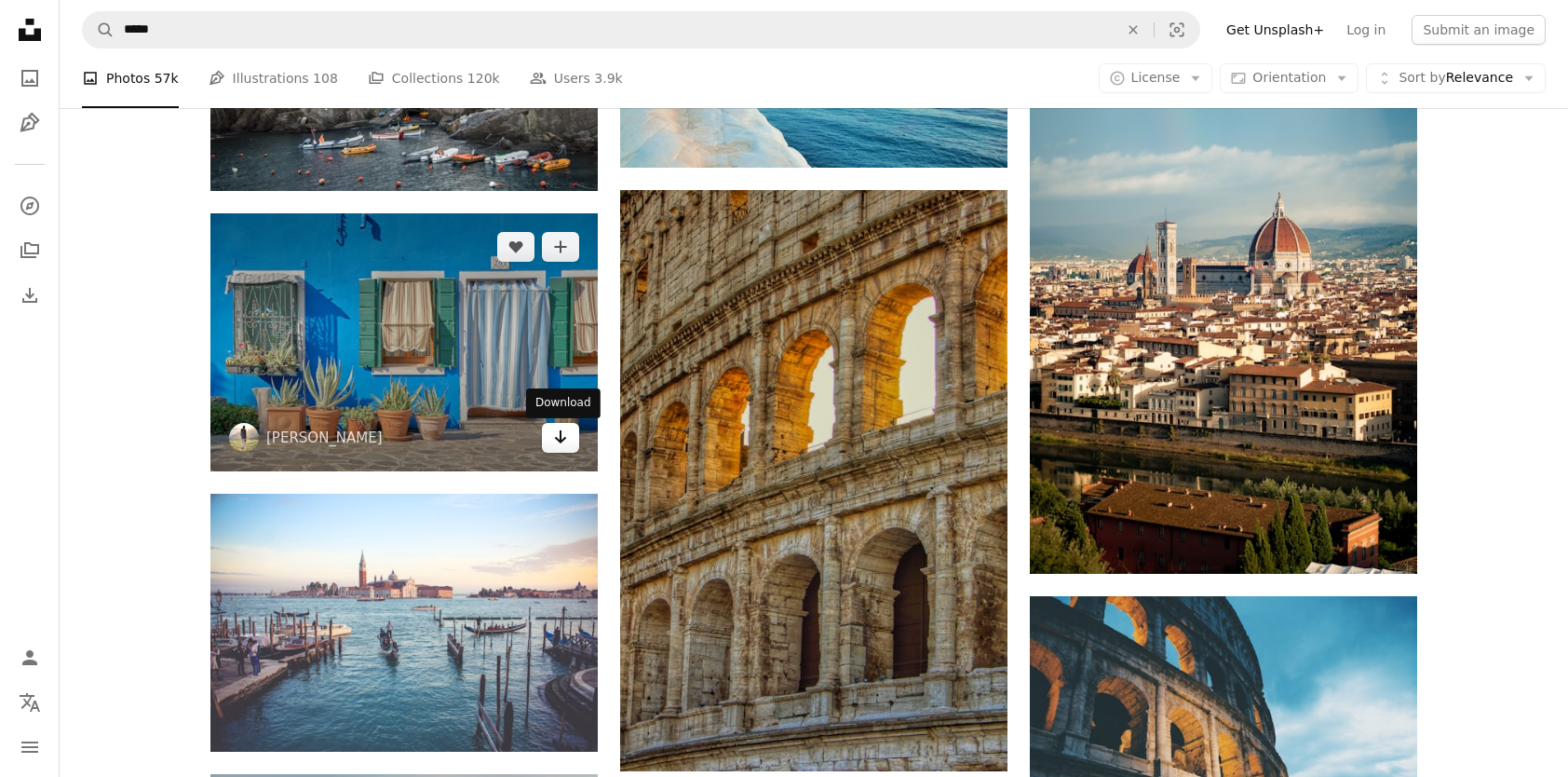
click at [557, 442] on icon "Download" at bounding box center [561, 437] width 13 height 13
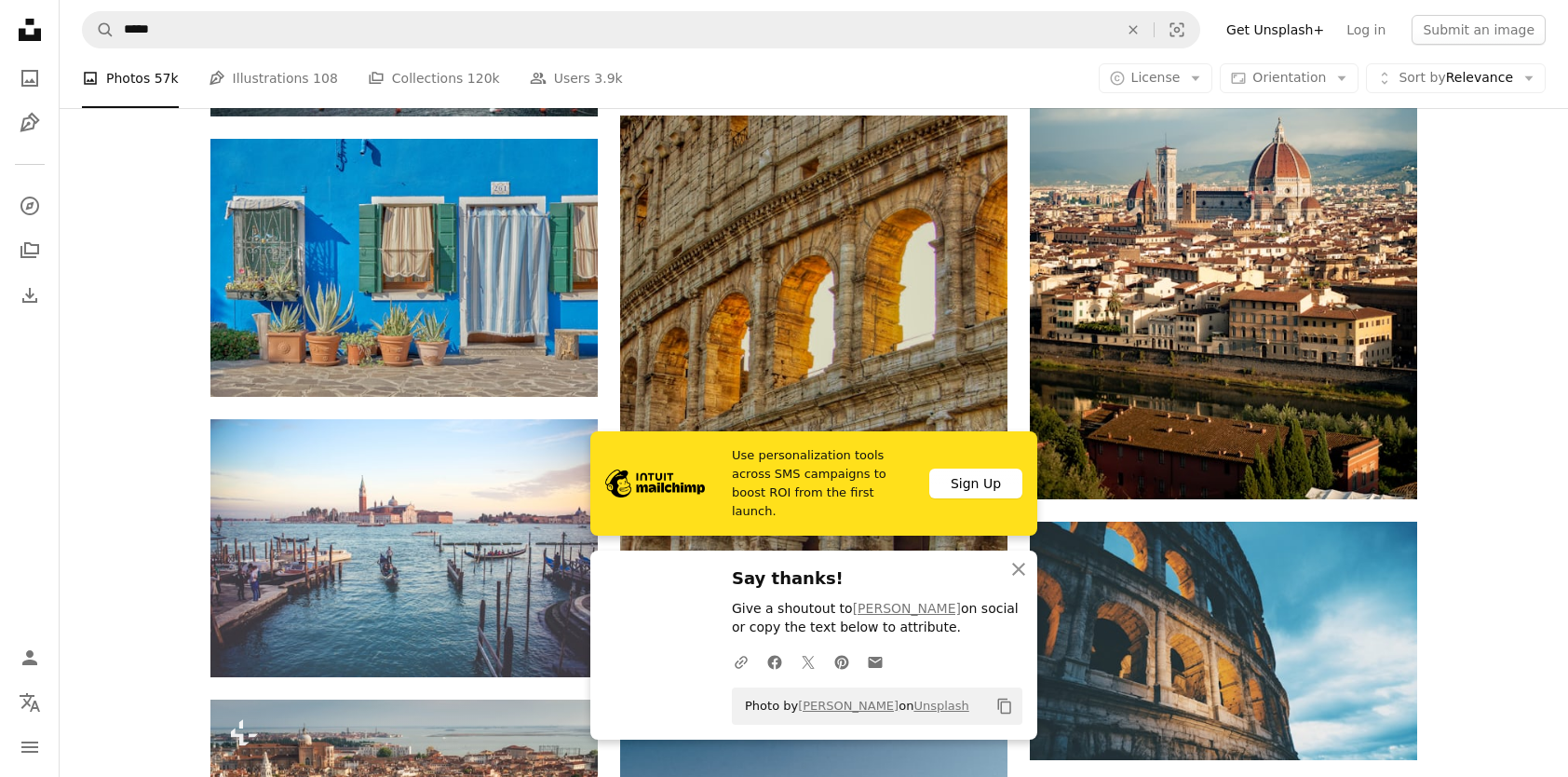
scroll to position [22256, 0]
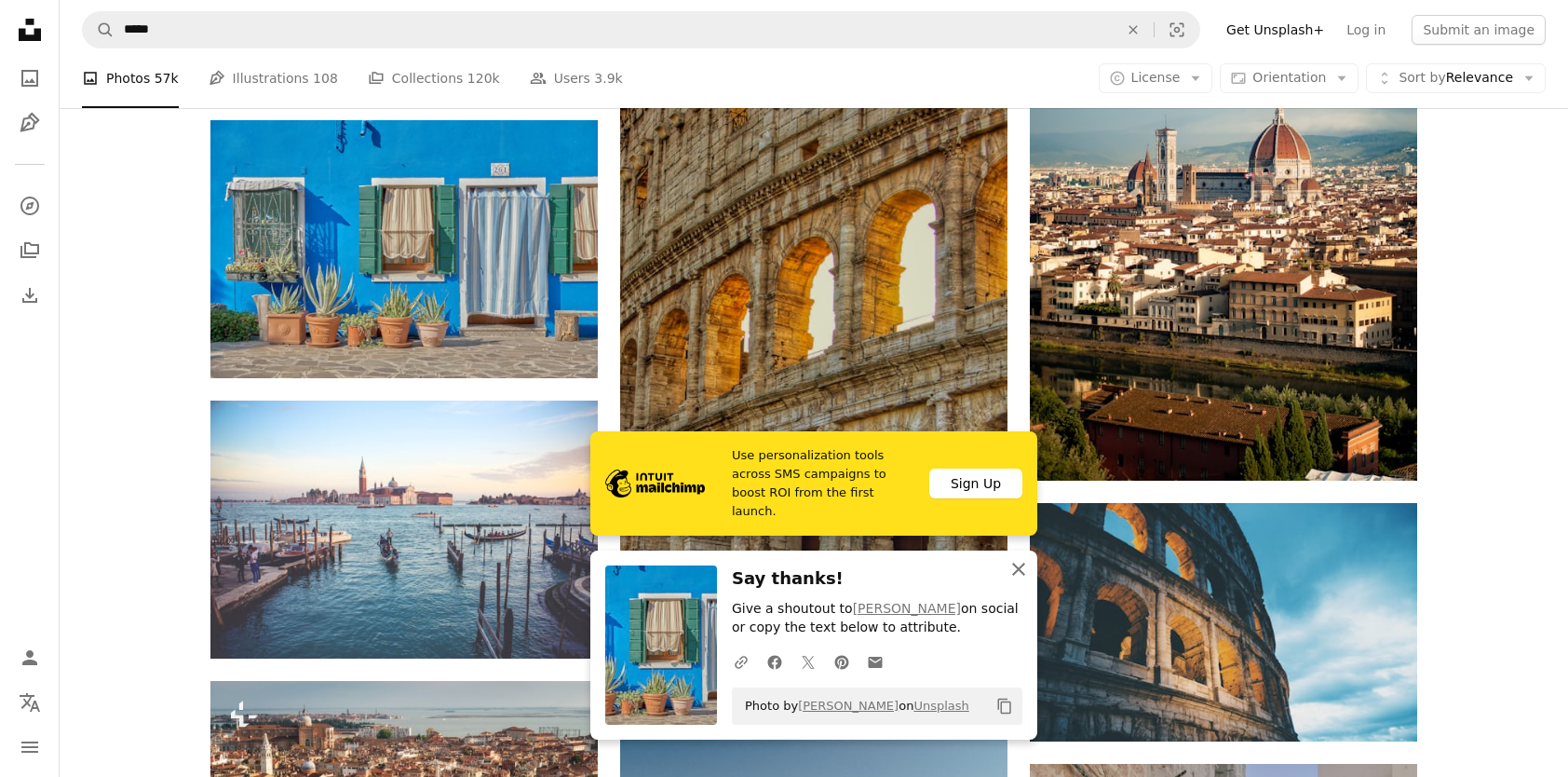
click at [1018, 567] on icon "An X shape" at bounding box center [1018, 569] width 22 height 22
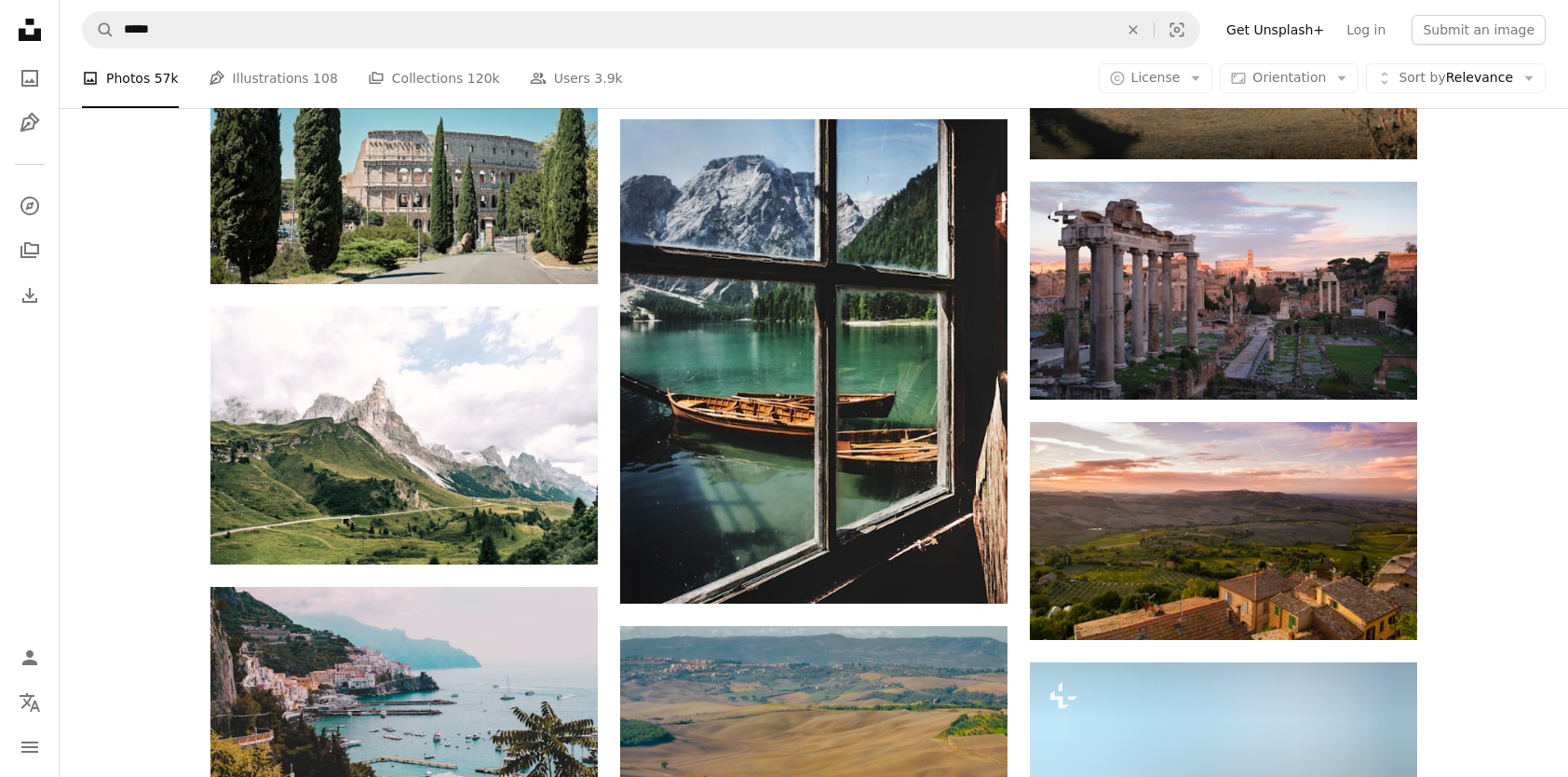
scroll to position [26634, 0]
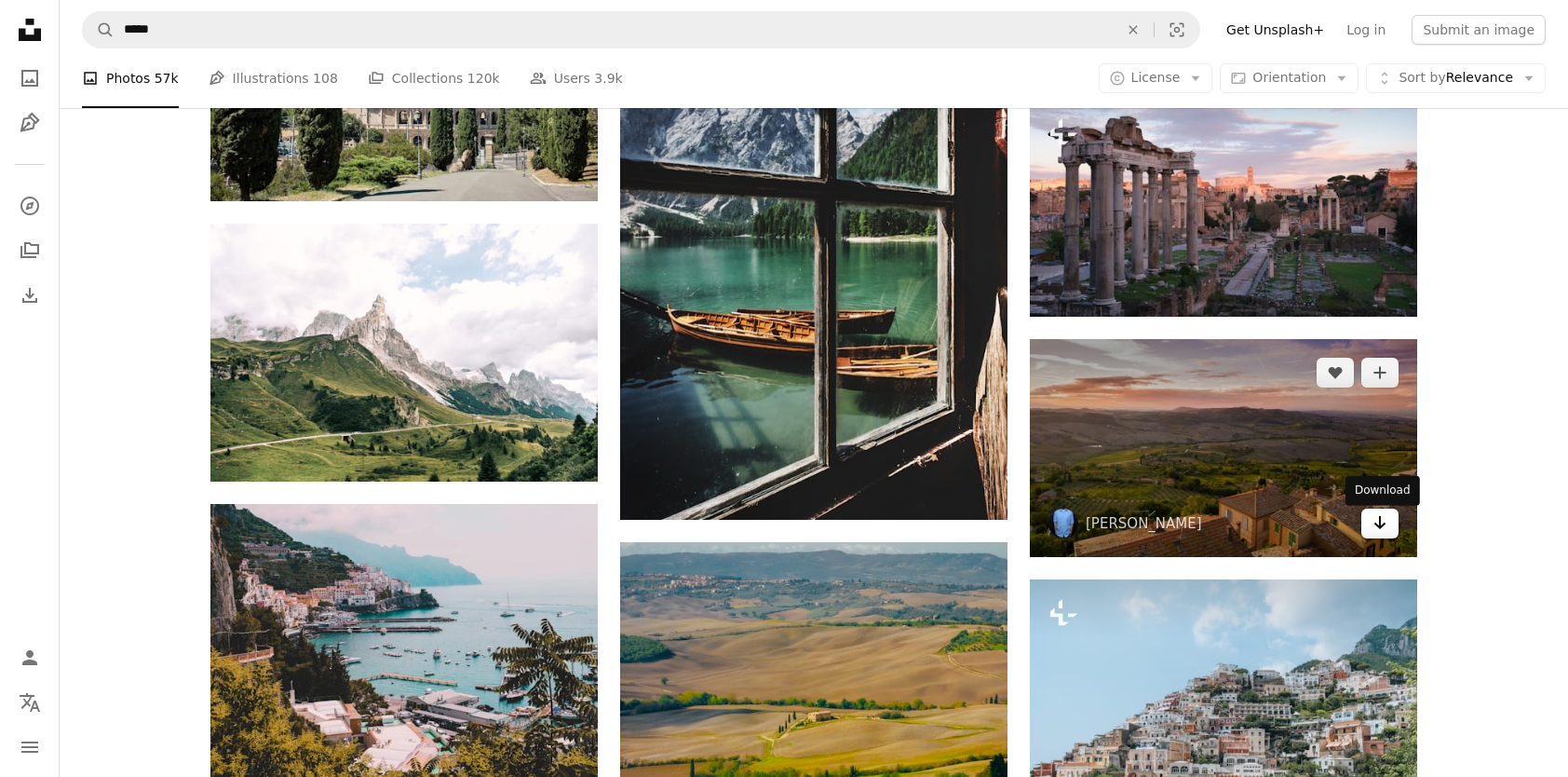
click at [1375, 531] on icon "Arrow pointing down" at bounding box center [1379, 522] width 14 height 22
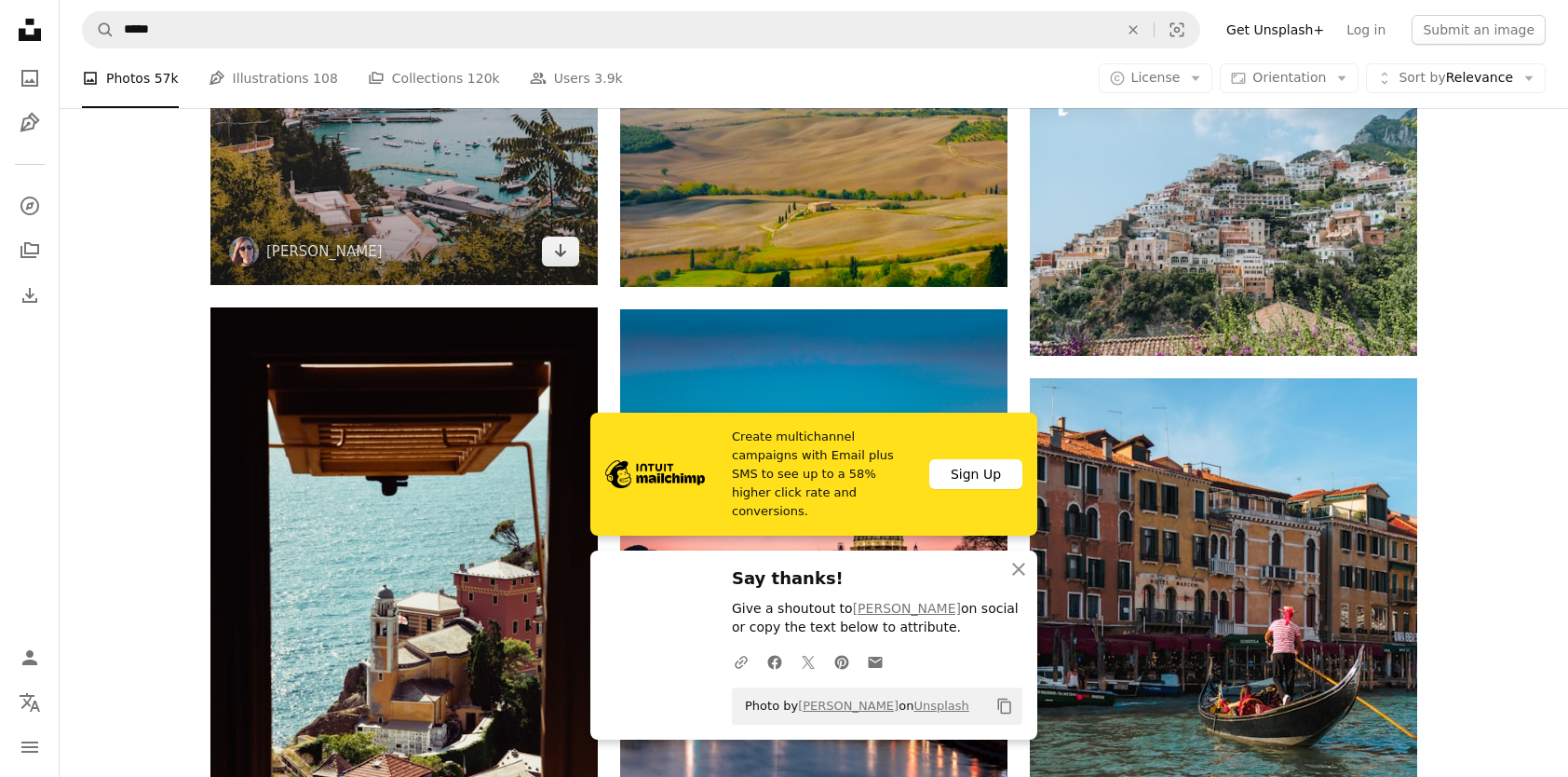
scroll to position [27286, 0]
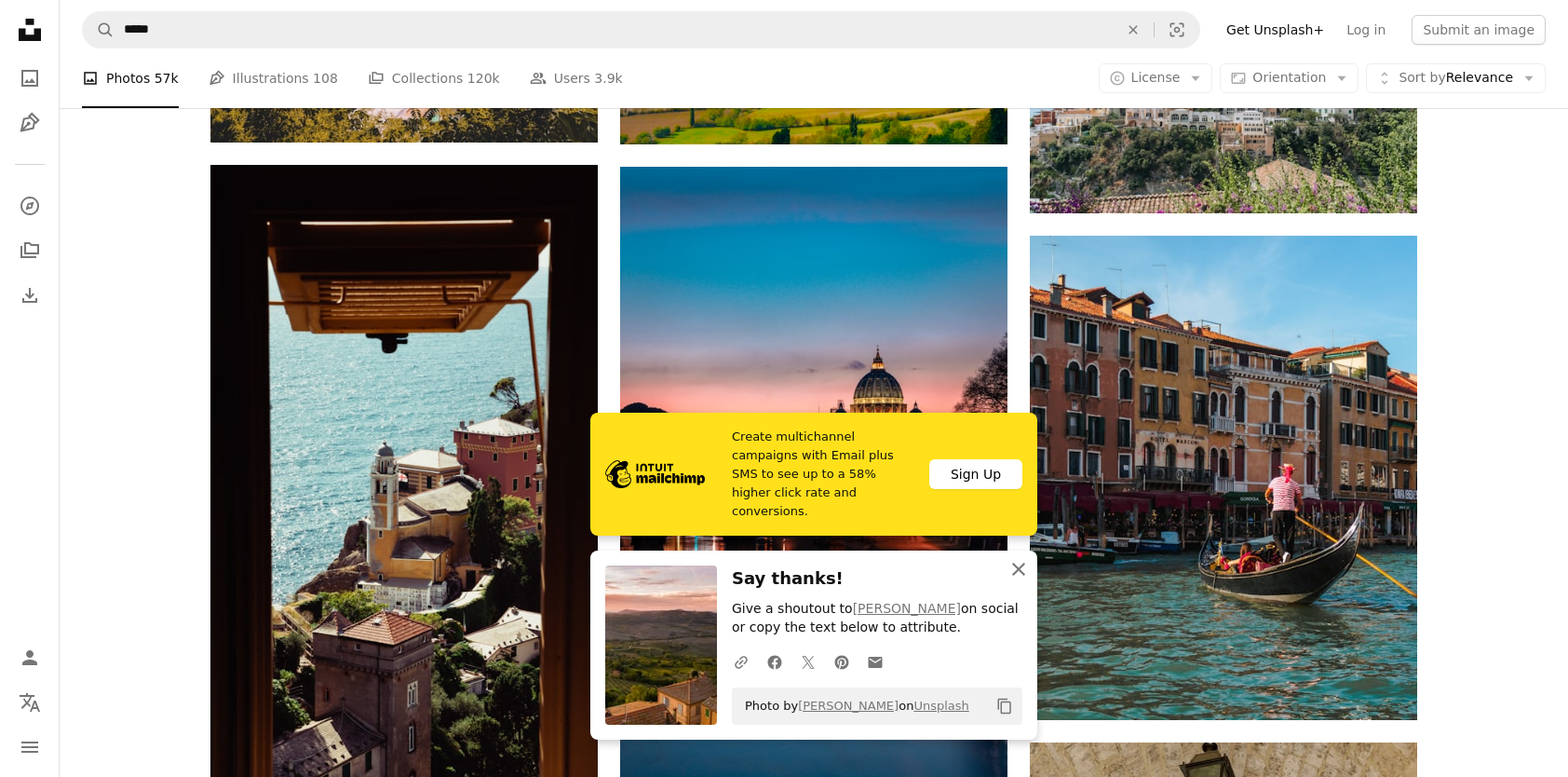
click at [1016, 572] on icon "An X shape" at bounding box center [1018, 569] width 22 height 22
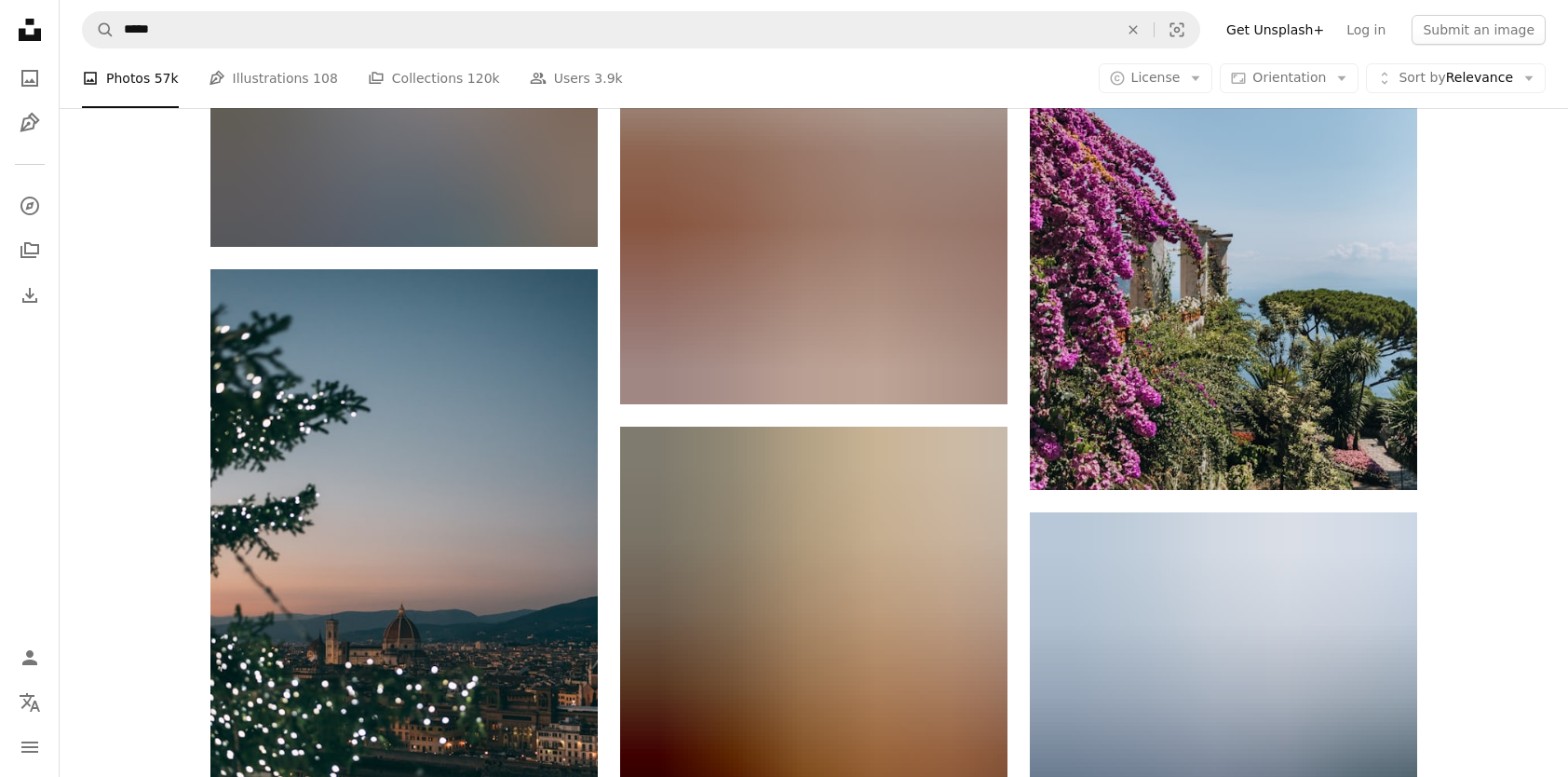
scroll to position [29150, 0]
